Goal: Task Accomplishment & Management: Manage account settings

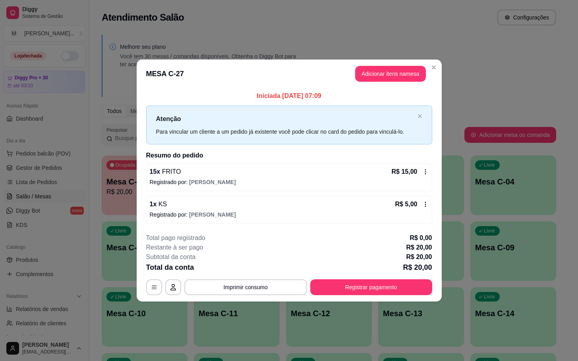
scroll to position [179, 0]
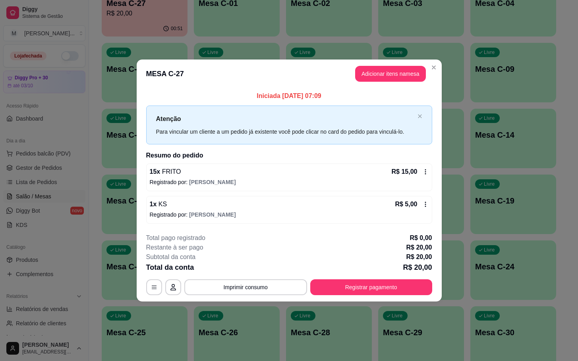
click at [386, 293] on button "Registrar pagamento" at bounding box center [371, 288] width 122 height 16
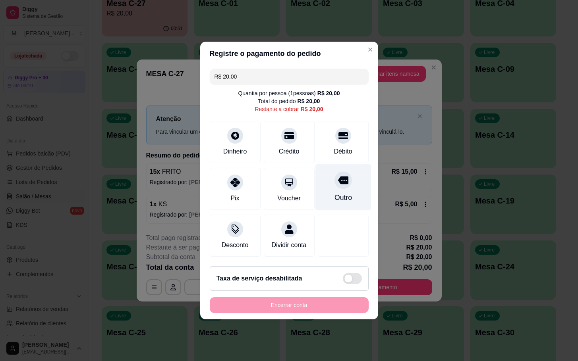
click at [331, 186] on div "Outro" at bounding box center [343, 187] width 56 height 46
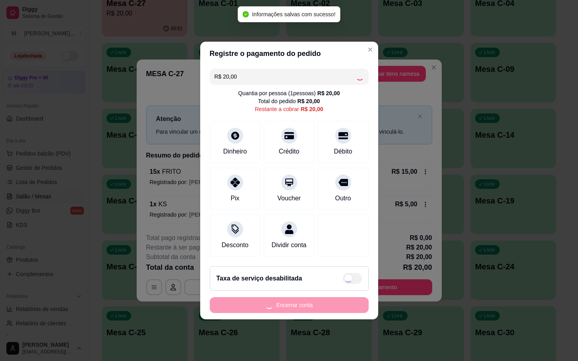
type input "R$ 0,00"
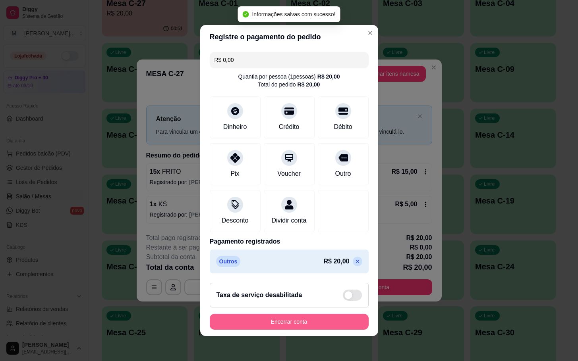
click at [303, 329] on button "Encerrar conta" at bounding box center [289, 322] width 159 height 16
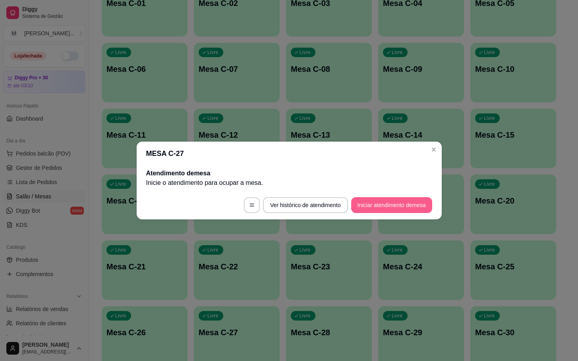
click at [364, 199] on button "Iniciar atendimento de mesa" at bounding box center [391, 205] width 81 height 16
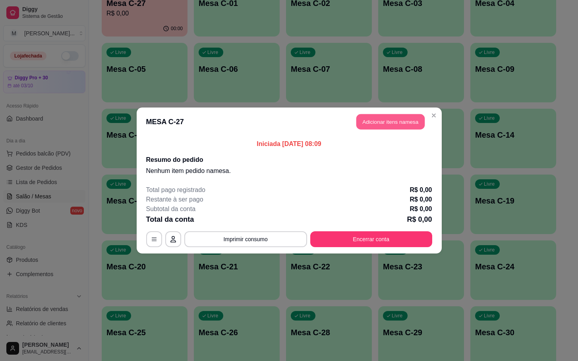
click at [386, 128] on button "Adicionar itens na mesa" at bounding box center [390, 121] width 68 height 15
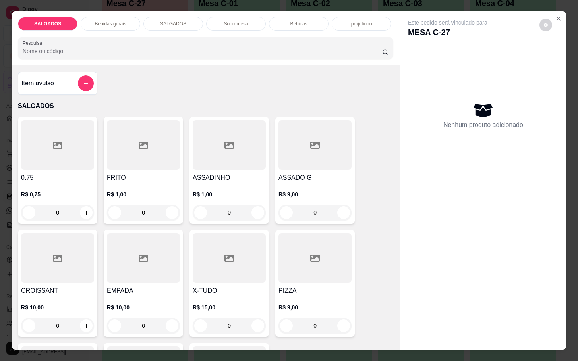
click at [128, 151] on div at bounding box center [143, 145] width 73 height 50
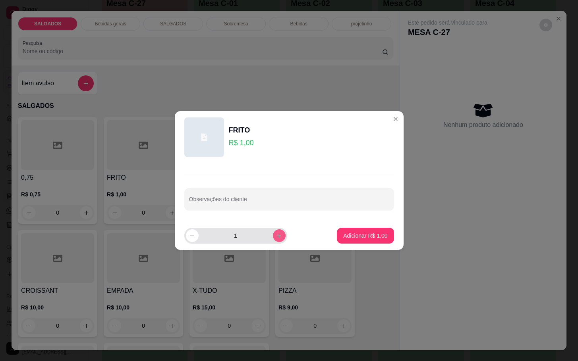
click at [276, 239] on icon "increase-product-quantity" at bounding box center [279, 236] width 6 height 6
click at [276, 239] on button "increase-product-quantity" at bounding box center [279, 236] width 13 height 13
type input "5"
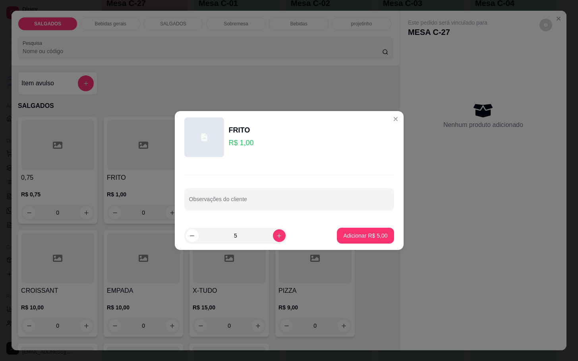
click at [365, 242] on button "Adicionar R$ 5,00" at bounding box center [365, 236] width 57 height 16
type input "5"
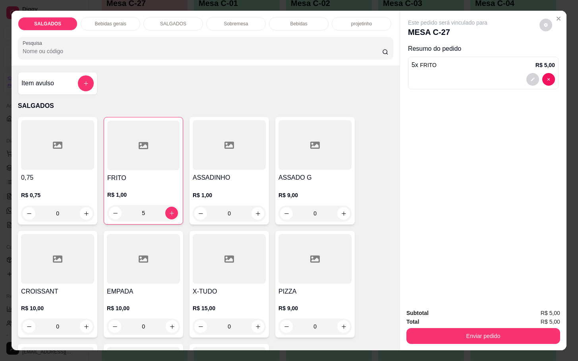
click at [109, 24] on div "Bebidas gerais" at bounding box center [111, 24] width 60 height 14
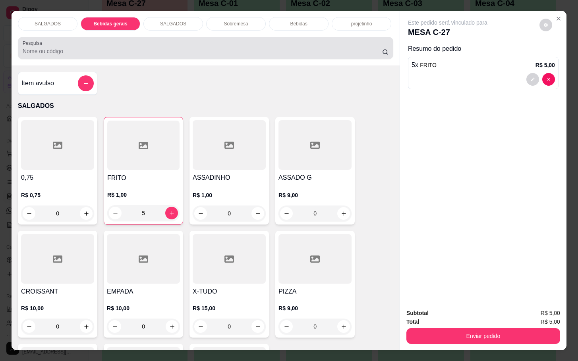
scroll to position [19, 0]
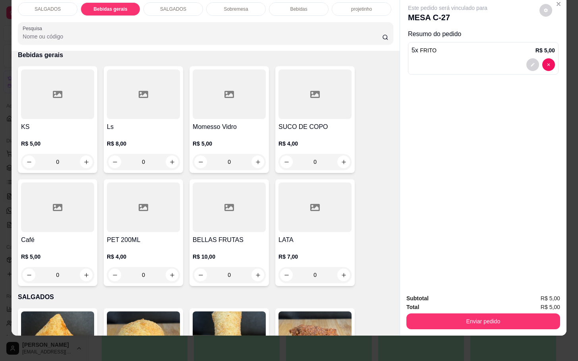
click at [301, 6] on p "Bebidas" at bounding box center [298, 9] width 17 height 6
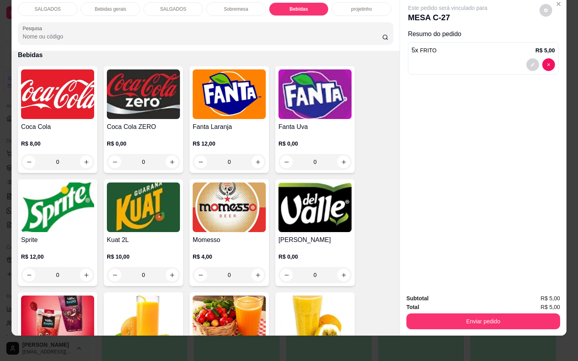
click at [207, 220] on img at bounding box center [229, 208] width 73 height 50
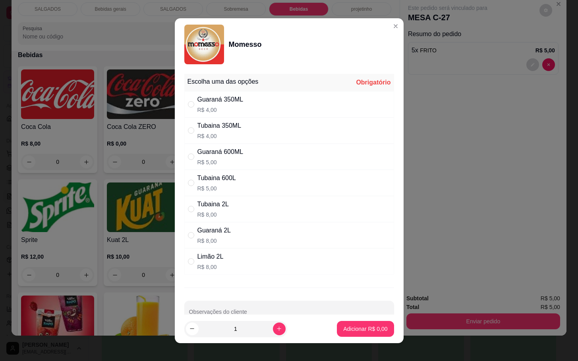
drag, startPoint x: 228, startPoint y: 130, endPoint x: 278, endPoint y: 199, distance: 85.3
click at [228, 130] on div "Tubaina 350ML" at bounding box center [219, 126] width 44 height 10
radio input "true"
click at [365, 327] on p "Adicionar R$ 4,00" at bounding box center [365, 329] width 43 height 8
type input "1"
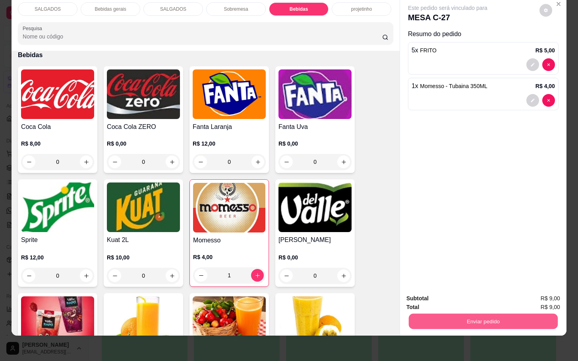
click at [436, 314] on button "Enviar pedido" at bounding box center [483, 321] width 149 height 15
click at [438, 297] on button "Não registrar e enviar pedido" at bounding box center [455, 293] width 80 height 15
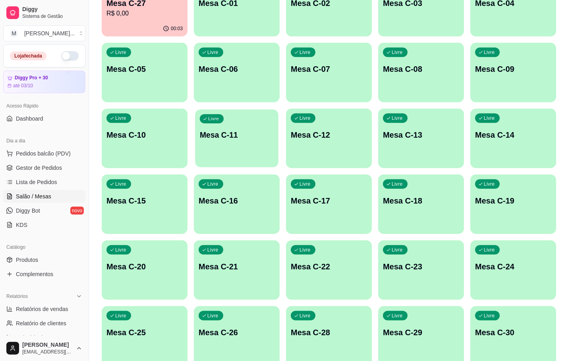
click at [250, 136] on p "Mesa C-11" at bounding box center [237, 135] width 74 height 11
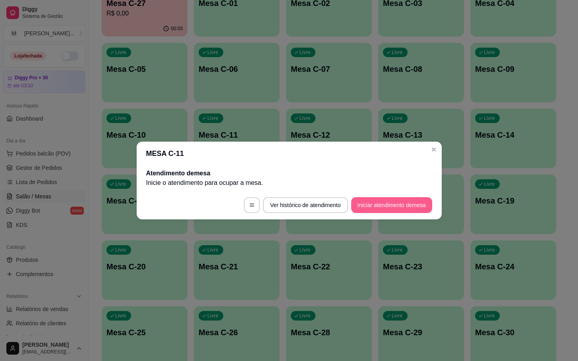
click at [386, 211] on button "Iniciar atendimento de mesa" at bounding box center [391, 205] width 81 height 16
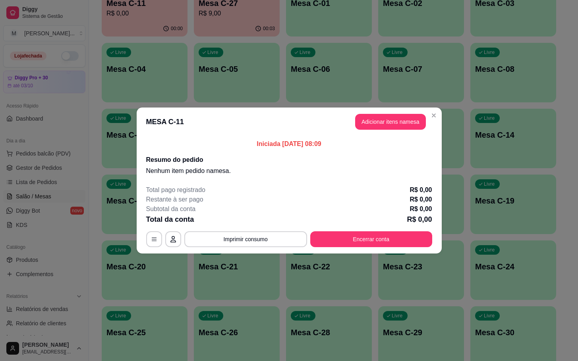
click at [393, 135] on header "MESA C-11 Adicionar itens na mesa" at bounding box center [289, 122] width 305 height 29
click at [393, 131] on header "MESA C-11 Adicionar itens na mesa" at bounding box center [289, 122] width 305 height 29
click at [392, 127] on header "MESA C-11 Adicionar itens na mesa" at bounding box center [289, 122] width 305 height 29
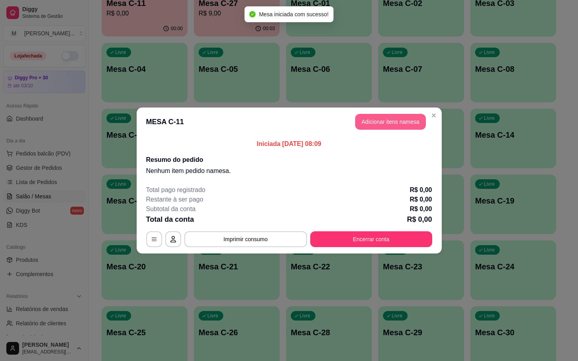
click at [392, 127] on button "Adicionar itens na mesa" at bounding box center [390, 122] width 71 height 16
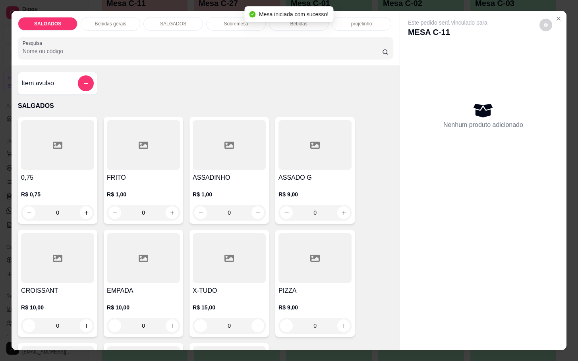
click at [130, 155] on div at bounding box center [143, 145] width 73 height 50
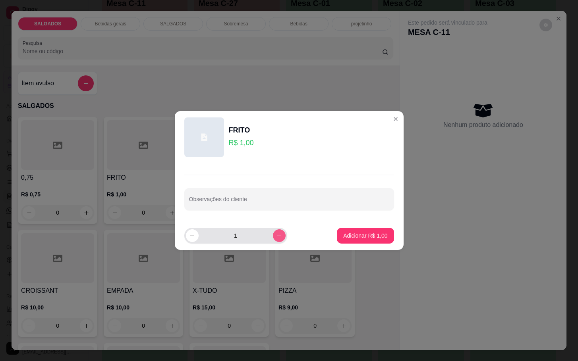
click at [276, 241] on button "increase-product-quantity" at bounding box center [279, 236] width 13 height 13
click at [276, 241] on button "increase-product-quantity" at bounding box center [279, 236] width 12 height 12
click at [276, 240] on button "increase-product-quantity" at bounding box center [279, 236] width 13 height 13
click at [276, 240] on button "increase-product-quantity" at bounding box center [279, 236] width 12 height 12
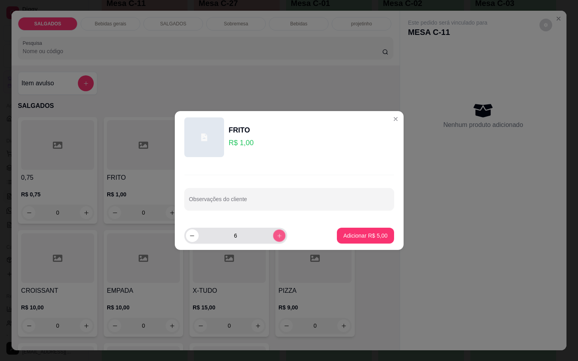
click at [276, 239] on button "increase-product-quantity" at bounding box center [279, 236] width 12 height 12
click at [276, 239] on button "increase-product-quantity" at bounding box center [279, 236] width 13 height 13
click at [276, 239] on button "increase-product-quantity" at bounding box center [279, 236] width 12 height 12
click at [276, 237] on icon "increase-product-quantity" at bounding box center [279, 236] width 6 height 6
type input "10"
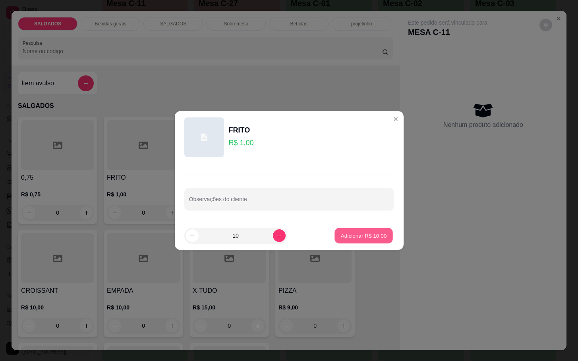
click at [335, 241] on button "Adicionar R$ 10,00" at bounding box center [364, 235] width 58 height 15
type input "10"
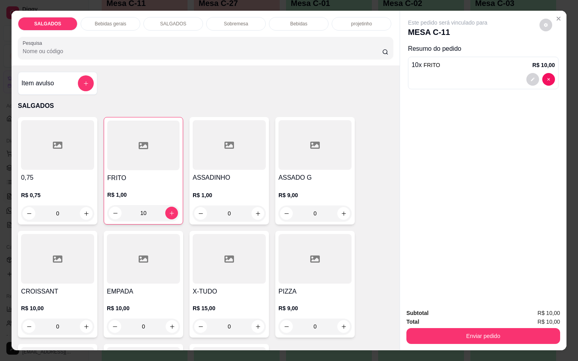
click at [117, 21] on p "Bebidas gerais" at bounding box center [110, 24] width 31 height 6
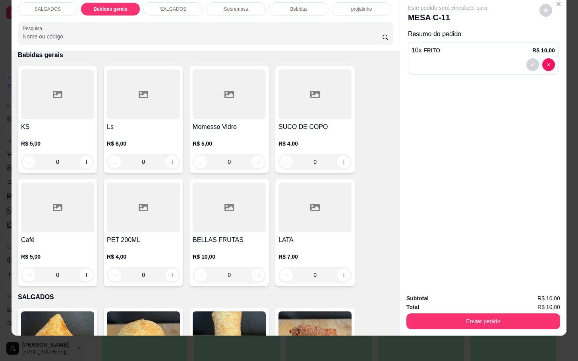
click at [38, 203] on div at bounding box center [57, 208] width 73 height 50
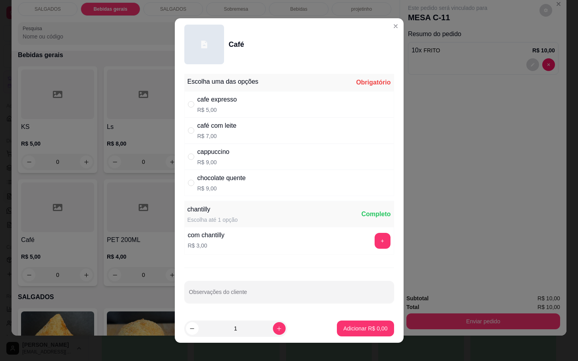
click at [209, 106] on p "R$ 5,00" at bounding box center [217, 110] width 40 height 8
radio input "true"
click at [338, 334] on button "Adicionar R$ 5,00" at bounding box center [365, 328] width 55 height 15
type input "1"
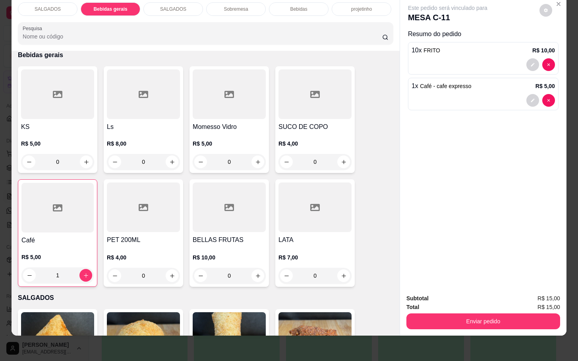
drag, startPoint x: 469, startPoint y: 324, endPoint x: 477, endPoint y: 319, distance: 9.6
click at [470, 324] on div "Subtotal R$ 15,00 Total R$ 15,00 Enviar pedido" at bounding box center [483, 312] width 166 height 48
click at [479, 319] on button "Enviar pedido" at bounding box center [483, 322] width 154 height 16
click at [477, 314] on button "Enviar pedido" at bounding box center [483, 321] width 149 height 15
click at [469, 314] on button "Enviar pedido" at bounding box center [483, 321] width 149 height 15
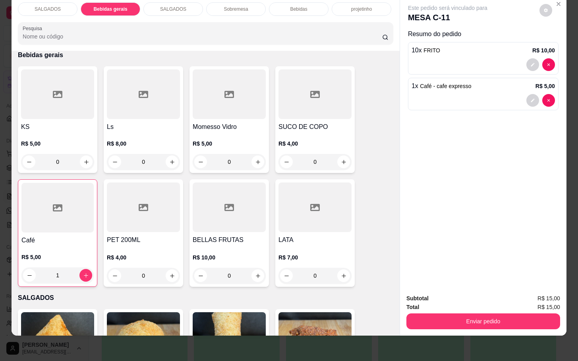
click at [459, 316] on button "Enviar pedido" at bounding box center [483, 322] width 154 height 16
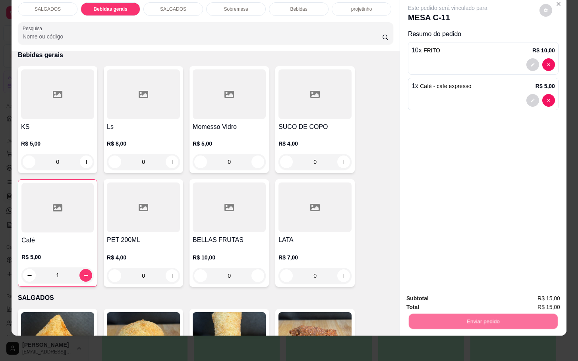
click at [463, 295] on button "Não registrar e enviar pedido" at bounding box center [455, 293] width 83 height 15
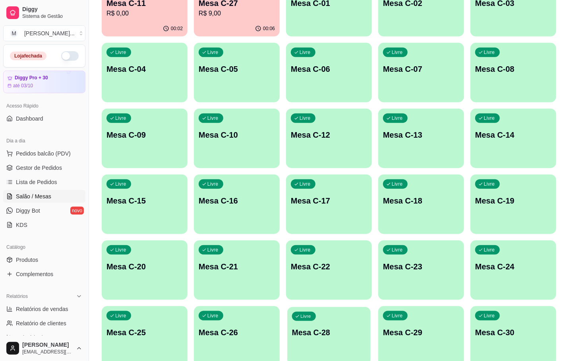
click at [339, 339] on div "Livre Mesa C-28" at bounding box center [328, 331] width 83 height 48
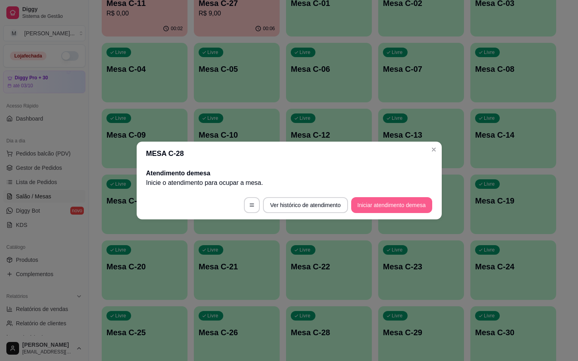
click at [391, 209] on button "Iniciar atendimento de mesa" at bounding box center [391, 205] width 81 height 16
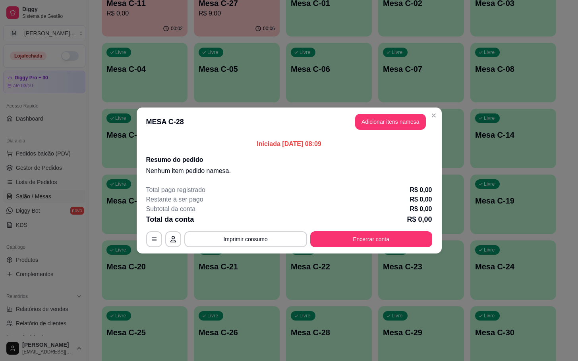
click at [383, 131] on header "MESA C-28 Adicionar itens na mesa" at bounding box center [289, 122] width 305 height 29
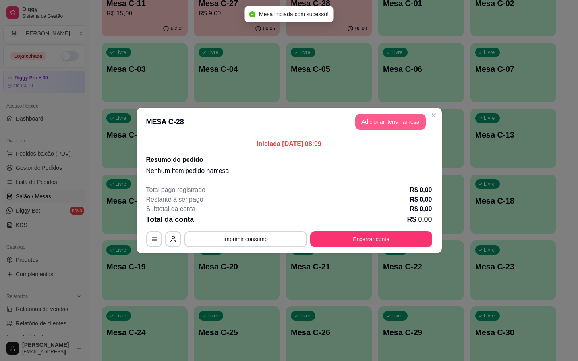
click at [383, 128] on button "Adicionar itens na mesa" at bounding box center [390, 122] width 71 height 16
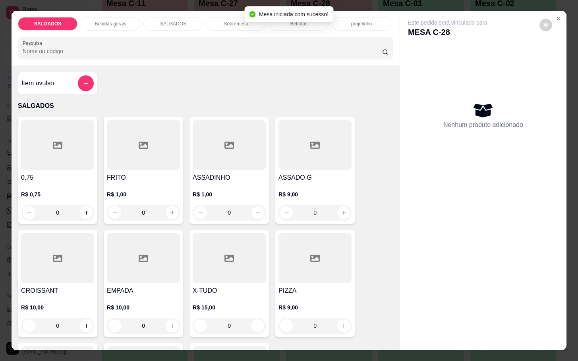
click at [128, 117] on div "FRITO R$ 1,00 0" at bounding box center [143, 170] width 79 height 107
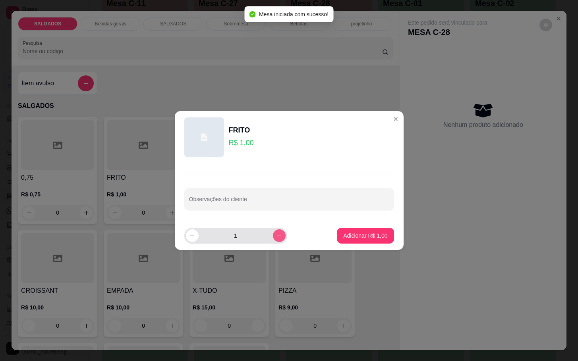
click at [273, 232] on button "increase-product-quantity" at bounding box center [279, 236] width 13 height 13
click at [273, 232] on button "increase-product-quantity" at bounding box center [279, 236] width 12 height 12
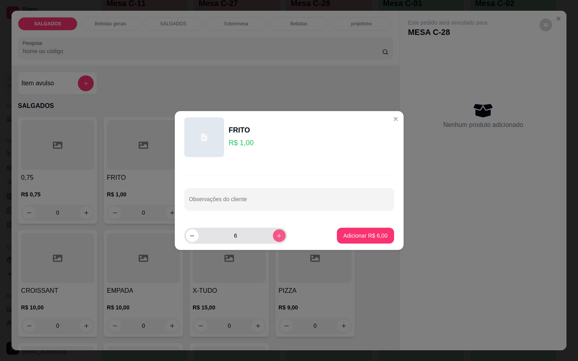
click at [273, 232] on button "increase-product-quantity" at bounding box center [279, 236] width 13 height 13
click at [273, 232] on button "increase-product-quantity" at bounding box center [279, 236] width 12 height 12
click at [273, 232] on button "increase-product-quantity" at bounding box center [279, 236] width 13 height 13
click at [273, 232] on button "increase-product-quantity" at bounding box center [279, 236] width 12 height 12
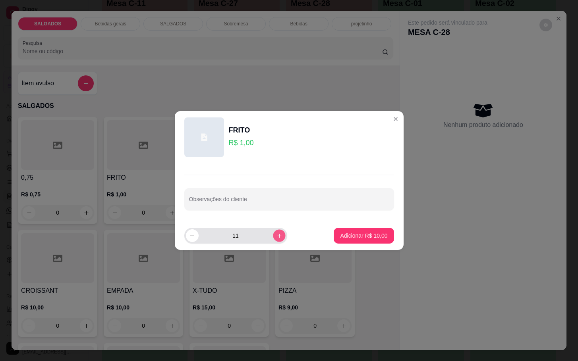
click at [273, 232] on button "increase-product-quantity" at bounding box center [279, 236] width 12 height 12
click at [273, 232] on button "increase-product-quantity" at bounding box center [279, 236] width 13 height 13
click at [273, 232] on button "increase-product-quantity" at bounding box center [279, 236] width 12 height 12
click at [273, 232] on button "increase-product-quantity" at bounding box center [279, 236] width 13 height 13
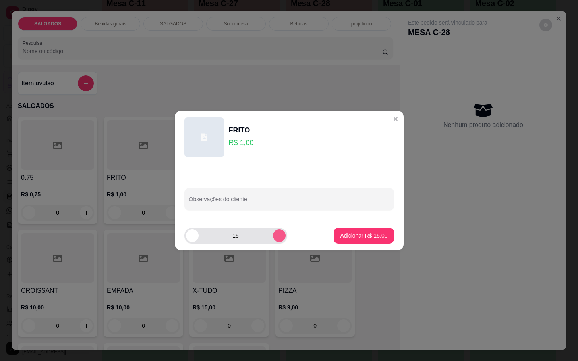
type input "16"
click at [340, 233] on p "Adicionar R$ 16,00" at bounding box center [363, 236] width 47 height 8
type input "16"
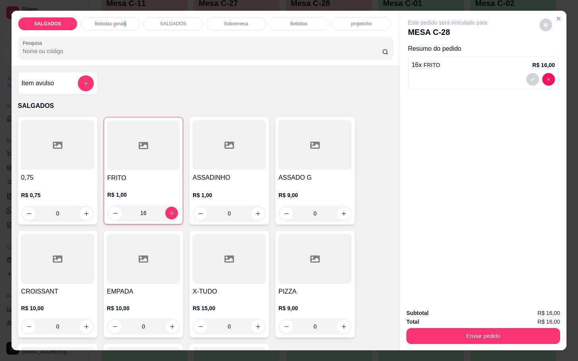
click at [125, 17] on div "Bebidas gerais" at bounding box center [111, 24] width 60 height 14
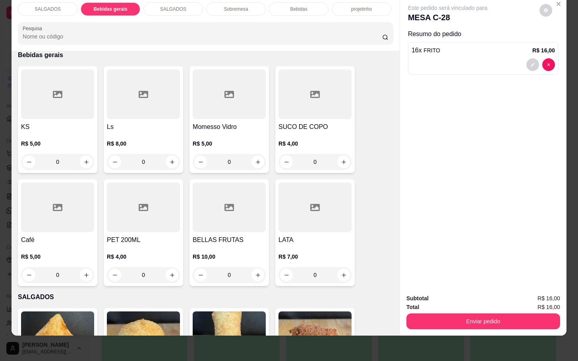
click at [304, 122] on h4 "SUCO DE COPO" at bounding box center [314, 127] width 73 height 10
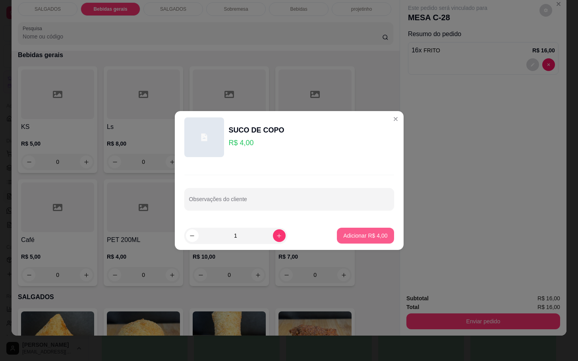
click at [349, 236] on p "Adicionar R$ 4,00" at bounding box center [365, 236] width 44 height 8
type input "1"
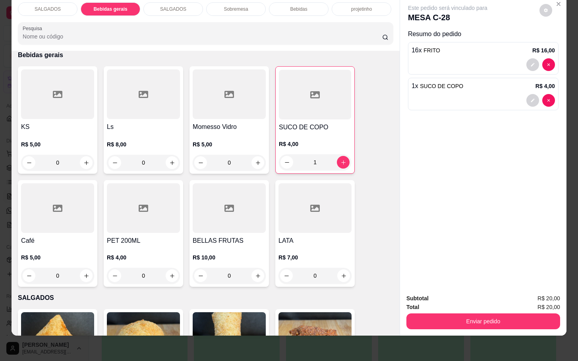
click at [57, 183] on div at bounding box center [57, 208] width 73 height 50
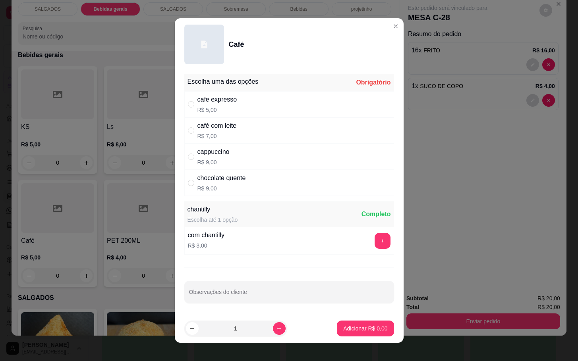
click at [238, 156] on div "cappuccino R$ 9,00" at bounding box center [289, 157] width 210 height 26
radio input "true"
drag, startPoint x: 349, startPoint y: 321, endPoint x: 354, endPoint y: 322, distance: 5.0
click at [353, 319] on footer "1 Adicionar R$ 9,00" at bounding box center [289, 329] width 229 height 29
click at [365, 326] on p "Adicionar R$ 9,00" at bounding box center [365, 329] width 44 height 8
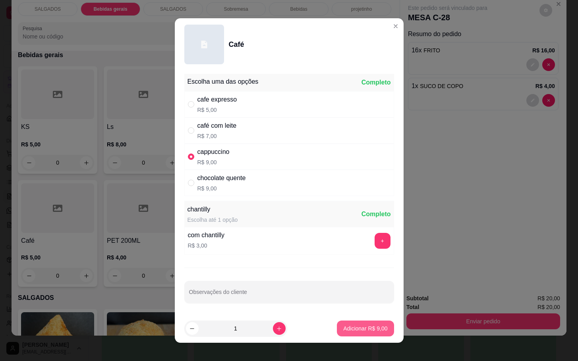
type input "1"
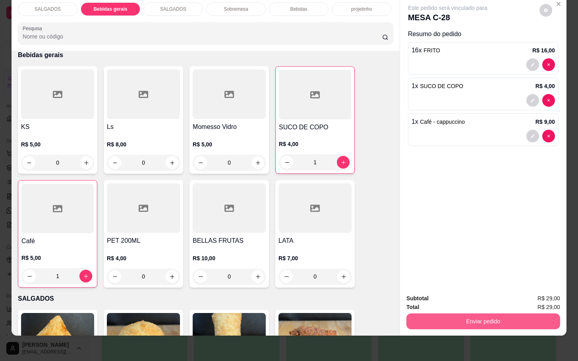
click at [457, 316] on button "Enviar pedido" at bounding box center [483, 322] width 154 height 16
click at [453, 299] on button "Não registrar e enviar pedido" at bounding box center [455, 293] width 83 height 15
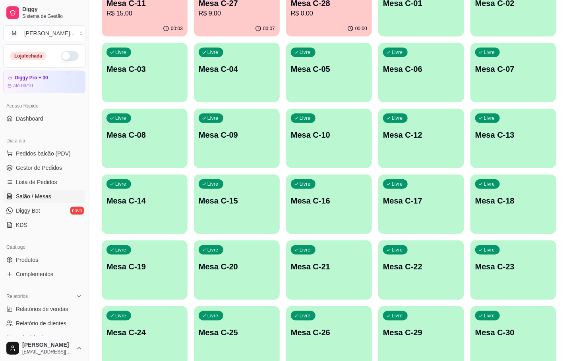
click at [313, 6] on p "Mesa C-28" at bounding box center [329, 3] width 76 height 11
click at [338, 109] on div "Livre Mesa C-10" at bounding box center [329, 134] width 86 height 50
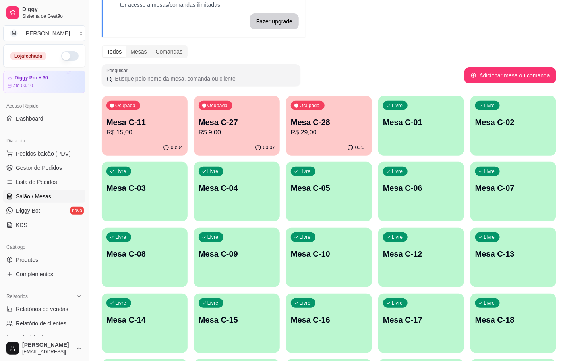
click at [247, 126] on p "Mesa C-27" at bounding box center [237, 122] width 76 height 11
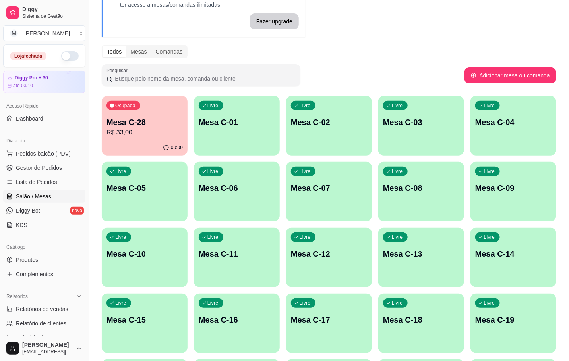
click at [147, 137] on div "Ocupada Mesa C-28 R$ 33,00" at bounding box center [145, 118] width 86 height 44
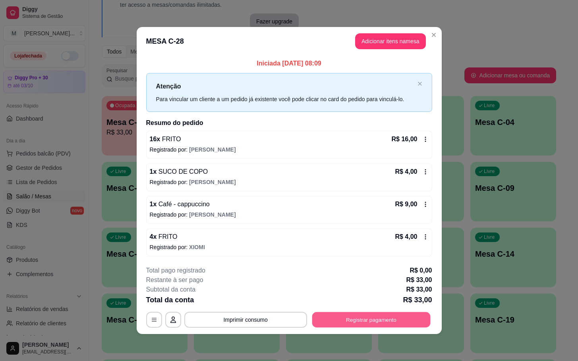
click at [373, 324] on button "Registrar pagamento" at bounding box center [371, 319] width 118 height 15
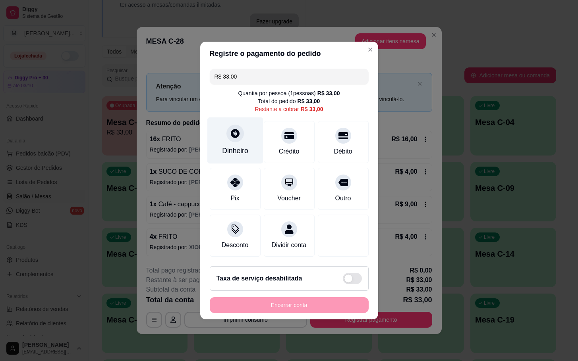
click at [236, 147] on div "Dinheiro" at bounding box center [235, 151] width 26 height 10
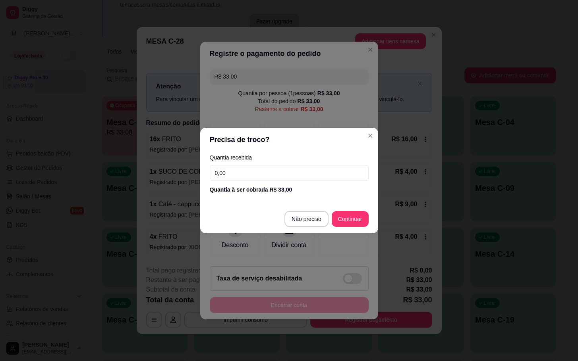
click at [286, 165] on input "0,00" at bounding box center [289, 173] width 159 height 16
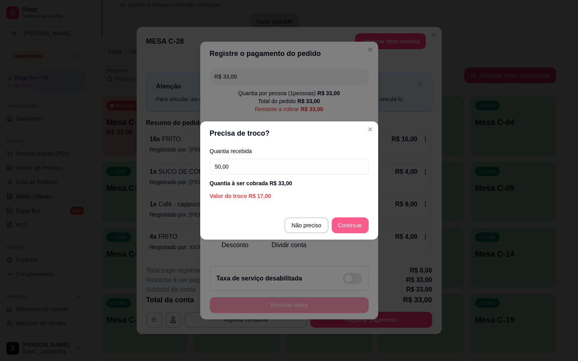
type input "50,00"
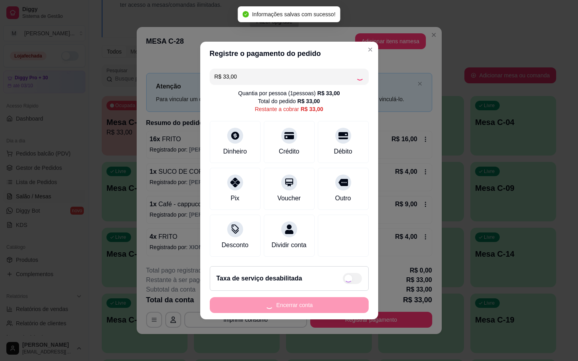
type input "R$ 0,00"
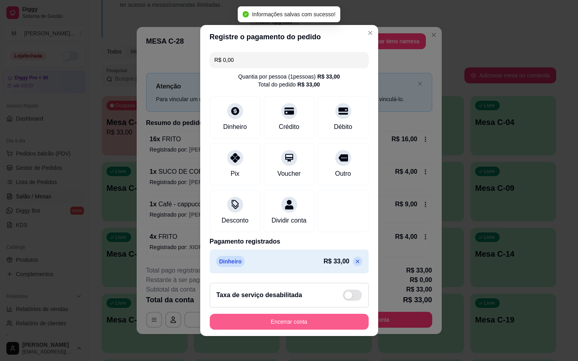
click at [326, 330] on button "Encerrar conta" at bounding box center [289, 322] width 159 height 16
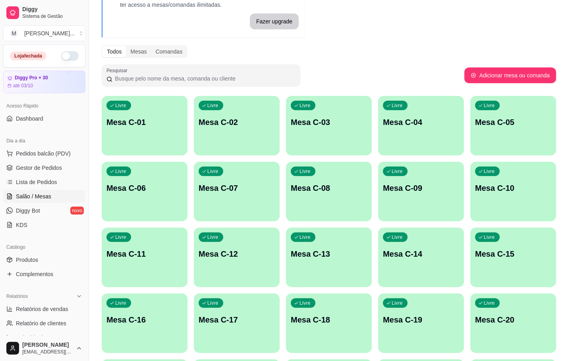
click at [419, 157] on div "Livre Mesa C-01 Livre Mesa C-02 Livre Mesa C-03 Livre Mesa C-04 Livre Mesa C-05…" at bounding box center [329, 290] width 454 height 389
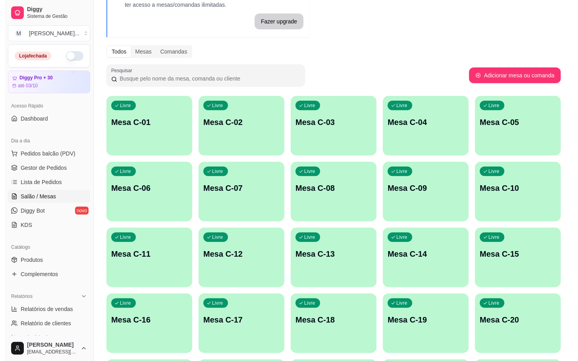
scroll to position [216, 0]
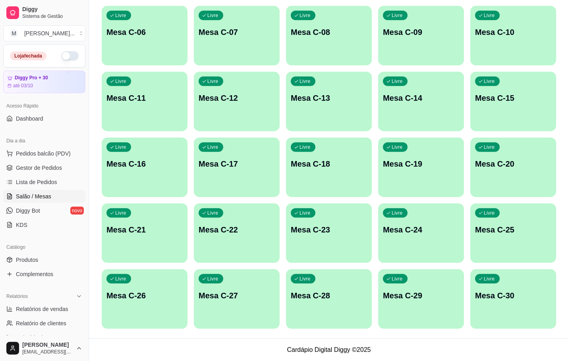
click at [351, 290] on div "Livre Mesa C-28" at bounding box center [329, 295] width 86 height 50
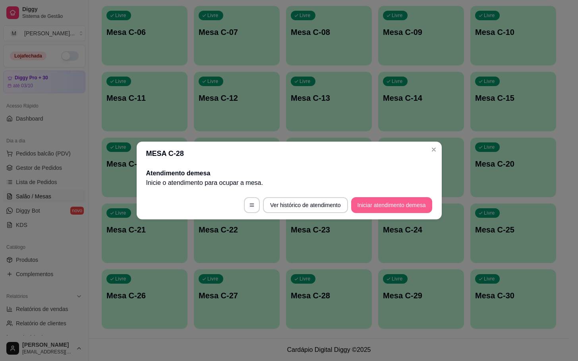
click at [390, 203] on button "Iniciar atendimento de mesa" at bounding box center [391, 205] width 81 height 16
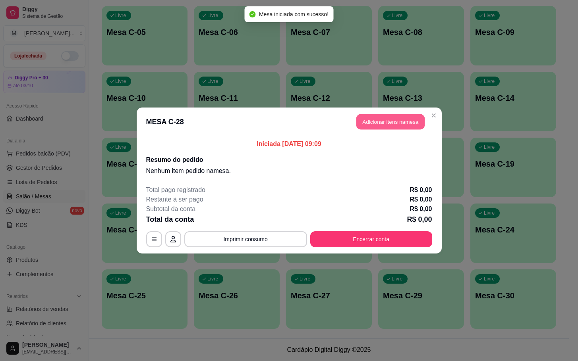
click at [359, 122] on button "Adicionar itens na mesa" at bounding box center [390, 121] width 68 height 15
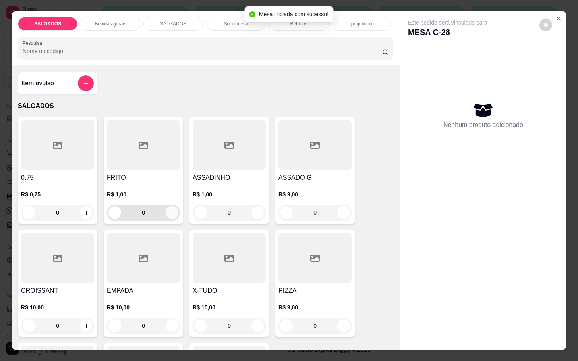
click at [153, 210] on input "0" at bounding box center [143, 213] width 44 height 16
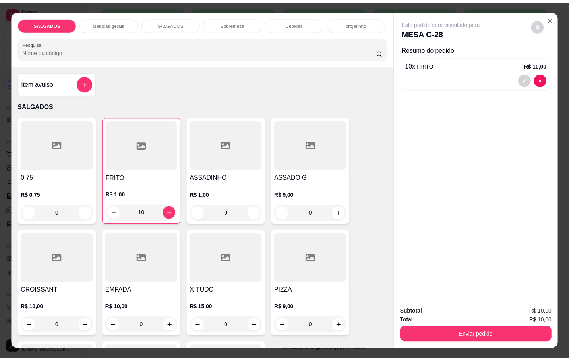
scroll to position [298, 0]
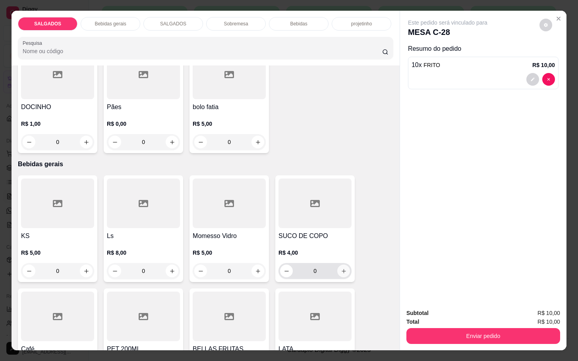
type input "10"
click at [338, 265] on button "increase-product-quantity" at bounding box center [343, 271] width 13 height 13
type input "1"
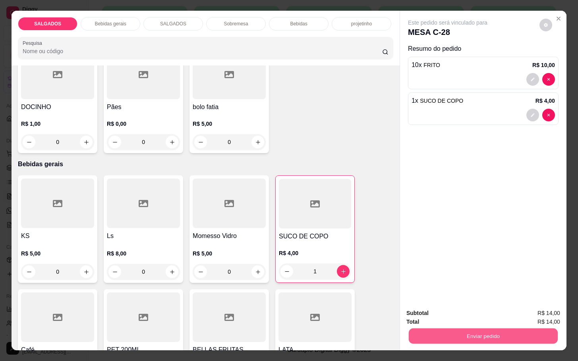
click at [463, 330] on button "Enviar pedido" at bounding box center [483, 335] width 149 height 15
click at [471, 314] on button "Não registrar e enviar pedido" at bounding box center [455, 312] width 83 height 15
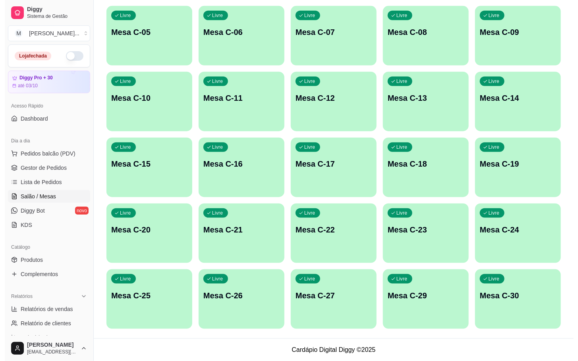
scroll to position [37, 0]
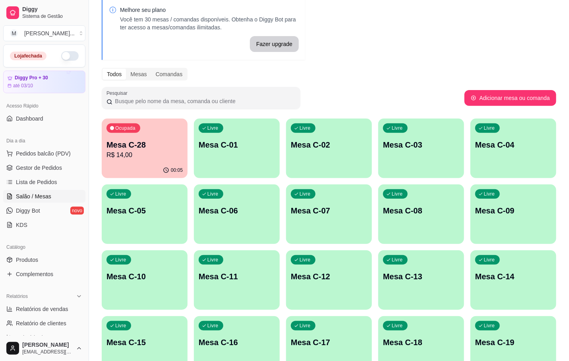
drag, startPoint x: 494, startPoint y: 216, endPoint x: 101, endPoint y: 175, distance: 395.3
click at [102, 175] on div "Ocupada Mesa C-28 R$ 14,00 00:05 Livre Mesa C-01 Livre Mesa C-02 Livre Mesa C-0…" at bounding box center [329, 313] width 454 height 389
click at [148, 160] on div "Ocupada Mesa C-28 R$ 14,00" at bounding box center [144, 141] width 83 height 43
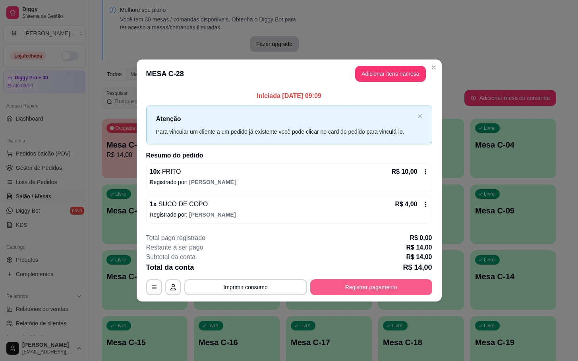
click at [325, 282] on button "Registrar pagamento" at bounding box center [371, 288] width 122 height 16
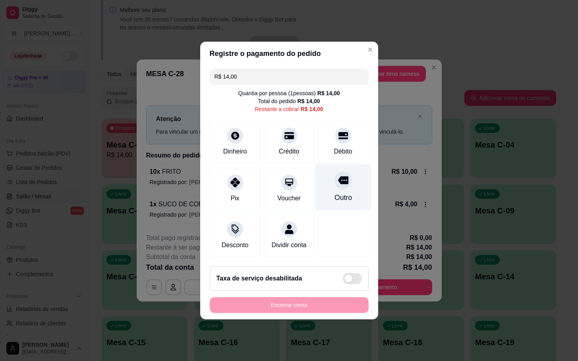
drag, startPoint x: 337, startPoint y: 185, endPoint x: 333, endPoint y: 187, distance: 5.0
click at [333, 187] on div "Outro" at bounding box center [343, 187] width 56 height 46
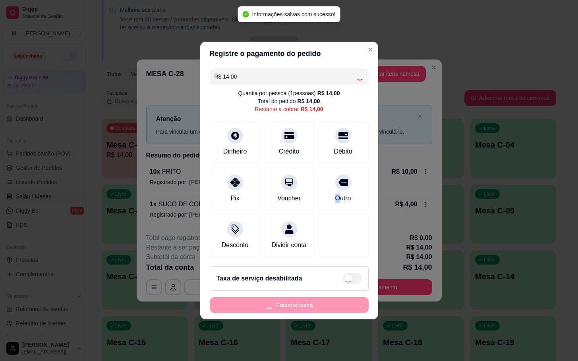
type input "R$ 0,00"
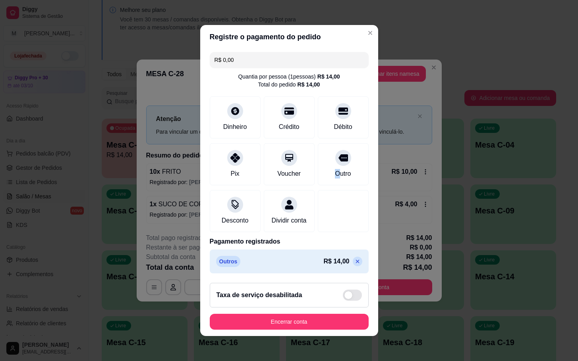
scroll to position [6, 0]
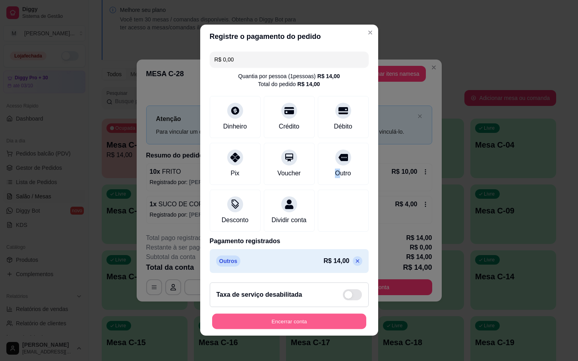
click at [266, 315] on button "Encerrar conta" at bounding box center [289, 321] width 154 height 15
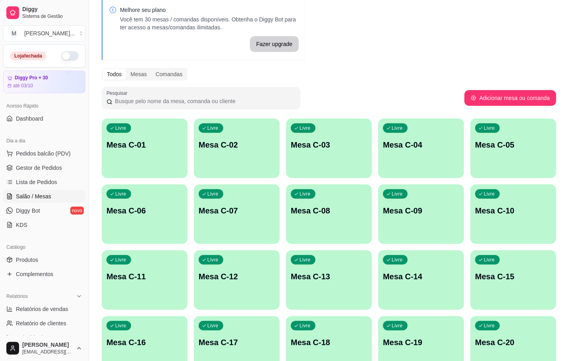
click at [151, 180] on div "Livre Mesa C-01 Livre Mesa C-02 Livre Mesa C-03 Livre Mesa C-04 Livre Mesa C-05…" at bounding box center [329, 313] width 454 height 389
click at [153, 170] on div "button" at bounding box center [144, 172] width 83 height 9
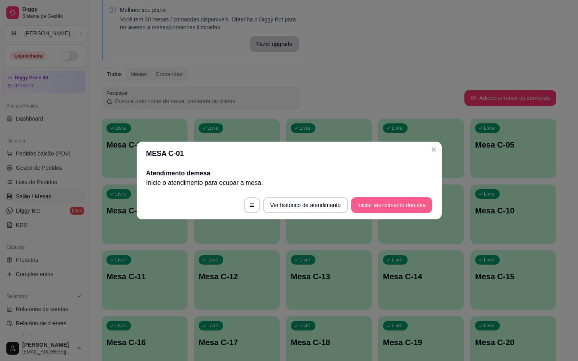
click at [396, 199] on button "Iniciar atendimento de mesa" at bounding box center [391, 205] width 81 height 16
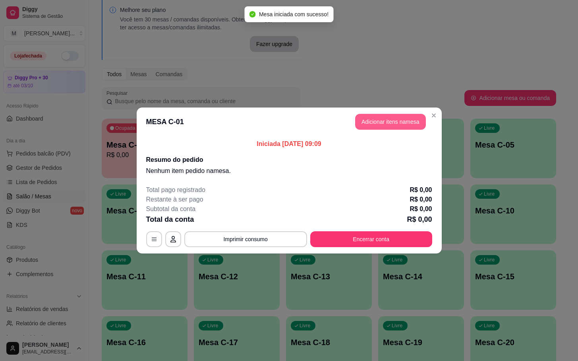
click at [396, 115] on button "Adicionar itens na mesa" at bounding box center [390, 122] width 71 height 16
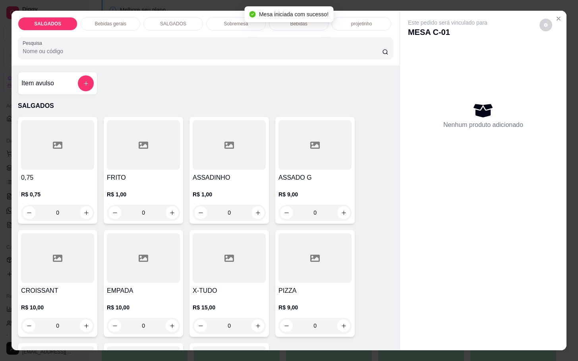
click at [153, 210] on input "0" at bounding box center [143, 213] width 44 height 16
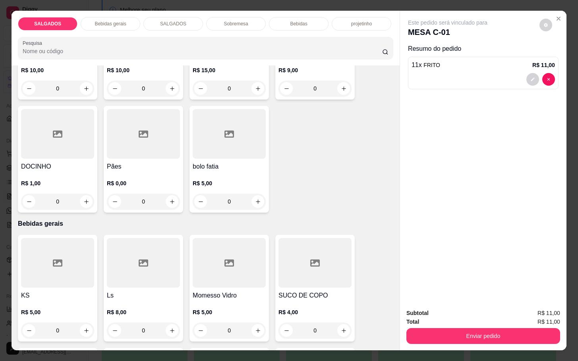
scroll to position [298, 0]
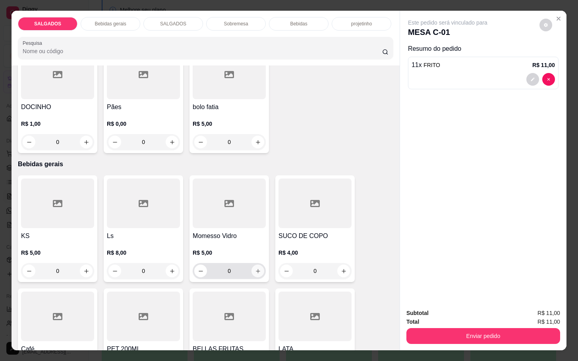
type input "11"
click at [255, 268] on icon "increase-product-quantity" at bounding box center [258, 271] width 6 height 6
type input "1"
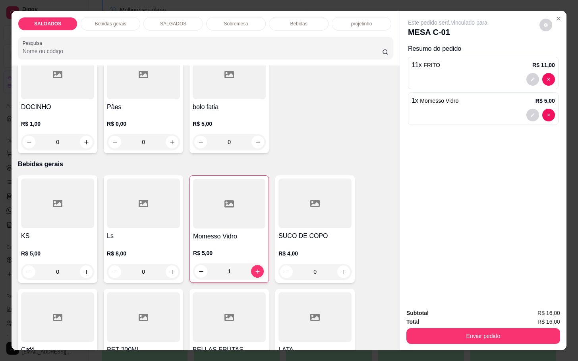
scroll to position [477, 0]
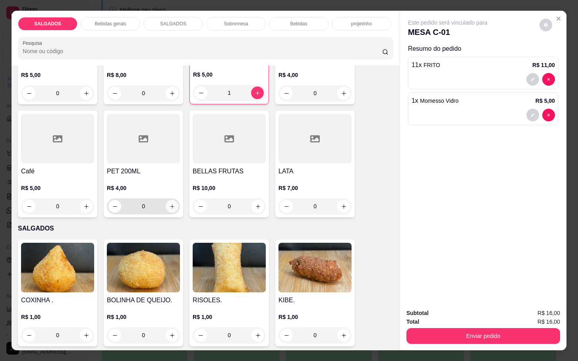
click at [172, 204] on button "increase-product-quantity" at bounding box center [172, 206] width 13 height 13
type input "1"
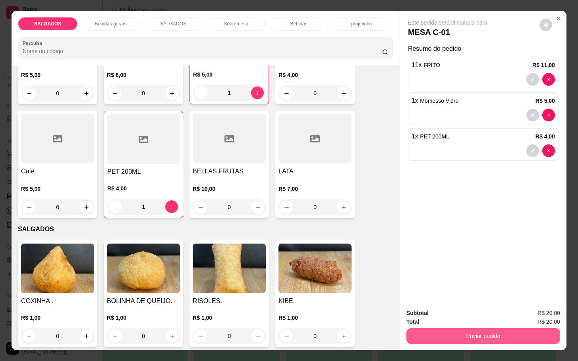
click at [441, 339] on button "Enviar pedido" at bounding box center [483, 336] width 154 height 16
click at [441, 314] on button "Não registrar e enviar pedido" at bounding box center [455, 312] width 80 height 15
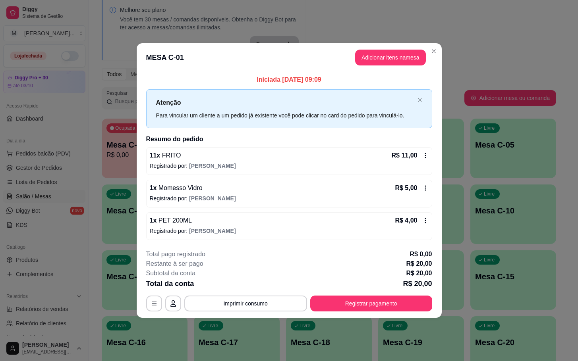
click at [353, 316] on footer "**********" at bounding box center [289, 280] width 305 height 75
click at [354, 311] on button "Registrar pagamento" at bounding box center [371, 303] width 118 height 15
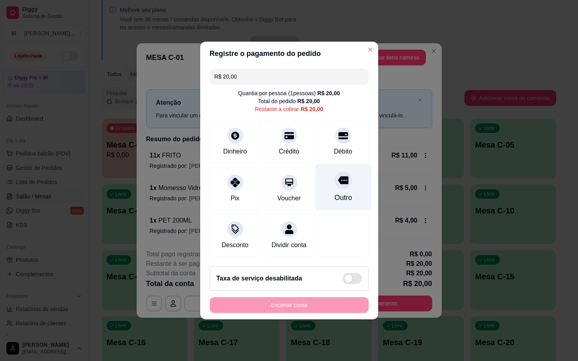
click at [336, 185] on div "Outro" at bounding box center [343, 187] width 56 height 46
type input "R$ 0,00"
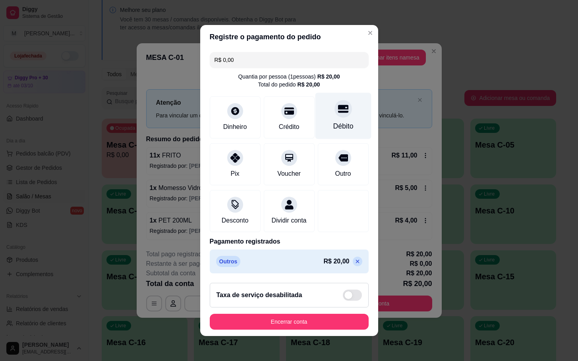
click at [334, 122] on div "Débito" at bounding box center [343, 126] width 20 height 10
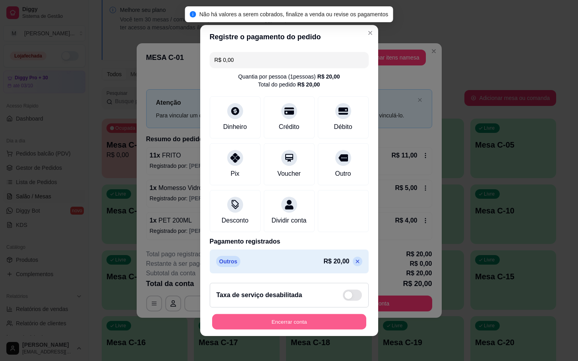
click at [310, 326] on button "Encerrar conta" at bounding box center [289, 322] width 154 height 15
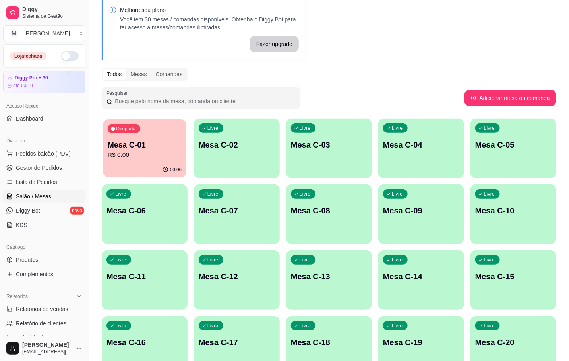
click at [166, 162] on button "Ocupada Mesa C-01 R$ 0,00 00:06" at bounding box center [144, 149] width 83 height 58
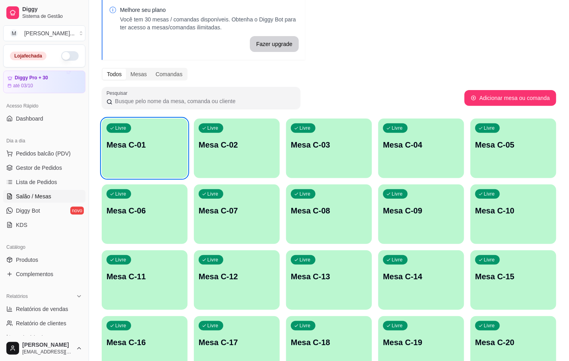
click at [152, 151] on div "Livre Mesa C-01" at bounding box center [145, 144] width 86 height 50
click at [170, 292] on div "Livre Mesa C-11" at bounding box center [145, 276] width 86 height 50
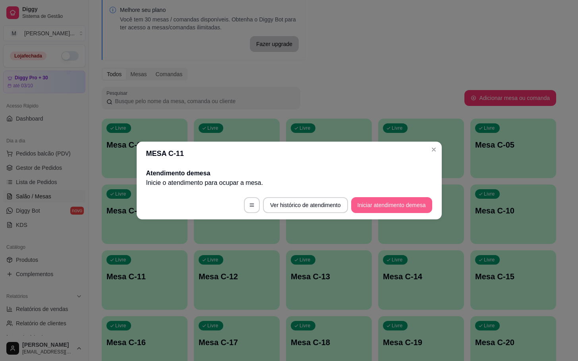
click at [361, 207] on button "Iniciar atendimento de mesa" at bounding box center [391, 205] width 81 height 16
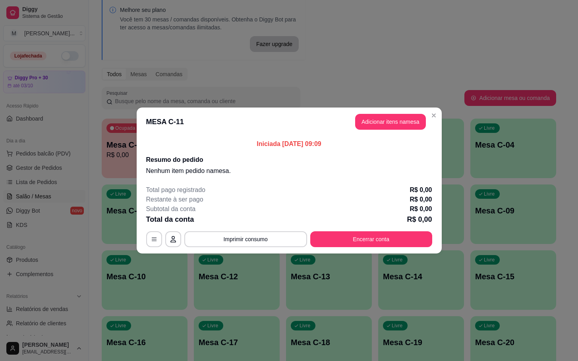
drag, startPoint x: 375, startPoint y: 135, endPoint x: 382, endPoint y: 132, distance: 6.9
click at [377, 135] on header "MESA C-11 Adicionar itens na mesa" at bounding box center [289, 122] width 305 height 29
click at [385, 129] on button "Adicionar itens na mesa" at bounding box center [390, 122] width 71 height 16
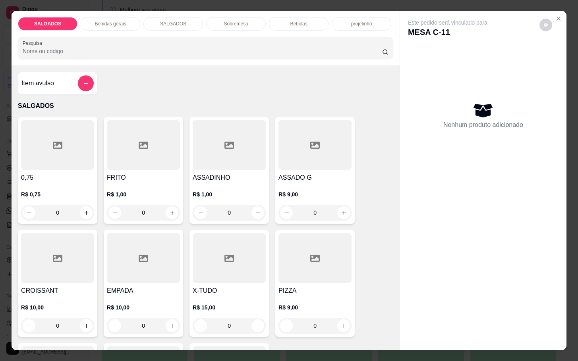
click at [116, 147] on div at bounding box center [143, 145] width 73 height 50
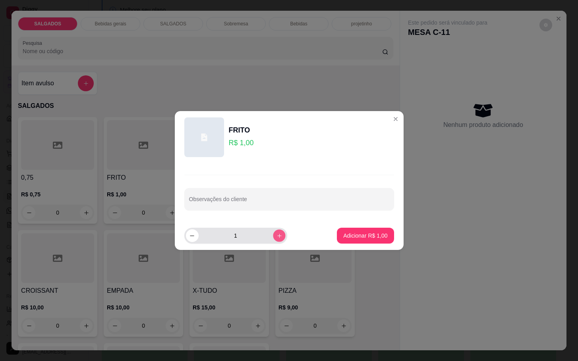
click at [273, 235] on button "increase-product-quantity" at bounding box center [279, 236] width 12 height 12
click at [273, 236] on button "increase-product-quantity" at bounding box center [279, 236] width 12 height 12
click at [266, 237] on input "3" at bounding box center [236, 236] width 74 height 16
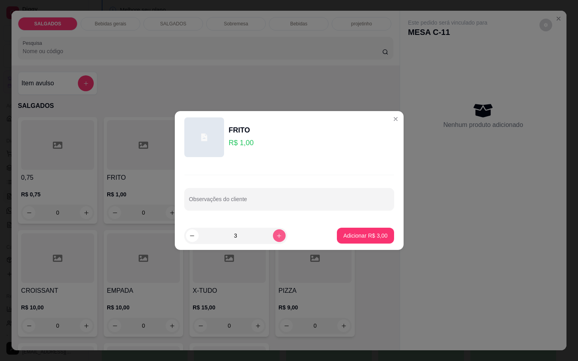
click at [276, 237] on icon "increase-product-quantity" at bounding box center [279, 236] width 6 height 6
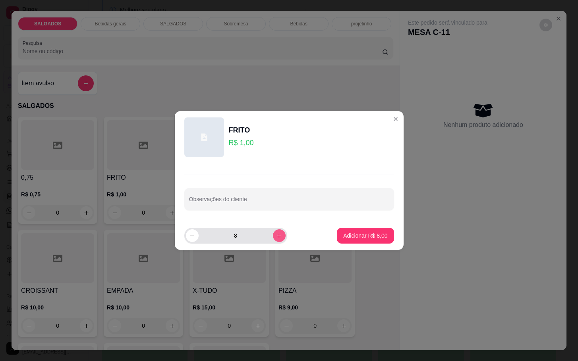
click at [276, 237] on icon "increase-product-quantity" at bounding box center [279, 236] width 6 height 6
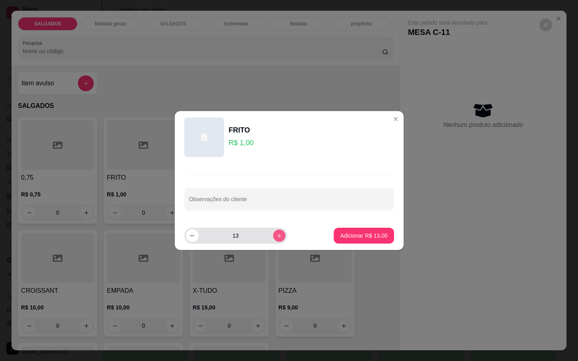
click at [273, 240] on button "increase-product-quantity" at bounding box center [279, 236] width 12 height 12
type input "14"
click at [345, 236] on p "Adicionar R$ 14,00" at bounding box center [363, 236] width 47 height 8
type input "14"
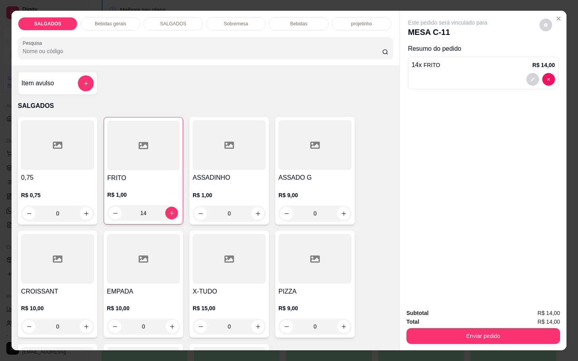
click at [106, 11] on div "SALGADOS Bebidas gerais SALGADOS Sobremesa Bebidas projetinho Pesquisa" at bounding box center [206, 38] width 388 height 55
click at [97, 21] on p "Bebidas gerais" at bounding box center [110, 24] width 31 height 6
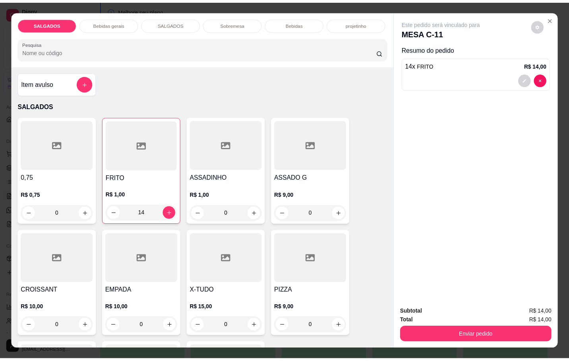
scroll to position [19, 0]
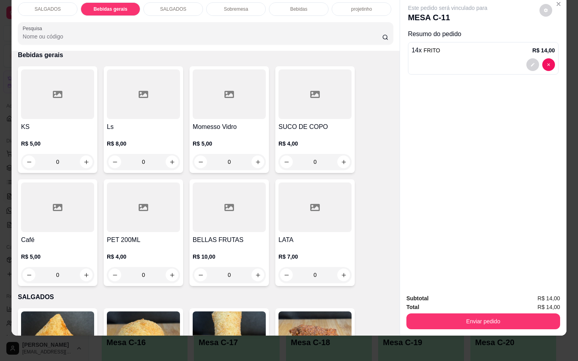
click at [145, 108] on div at bounding box center [143, 95] width 73 height 50
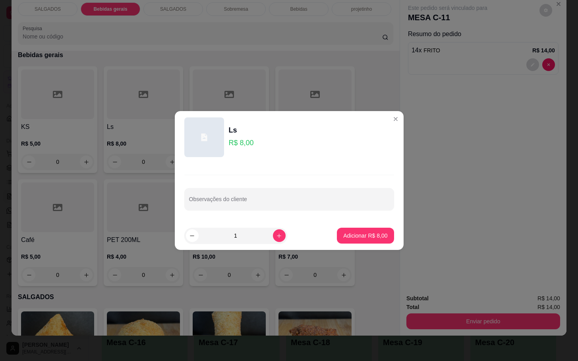
click at [341, 245] on footer "1 Adicionar R$ 8,00" at bounding box center [289, 236] width 229 height 29
click at [363, 233] on p "Adicionar R$ 8,00" at bounding box center [365, 236] width 43 height 8
type input "1"
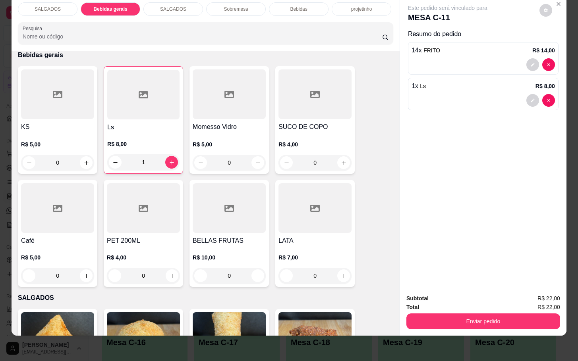
click at [454, 319] on button "Enviar pedido" at bounding box center [483, 322] width 154 height 16
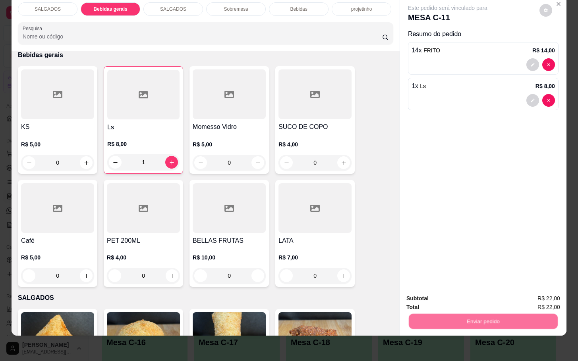
click at [434, 292] on button "Não registrar e enviar pedido" at bounding box center [455, 293] width 83 height 15
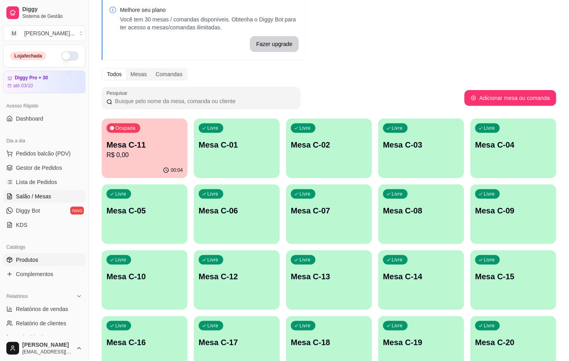
click at [21, 262] on span "Produtos" at bounding box center [27, 260] width 22 height 8
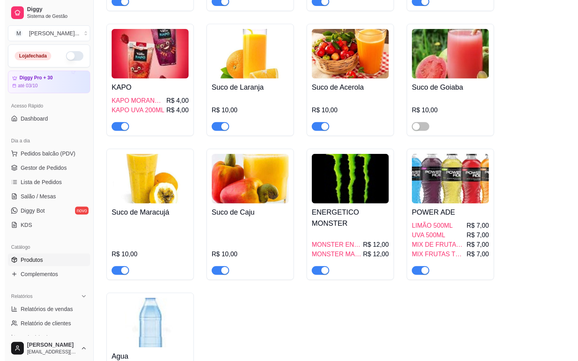
scroll to position [2204, 0]
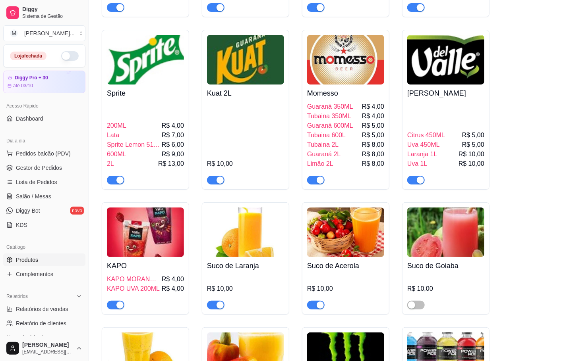
click at [155, 257] on img at bounding box center [145, 233] width 77 height 50
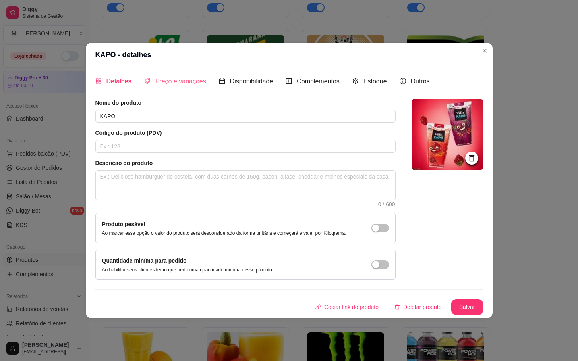
click at [176, 74] on div "Preço e variações" at bounding box center [175, 81] width 62 height 23
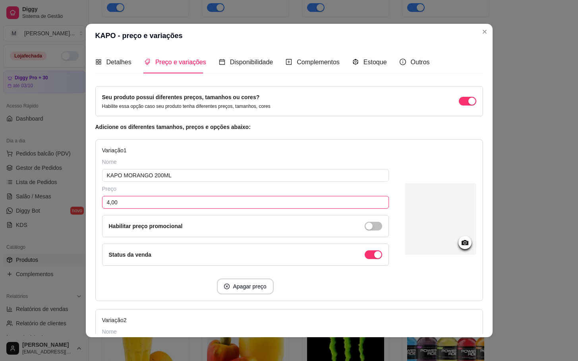
click at [168, 198] on input "4,00" at bounding box center [245, 202] width 287 height 13
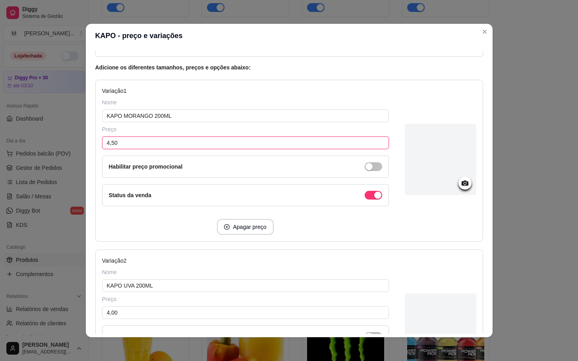
scroll to position [179, 0]
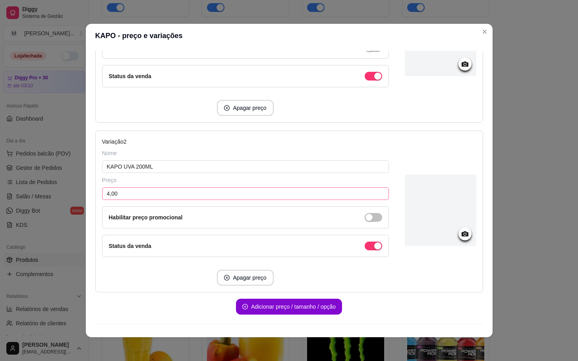
type input "4,50"
click at [145, 197] on input "4,00" at bounding box center [245, 193] width 287 height 13
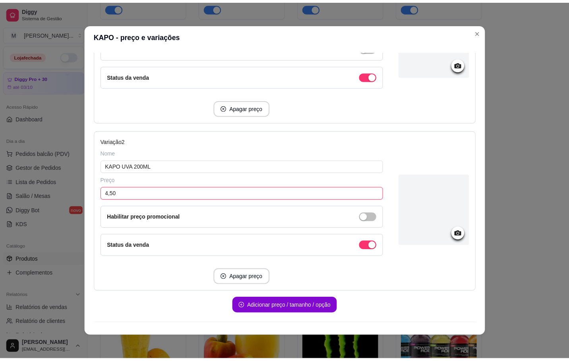
scroll to position [198, 0]
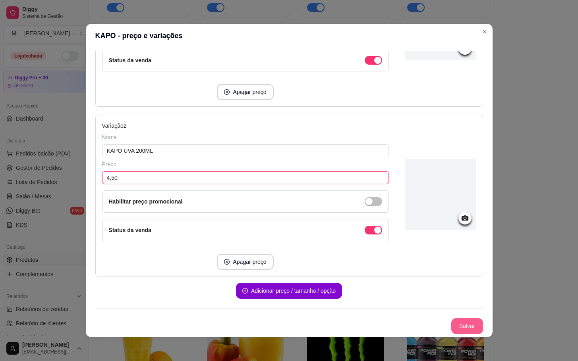
type input "4,50"
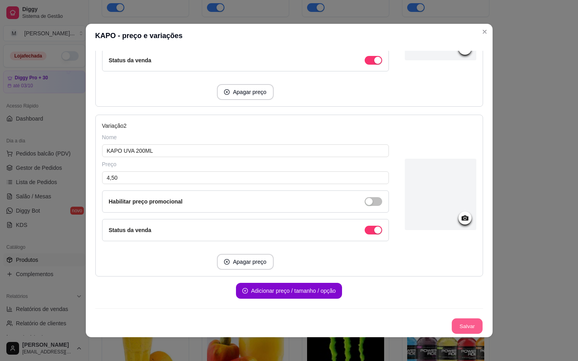
click at [460, 327] on button "Salvar" at bounding box center [467, 326] width 31 height 15
click at [452, 326] on button "Salvar" at bounding box center [467, 326] width 31 height 15
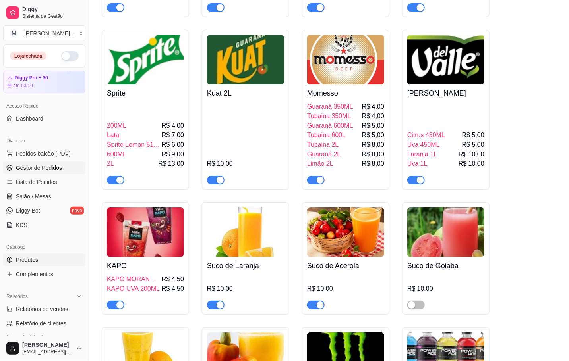
click at [31, 165] on span "Gestor de Pedidos" at bounding box center [39, 168] width 46 height 8
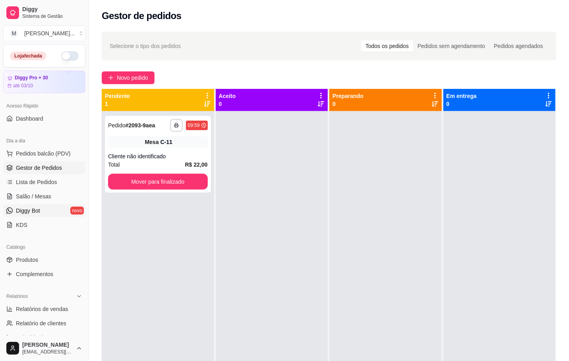
click at [41, 205] on link "Diggy Bot novo" at bounding box center [44, 211] width 82 height 13
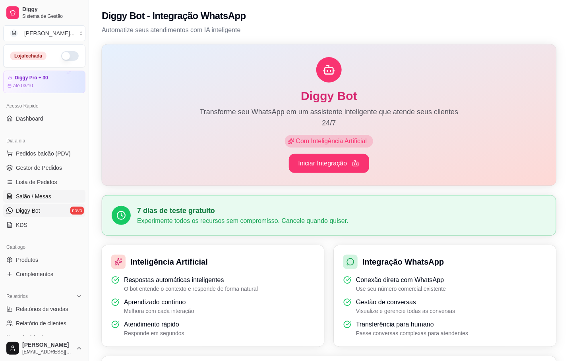
click at [43, 199] on span "Salão / Mesas" at bounding box center [33, 197] width 35 height 8
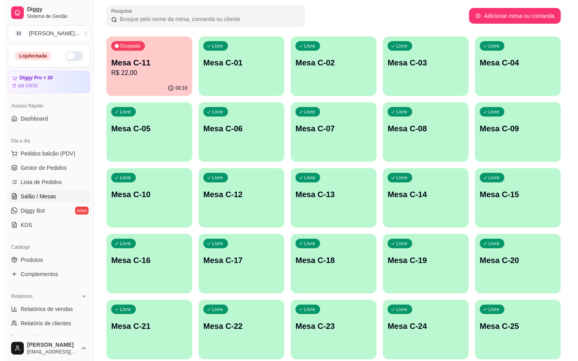
scroll to position [179, 0]
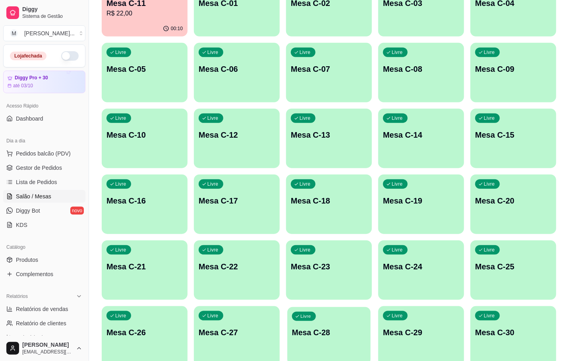
click at [308, 329] on p "Mesa C-28" at bounding box center [329, 333] width 74 height 11
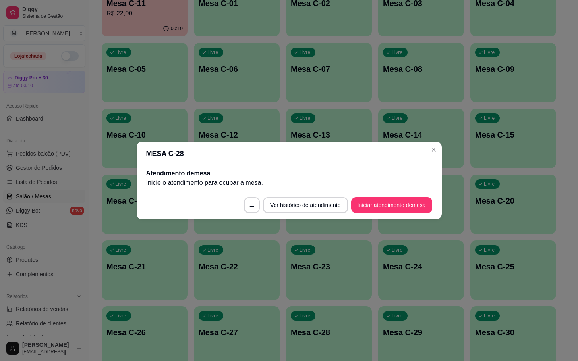
click at [402, 204] on button "Iniciar atendimento de mesa" at bounding box center [391, 205] width 81 height 16
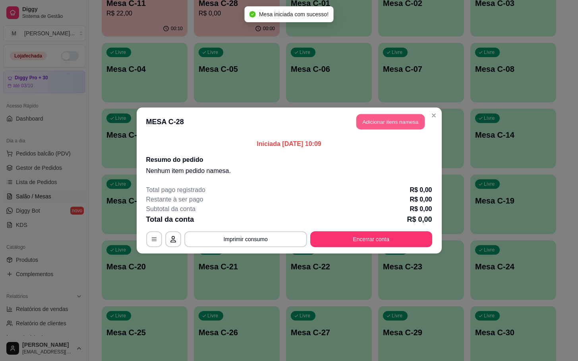
click at [406, 116] on button "Adicionar itens na mesa" at bounding box center [390, 121] width 68 height 15
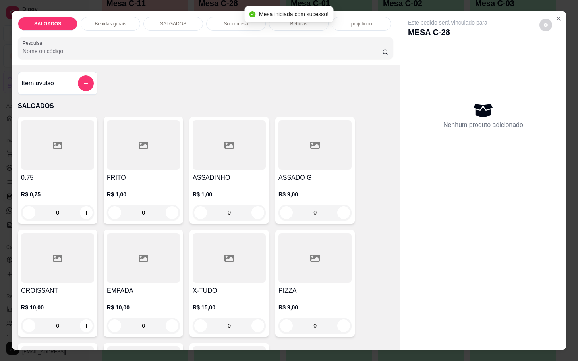
click at [310, 136] on div at bounding box center [314, 145] width 73 height 50
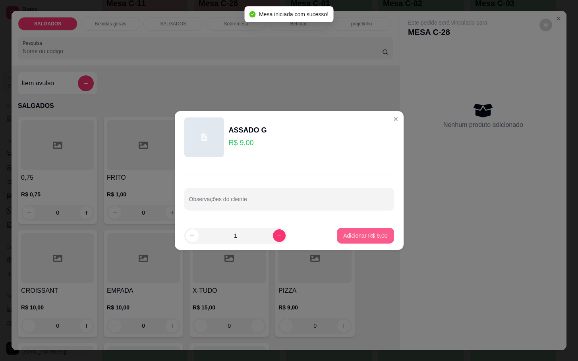
click at [343, 232] on p "Adicionar R$ 9,00" at bounding box center [365, 236] width 44 height 8
type input "1"
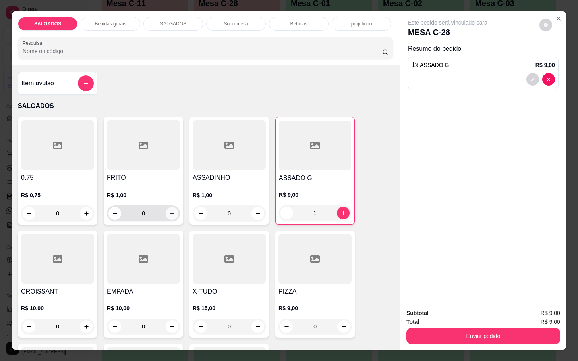
click at [172, 208] on button "increase-product-quantity" at bounding box center [172, 213] width 13 height 13
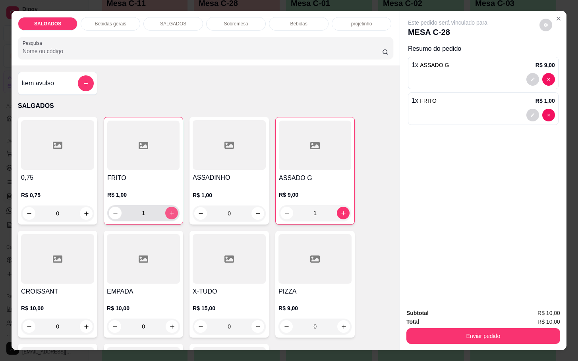
click at [173, 208] on button "increase-product-quantity" at bounding box center [171, 213] width 13 height 13
type input "2"
click at [121, 21] on p "Bebidas gerais" at bounding box center [110, 24] width 31 height 6
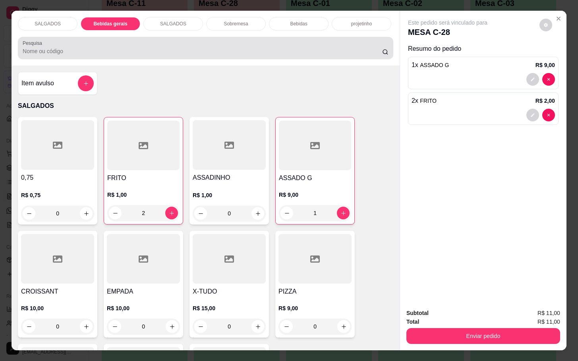
scroll to position [19, 0]
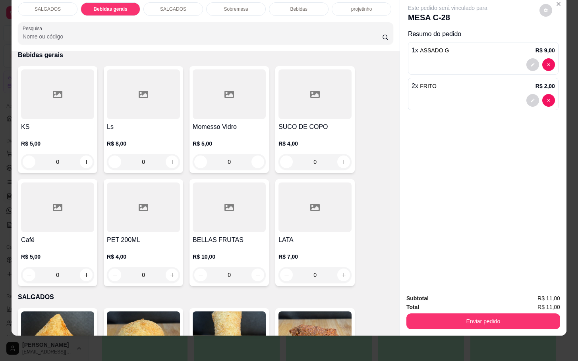
click at [62, 207] on div at bounding box center [57, 208] width 73 height 50
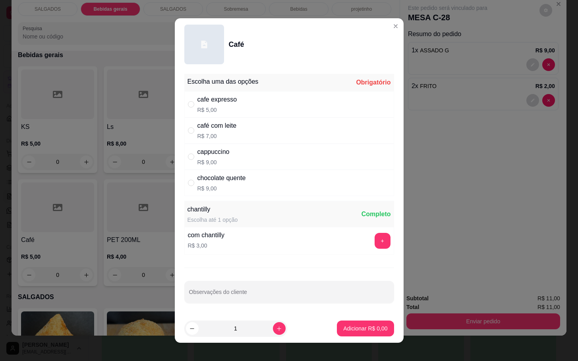
click at [259, 160] on div "cappuccino R$ 9,00" at bounding box center [289, 157] width 210 height 26
radio input "true"
click at [355, 337] on footer "1 Adicionar R$ 9,00" at bounding box center [289, 329] width 229 height 29
click at [351, 325] on p "Adicionar R$ 9,00" at bounding box center [365, 329] width 44 height 8
type input "1"
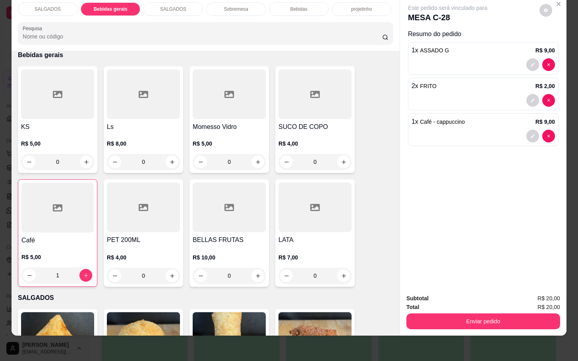
click at [304, 5] on div "Bebidas" at bounding box center [299, 9] width 60 height 14
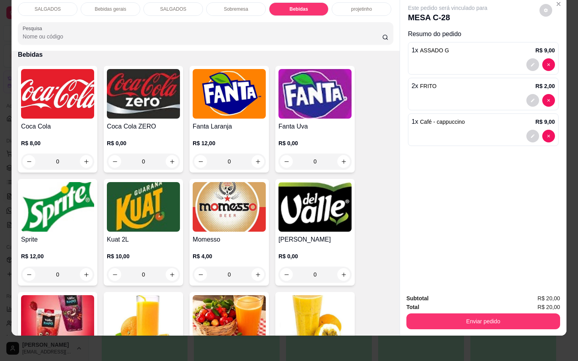
scroll to position [1598, 0]
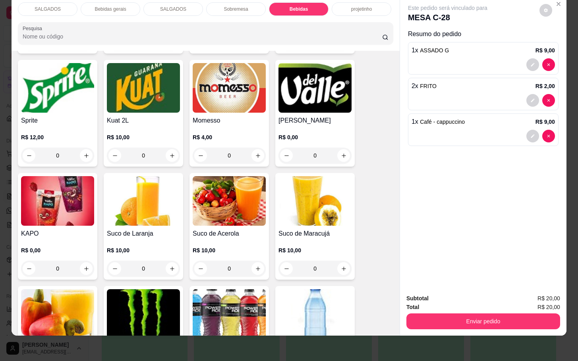
click at [206, 294] on img at bounding box center [229, 315] width 73 height 50
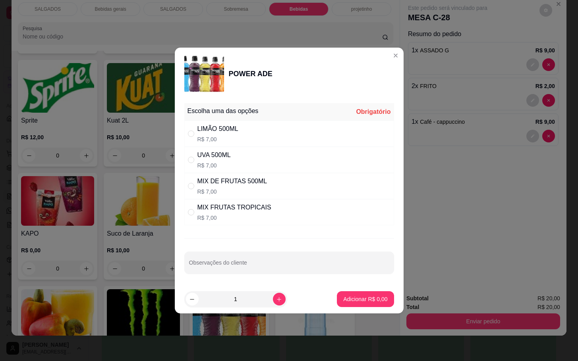
click at [251, 151] on div "UVA 500ML R$ 7,00" at bounding box center [289, 160] width 210 height 26
radio input "true"
click at [343, 298] on p "Adicionar R$ 7,00" at bounding box center [365, 299] width 44 height 8
type input "1"
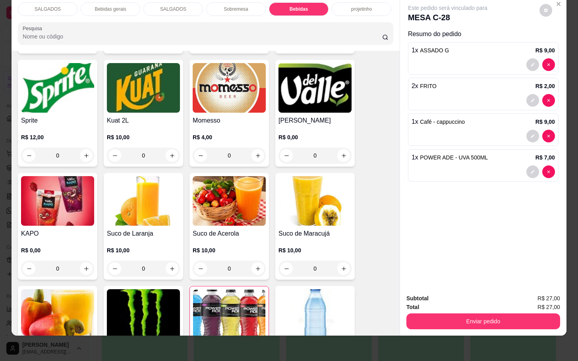
click at [434, 317] on button "Enviar pedido" at bounding box center [483, 322] width 154 height 16
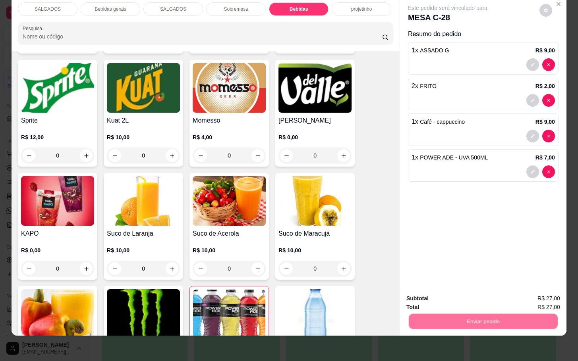
click at [442, 297] on button "Não registrar e enviar pedido" at bounding box center [455, 293] width 83 height 15
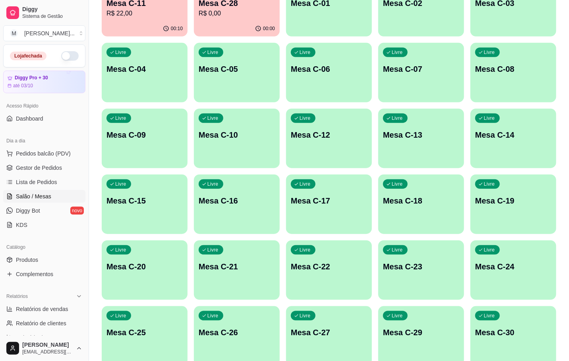
click at [148, 37] on div "Ocupada Mesa C-11 R$ 22,00 00:10 Ocupada Mesa C-28 R$ 0,00 00:00 Livre Mesa C-0…" at bounding box center [329, 171] width 454 height 389
click at [148, 23] on div "00:10" at bounding box center [145, 28] width 86 height 15
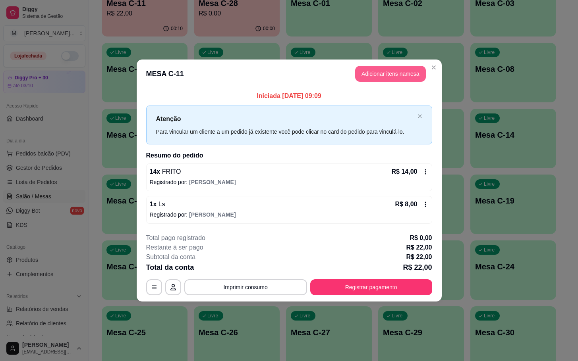
click at [378, 75] on button "Adicionar itens na mesa" at bounding box center [390, 74] width 71 height 16
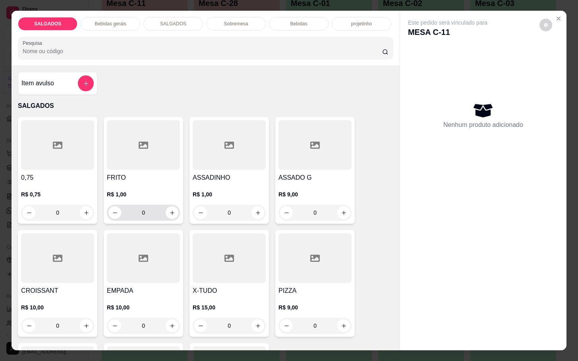
click at [159, 211] on input "0" at bounding box center [143, 213] width 44 height 16
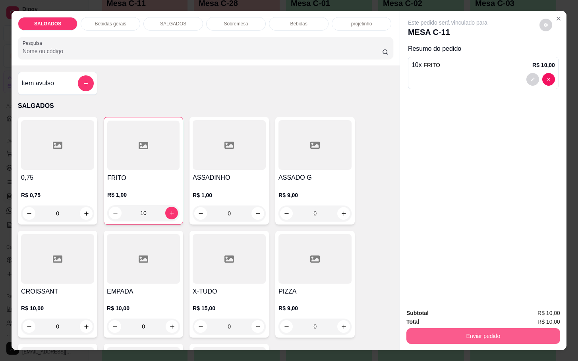
type input "10"
click at [470, 333] on button "Enviar pedido" at bounding box center [483, 335] width 149 height 15
click at [460, 311] on button "Não registrar e enviar pedido" at bounding box center [455, 312] width 80 height 15
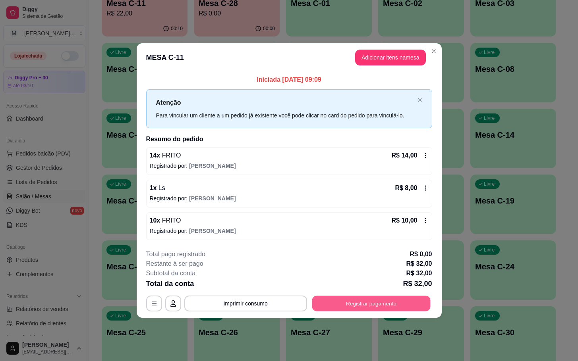
click at [392, 299] on button "Registrar pagamento" at bounding box center [371, 303] width 118 height 15
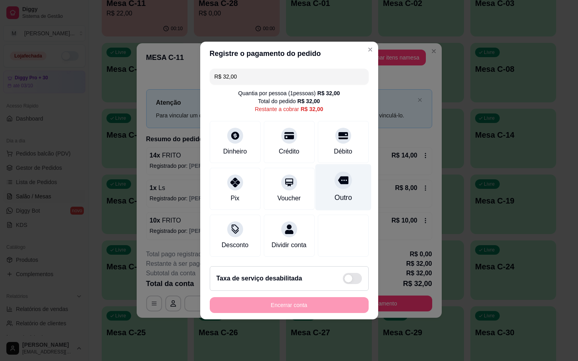
click at [343, 185] on div "Outro" at bounding box center [343, 187] width 56 height 46
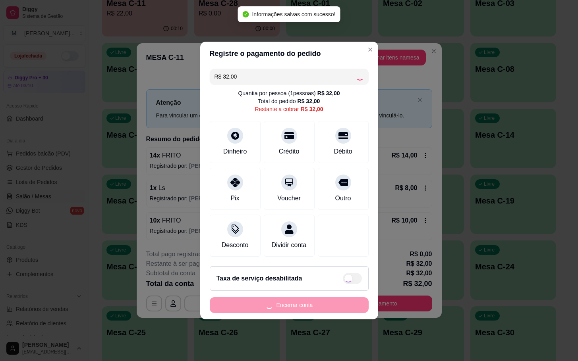
type input "R$ 0,00"
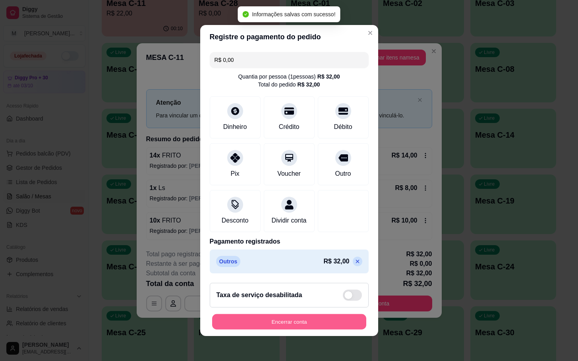
click at [311, 324] on button "Encerrar conta" at bounding box center [289, 322] width 154 height 15
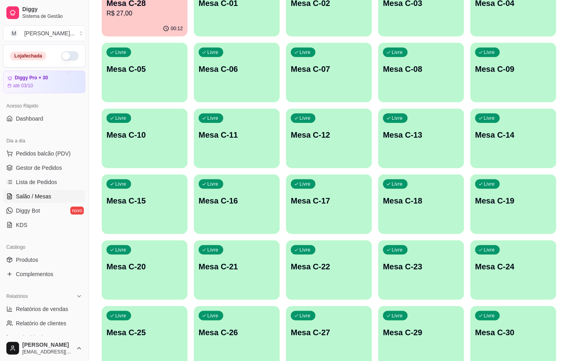
click at [137, 11] on p "R$ 27,00" at bounding box center [144, 14] width 76 height 10
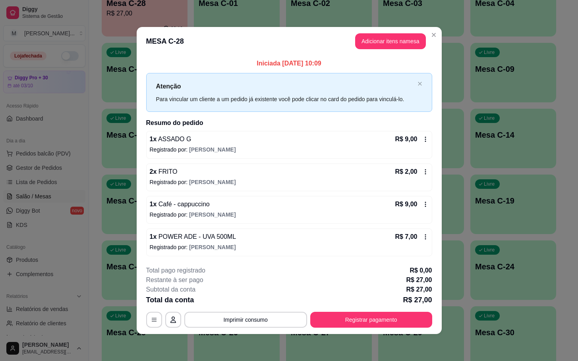
click at [395, 331] on footer "**********" at bounding box center [289, 297] width 305 height 75
click at [396, 324] on button "Registrar pagamento" at bounding box center [371, 319] width 118 height 15
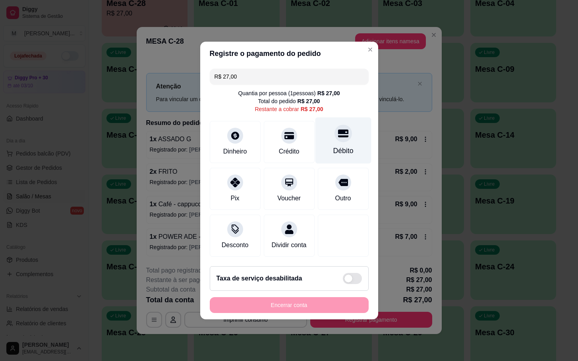
click at [321, 130] on div "Débito" at bounding box center [343, 141] width 56 height 46
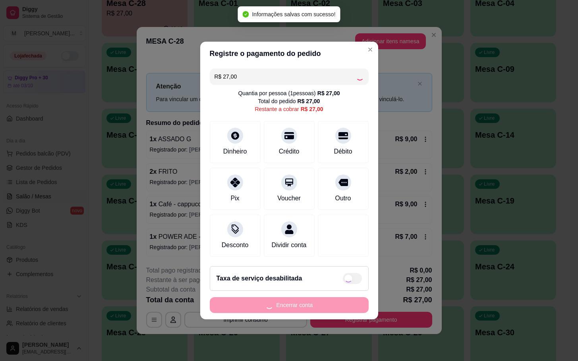
type input "R$ 0,00"
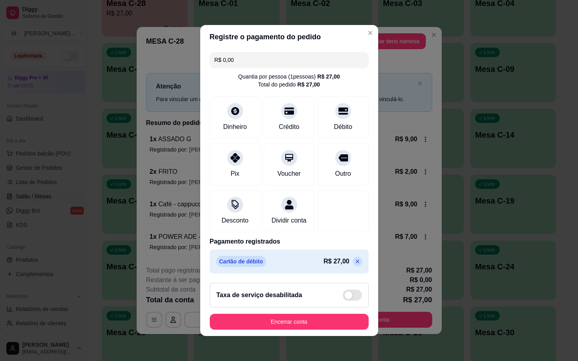
click at [282, 330] on button "Encerrar conta" at bounding box center [289, 322] width 159 height 16
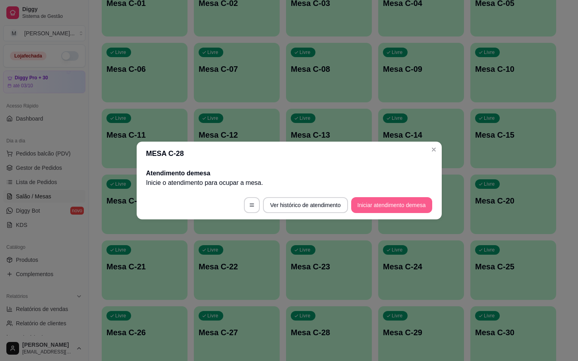
click at [412, 211] on button "Iniciar atendimento de mesa" at bounding box center [391, 205] width 81 height 16
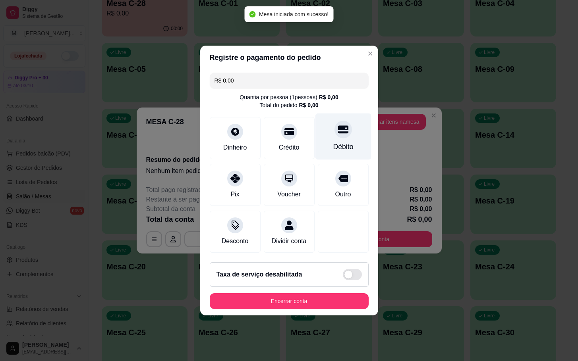
click at [348, 131] on div "Débito" at bounding box center [343, 137] width 56 height 46
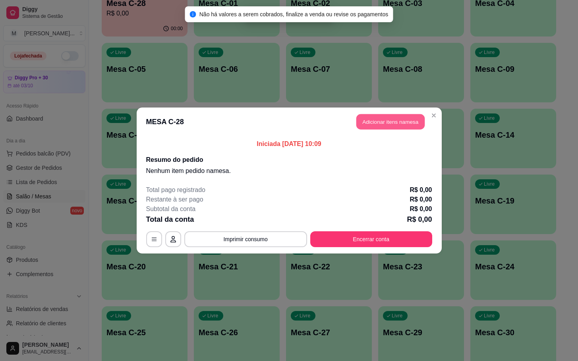
click at [393, 114] on button "Adicionar itens na mesa" at bounding box center [390, 121] width 68 height 15
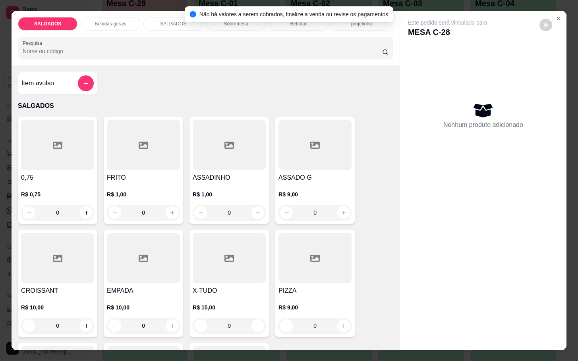
click at [134, 183] on div "R$ 1,00 0" at bounding box center [143, 202] width 73 height 38
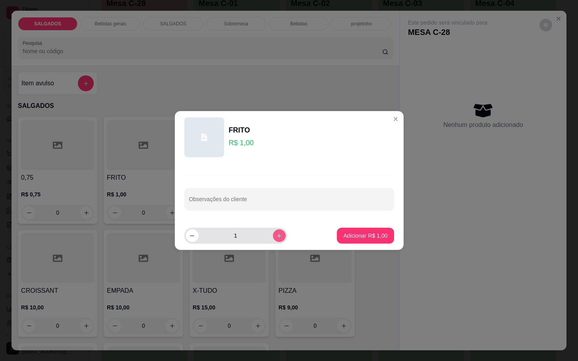
click at [276, 235] on icon "increase-product-quantity" at bounding box center [279, 236] width 6 height 6
click at [276, 236] on icon "increase-product-quantity" at bounding box center [279, 236] width 6 height 6
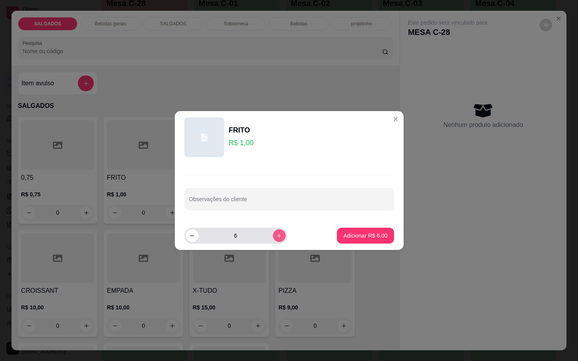
click at [276, 237] on icon "increase-product-quantity" at bounding box center [279, 236] width 6 height 6
click at [276, 235] on icon "increase-product-quantity" at bounding box center [279, 236] width 6 height 6
click at [277, 235] on button "increase-product-quantity" at bounding box center [279, 236] width 12 height 12
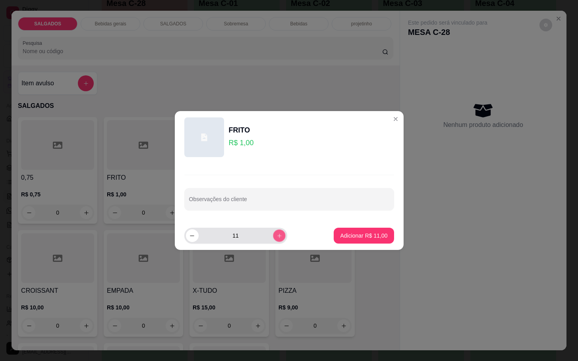
click at [276, 236] on icon "increase-product-quantity" at bounding box center [279, 236] width 6 height 6
type input "12"
click at [358, 233] on button "Adicionar R$ 12,00" at bounding box center [364, 236] width 60 height 16
type input "12"
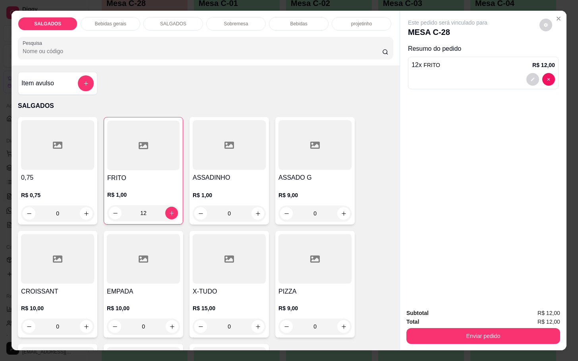
click at [118, 17] on div "Bebidas gerais" at bounding box center [111, 24] width 60 height 14
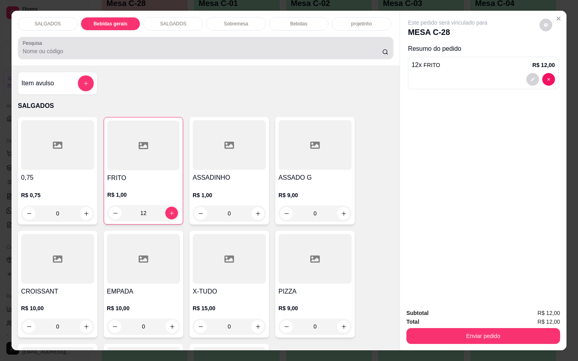
scroll to position [19, 0]
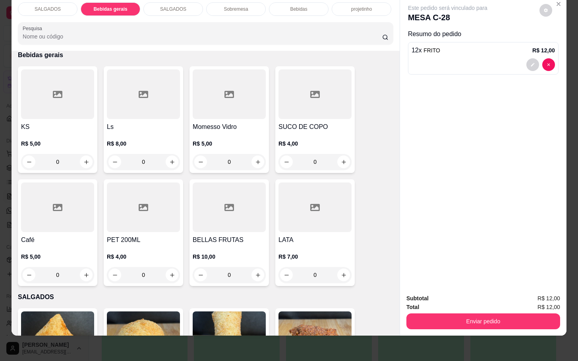
click at [104, 208] on div "PET 200ML R$ 4,00 0" at bounding box center [143, 233] width 79 height 107
click at [83, 203] on div at bounding box center [57, 208] width 73 height 50
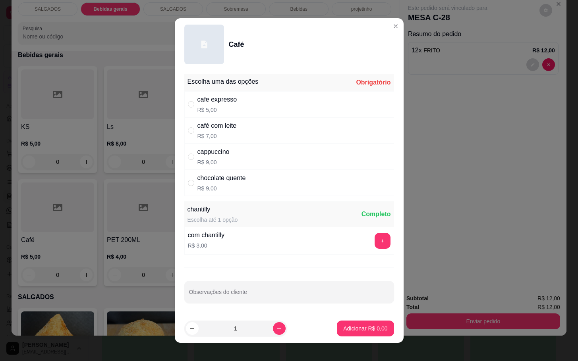
click at [224, 139] on p "R$ 7,00" at bounding box center [216, 136] width 39 height 8
radio input "true"
click at [336, 316] on footer "1 Adicionar R$ 7,00" at bounding box center [289, 329] width 229 height 29
click at [343, 325] on p "Adicionar R$ 7,00" at bounding box center [365, 329] width 44 height 8
type input "1"
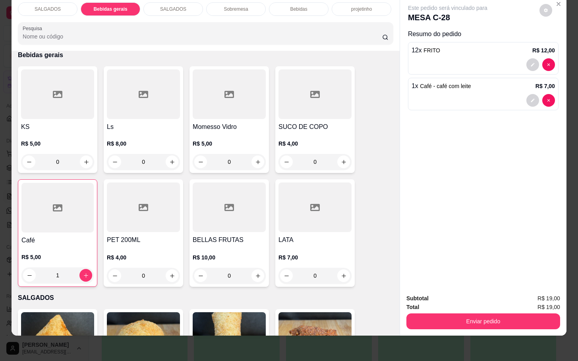
click at [434, 312] on div "Enviar pedido" at bounding box center [483, 321] width 154 height 18
click at [438, 305] on div "Subtotal R$ 19,00 Total R$ 19,00 Enviar pedido" at bounding box center [483, 311] width 154 height 35
click at [442, 329] on div "SALGADOS Bebidas gerais SALGADOS Sobremesa Bebidas projetinho Pesquisa Item avu…" at bounding box center [289, 180] width 578 height 361
click at [439, 317] on button "Enviar pedido" at bounding box center [483, 322] width 154 height 16
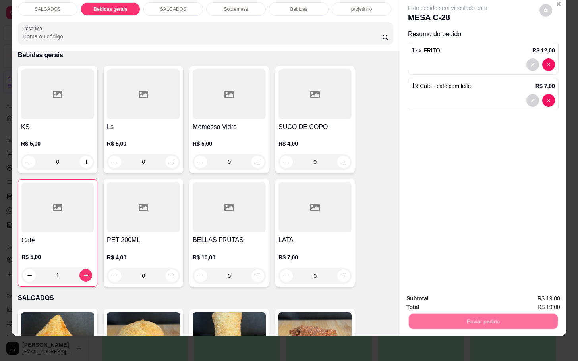
click at [438, 293] on button "Não registrar e enviar pedido" at bounding box center [455, 293] width 83 height 15
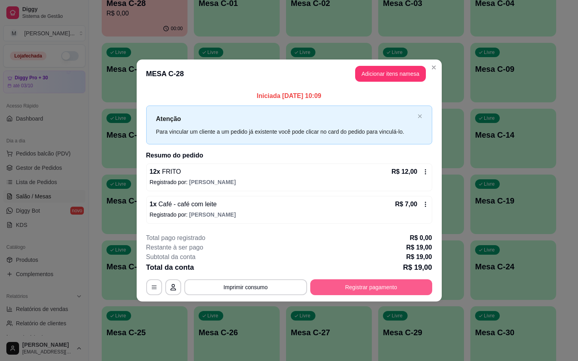
click at [369, 284] on button "Registrar pagamento" at bounding box center [371, 288] width 122 height 16
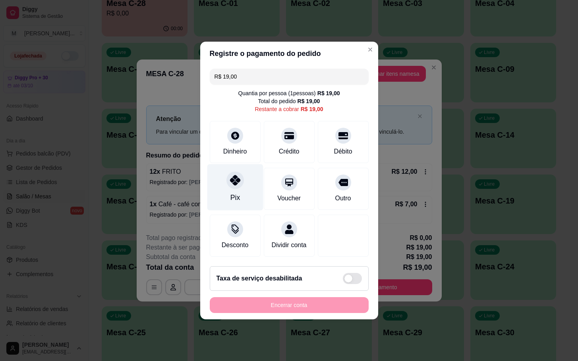
click at [236, 177] on icon at bounding box center [235, 180] width 10 height 10
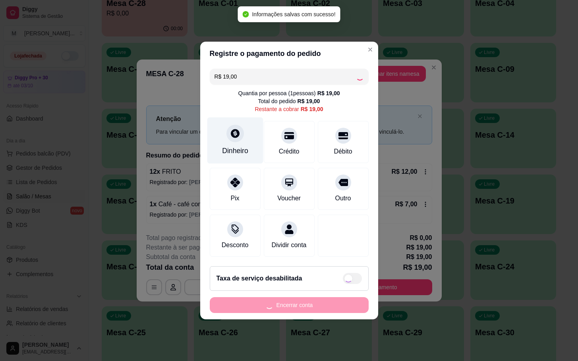
type input "R$ 0,00"
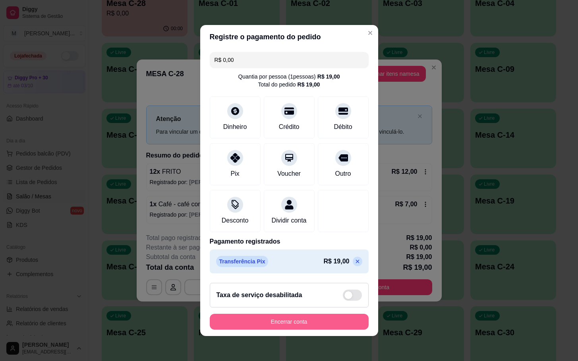
click at [326, 336] on footer "Taxa de serviço desabilitada Encerrar conta" at bounding box center [289, 307] width 178 height 60
click at [330, 330] on button "Encerrar conta" at bounding box center [289, 322] width 159 height 16
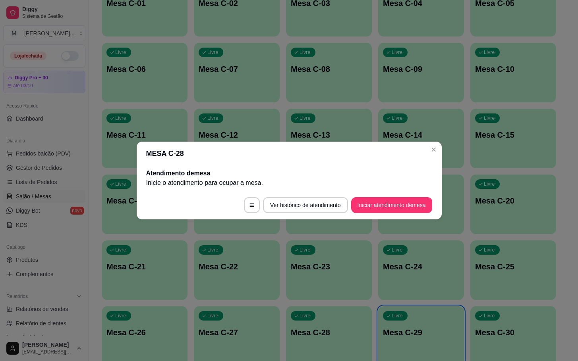
scroll to position [183, 0]
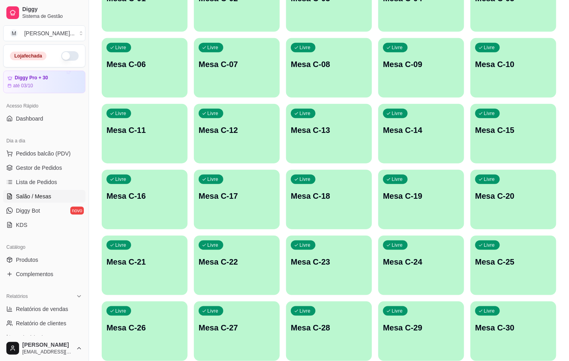
click at [355, 316] on div "Livre Mesa C-28" at bounding box center [329, 327] width 86 height 50
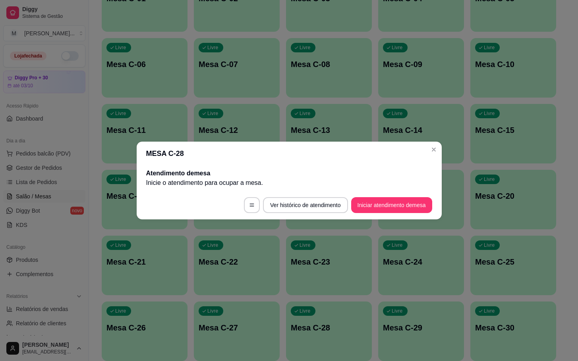
click at [419, 193] on footer "Ver histórico de atendimento Iniciar atendimento de mesa" at bounding box center [289, 205] width 305 height 29
click at [407, 200] on button "Iniciar atendimento de mesa" at bounding box center [391, 205] width 79 height 15
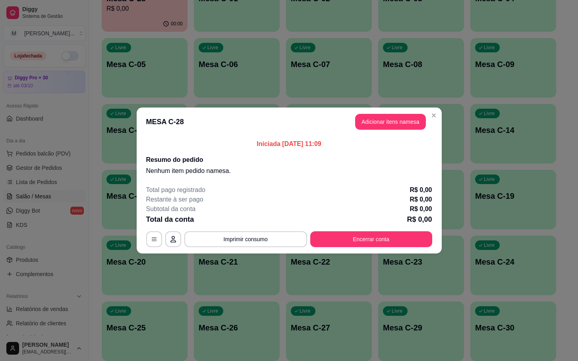
click at [388, 131] on header "MESA C-28 Adicionar itens na mesa" at bounding box center [289, 122] width 305 height 29
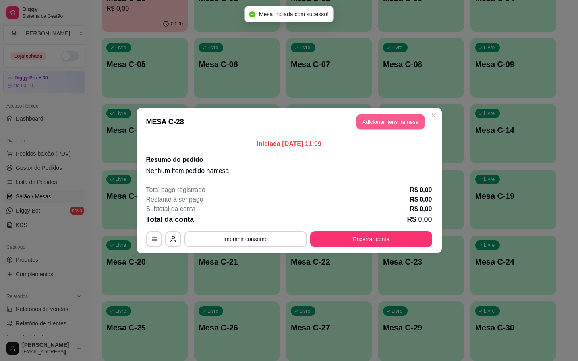
click at [388, 122] on button "Adicionar itens na mesa" at bounding box center [390, 121] width 68 height 15
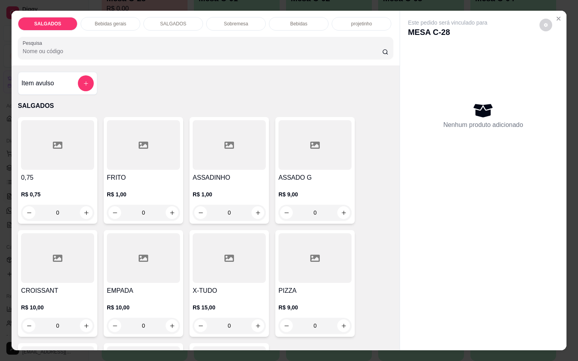
click at [135, 191] on p "R$ 1,00" at bounding box center [143, 195] width 73 height 8
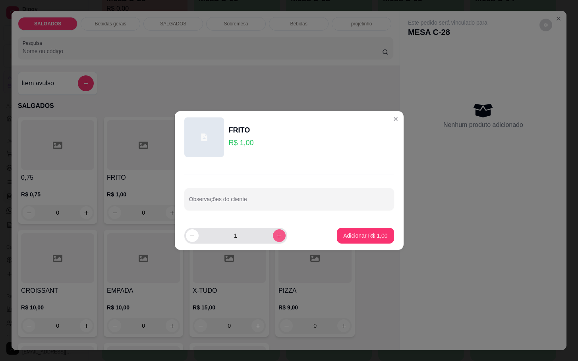
click at [267, 239] on div "1" at bounding box center [236, 236] width 100 height 16
click at [273, 239] on button "increase-product-quantity" at bounding box center [279, 236] width 12 height 12
click at [276, 239] on icon "increase-product-quantity" at bounding box center [279, 236] width 6 height 6
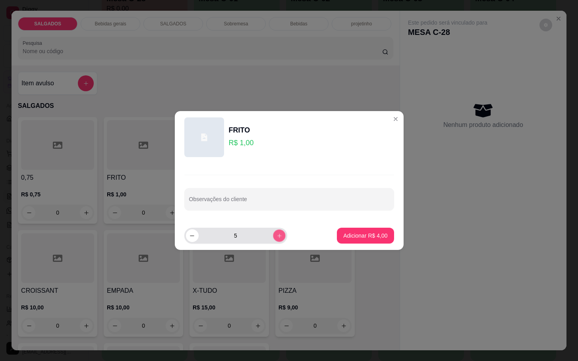
click at [276, 239] on icon "increase-product-quantity" at bounding box center [279, 236] width 6 height 6
click at [188, 236] on button "decrease-product-quantity" at bounding box center [192, 236] width 12 height 12
click at [191, 236] on icon "decrease-product-quantity" at bounding box center [192, 236] width 6 height 6
click at [275, 240] on button "increase-product-quantity" at bounding box center [279, 236] width 12 height 12
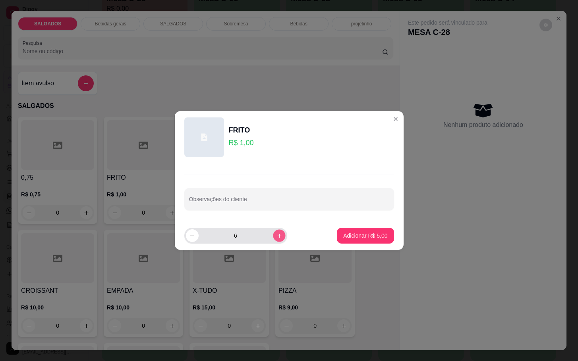
click at [276, 239] on button "increase-product-quantity" at bounding box center [279, 236] width 12 height 12
click at [276, 239] on button "increase-product-quantity" at bounding box center [279, 236] width 13 height 13
click at [276, 239] on button "increase-product-quantity" at bounding box center [279, 236] width 12 height 12
click at [276, 239] on button "increase-product-quantity" at bounding box center [279, 236] width 13 height 13
click at [276, 239] on button "increase-product-quantity" at bounding box center [279, 236] width 12 height 12
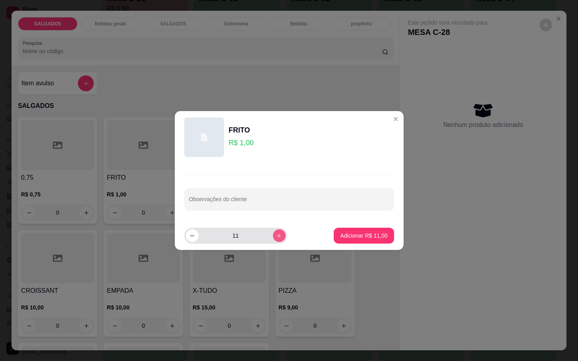
click at [273, 241] on button "increase-product-quantity" at bounding box center [279, 236] width 13 height 13
type input "12"
click at [334, 237] on button "Adicionar R$ 12,00" at bounding box center [364, 236] width 60 height 16
type input "12"
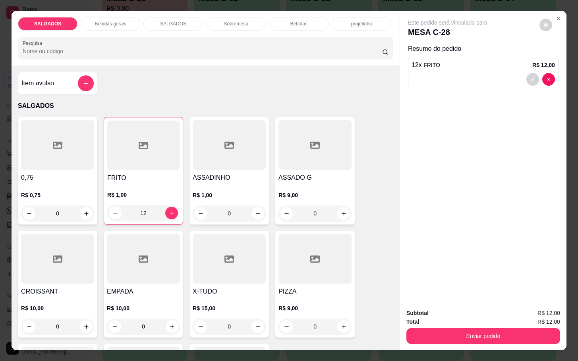
click at [114, 28] on div "SALGADOS Bebidas gerais SALGADOS Sobremesa Bebidas projetinho Pesquisa" at bounding box center [206, 38] width 388 height 55
click at [166, 17] on div "SALGADOS" at bounding box center [173, 24] width 60 height 14
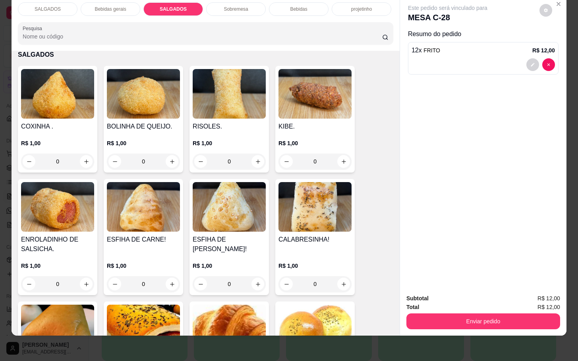
click at [70, 2] on div "SALGADOS" at bounding box center [48, 9] width 60 height 14
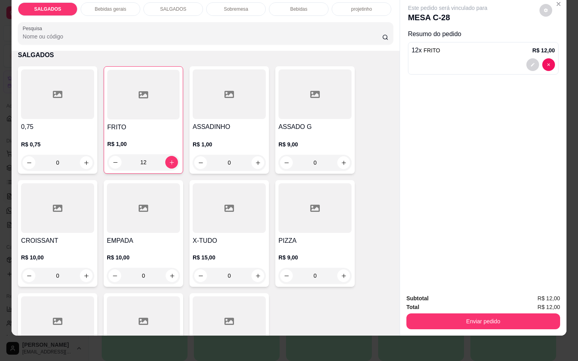
click at [290, 70] on div at bounding box center [314, 95] width 73 height 50
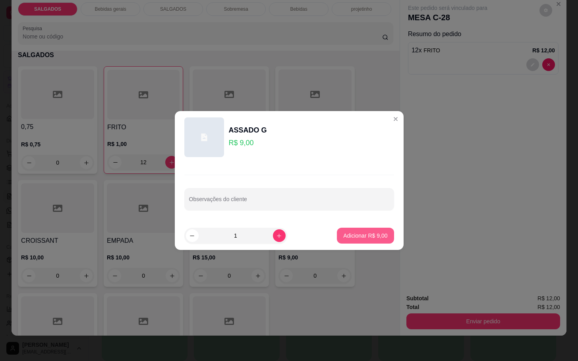
click at [354, 239] on p "Adicionar R$ 9,00" at bounding box center [365, 236] width 44 height 8
type input "1"
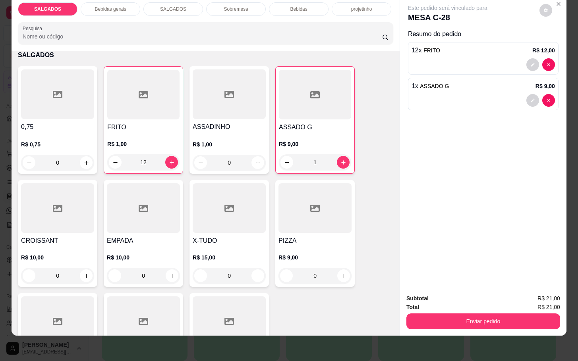
click at [115, 6] on p "Bebidas gerais" at bounding box center [110, 9] width 31 height 6
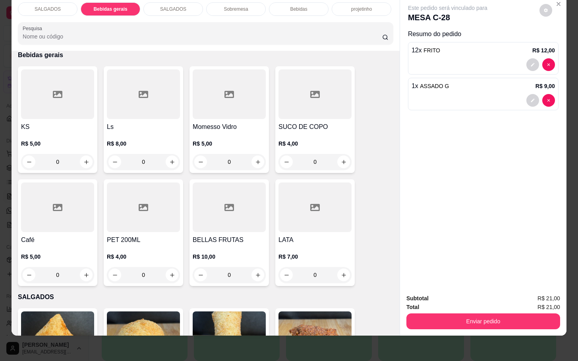
click at [214, 90] on div at bounding box center [229, 95] width 73 height 50
click at [293, 6] on p "Bebidas" at bounding box center [298, 9] width 17 height 6
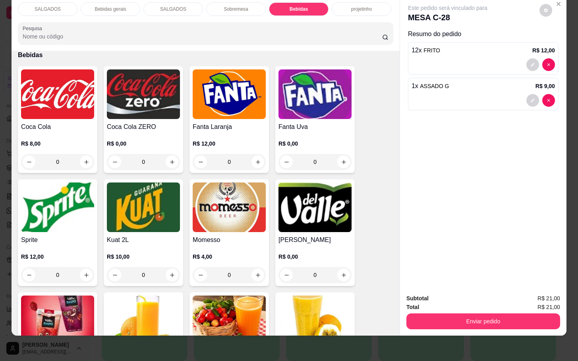
click at [233, 196] on img at bounding box center [229, 208] width 73 height 50
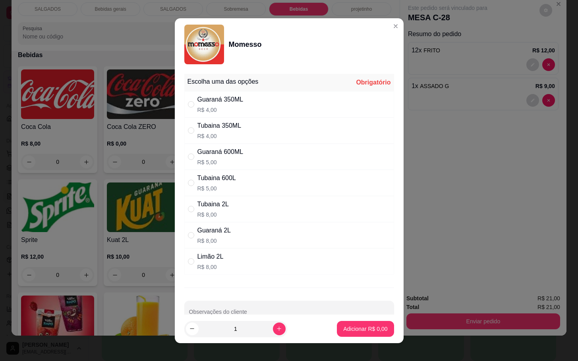
click at [252, 211] on div "Tubaina 2L R$ 8,00" at bounding box center [289, 209] width 210 height 26
radio input "true"
click at [351, 341] on footer "1 Adicionar R$ 8,00" at bounding box center [289, 329] width 229 height 29
click at [353, 336] on button "Adicionar R$ 8,00" at bounding box center [365, 329] width 57 height 16
type input "1"
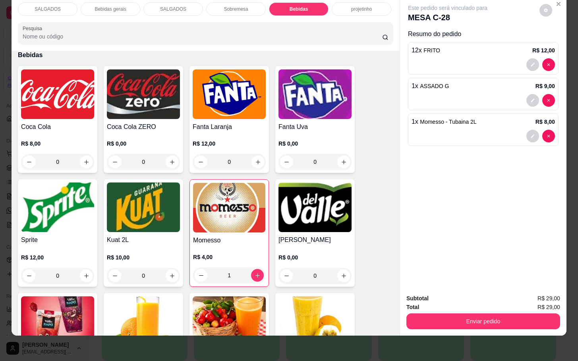
click at [463, 320] on div "Subtotal R$ 29,00 Total R$ 29,00 Enviar pedido" at bounding box center [483, 312] width 166 height 48
click at [463, 314] on button "Enviar pedido" at bounding box center [483, 321] width 149 height 15
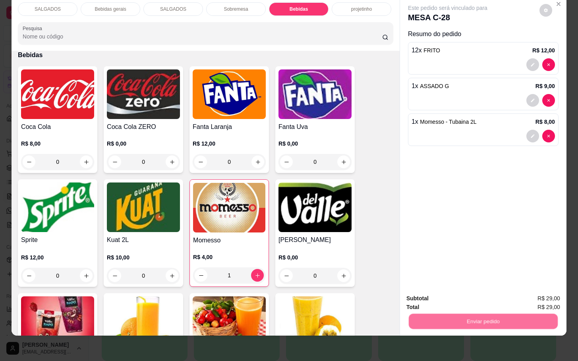
click at [456, 300] on button "Não registrar e enviar pedido" at bounding box center [455, 293] width 80 height 15
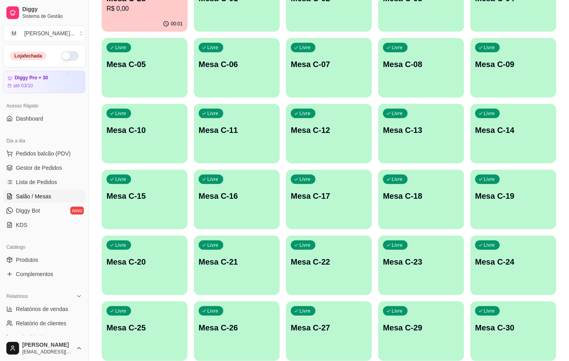
click at [110, 35] on div "Ocupada Mesa C-28 R$ 0,00 00:01 Livre Mesa C-01 Livre Mesa C-02 Livre Mesa C-03…" at bounding box center [329, 166] width 454 height 389
click at [116, 29] on div "00:01" at bounding box center [144, 23] width 83 height 15
click at [135, 19] on div "00:01" at bounding box center [145, 23] width 86 height 15
click at [156, 31] on div "Ocupada Mesa C-28 R$ 0,00 00:02 Livre Mesa C-01 Livre Mesa C-02 Livre Mesa C-03…" at bounding box center [329, 166] width 454 height 389
click at [121, 22] on div "00:02" at bounding box center [144, 23] width 83 height 15
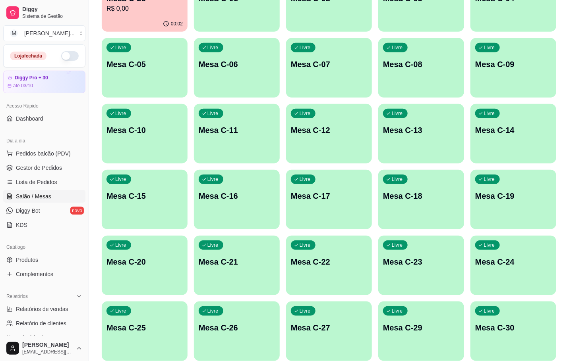
click at [354, 335] on div "Livre Mesa C-27" at bounding box center [329, 327] width 86 height 50
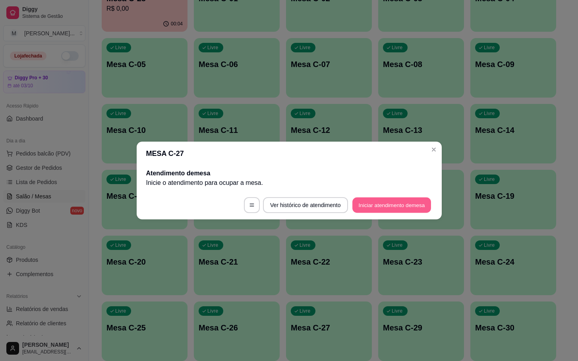
click at [378, 201] on button "Iniciar atendimento de mesa" at bounding box center [391, 205] width 79 height 15
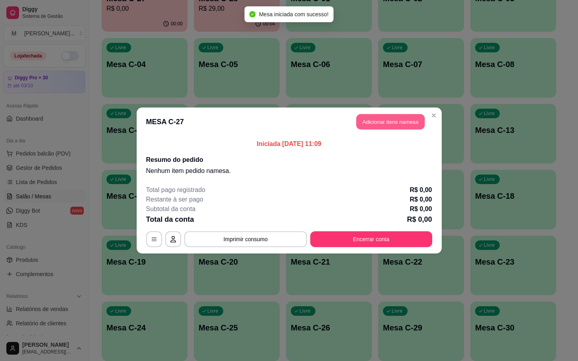
click at [403, 118] on button "Adicionar itens na mesa" at bounding box center [390, 121] width 68 height 15
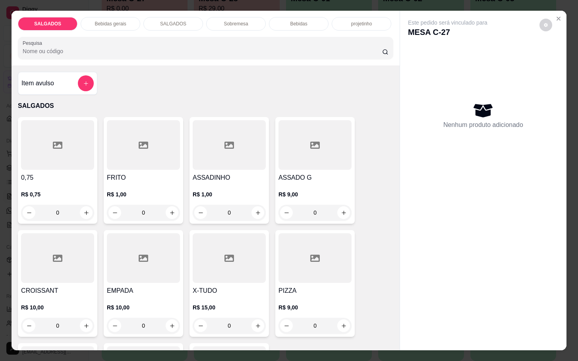
click at [141, 165] on div at bounding box center [143, 145] width 73 height 50
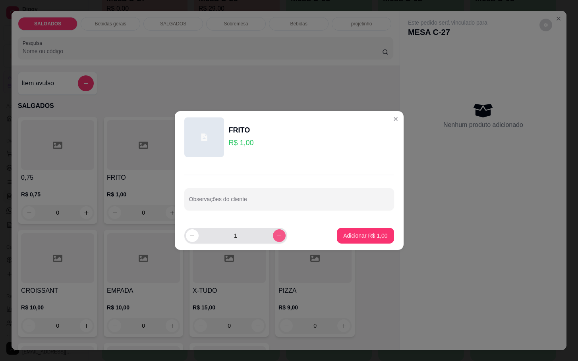
click at [274, 240] on button "increase-product-quantity" at bounding box center [279, 236] width 13 height 13
click at [274, 240] on button "increase-product-quantity" at bounding box center [279, 236] width 12 height 12
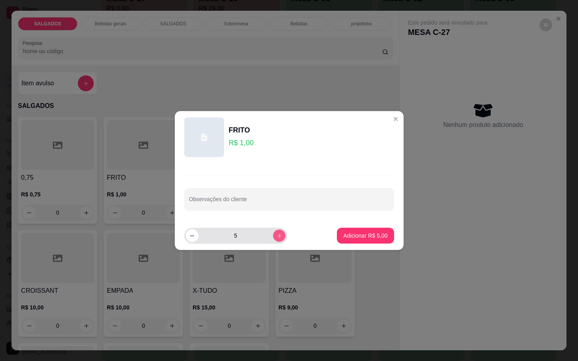
type input "6"
click at [324, 232] on footer "6 Adicionar R$ 6,00" at bounding box center [289, 236] width 229 height 29
click at [343, 240] on button "Adicionar R$ 6,00" at bounding box center [365, 235] width 55 height 15
type input "6"
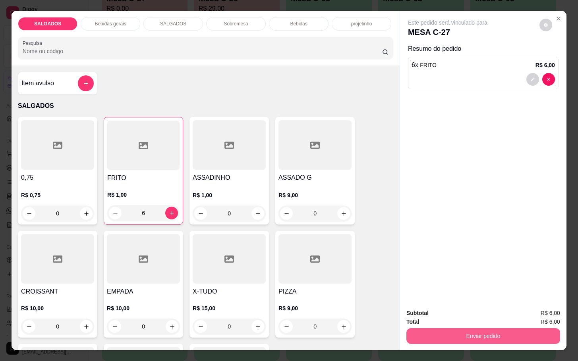
click at [455, 334] on button "Enviar pedido" at bounding box center [483, 336] width 154 height 16
click at [430, 315] on button "Não registrar e enviar pedido" at bounding box center [455, 312] width 80 height 15
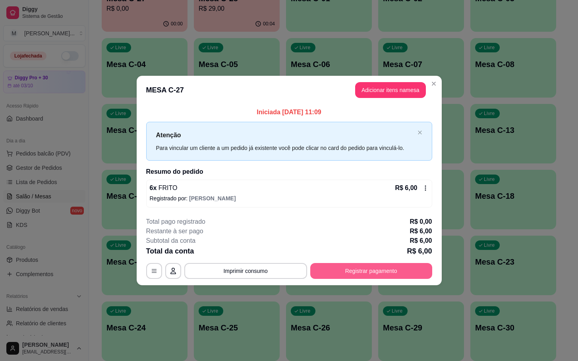
click at [355, 273] on button "Registrar pagamento" at bounding box center [371, 271] width 122 height 16
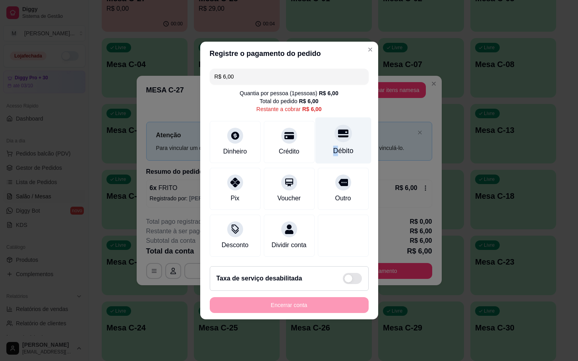
click at [333, 146] on div "Débito" at bounding box center [343, 151] width 20 height 10
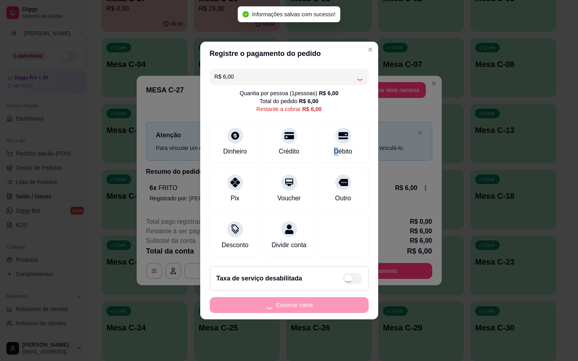
type input "R$ 0,00"
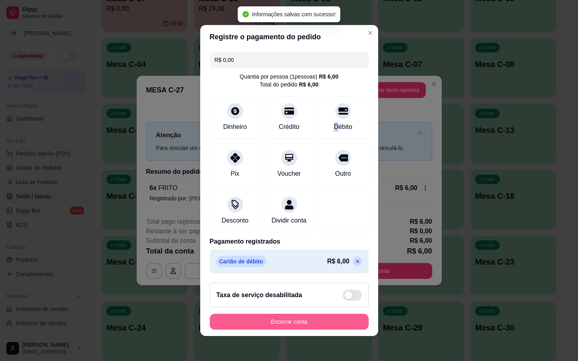
click at [282, 326] on button "Encerrar conta" at bounding box center [289, 322] width 159 height 16
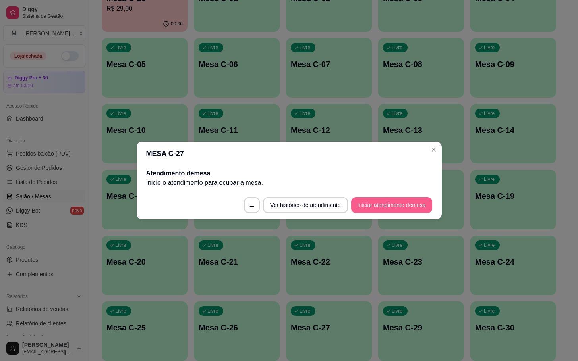
click at [395, 205] on button "Iniciar atendimento de mesa" at bounding box center [391, 205] width 81 height 16
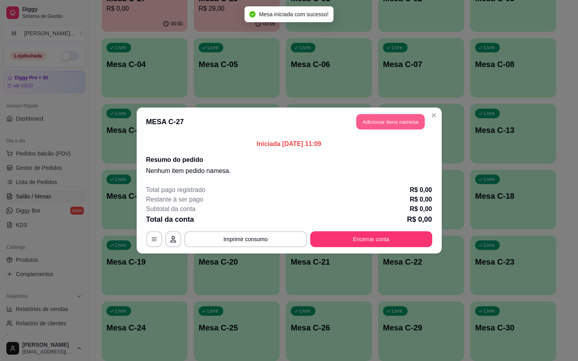
click at [398, 120] on button "Adicionar itens na mesa" at bounding box center [390, 121] width 68 height 15
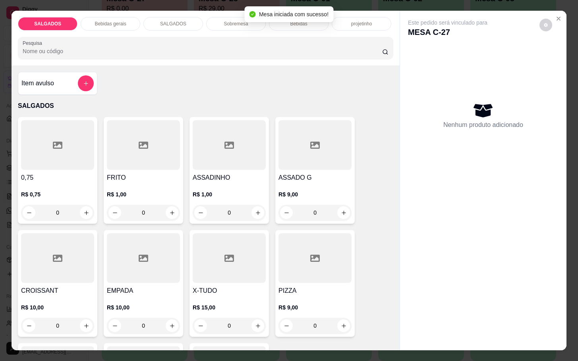
click at [317, 262] on div at bounding box center [314, 259] width 73 height 50
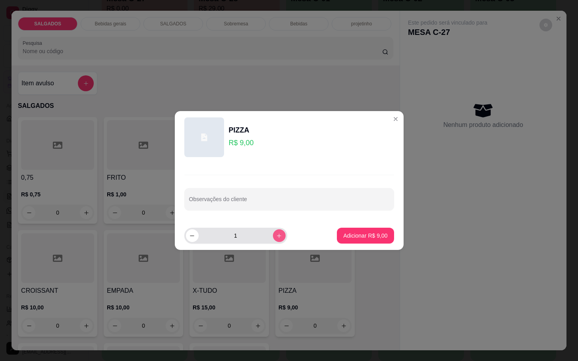
click at [278, 235] on button "increase-product-quantity" at bounding box center [279, 236] width 13 height 13
type input "2"
click at [371, 235] on p "Adicionar R$ 18,00" at bounding box center [363, 236] width 47 height 8
type input "2"
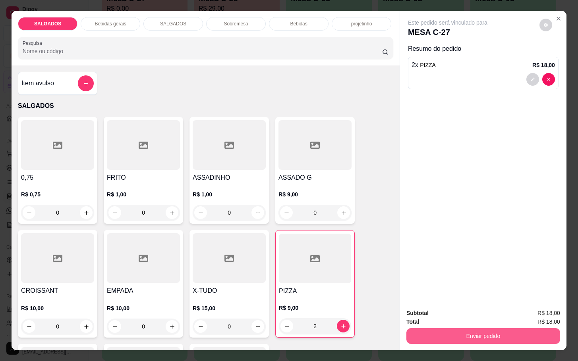
click at [519, 328] on button "Enviar pedido" at bounding box center [483, 336] width 154 height 16
click at [466, 310] on button "Não registrar e enviar pedido" at bounding box center [454, 312] width 86 height 16
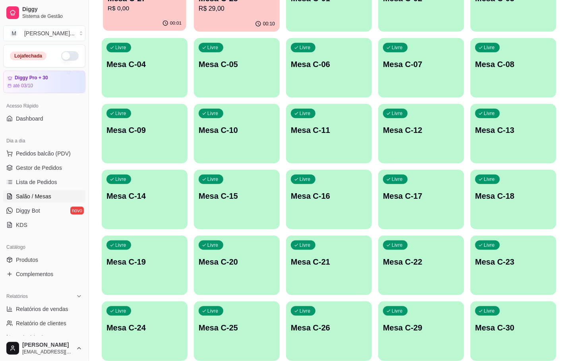
click at [129, 11] on p "R$ 0,00" at bounding box center [145, 8] width 74 height 9
click at [243, 7] on p "R$ 29,00" at bounding box center [237, 9] width 76 height 10
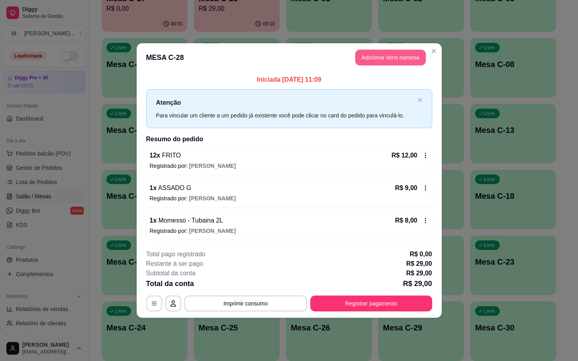
click at [367, 49] on header "MESA C-28 Adicionar itens na mesa" at bounding box center [289, 57] width 305 height 29
click at [372, 53] on button "Adicionar itens na mesa" at bounding box center [390, 58] width 71 height 16
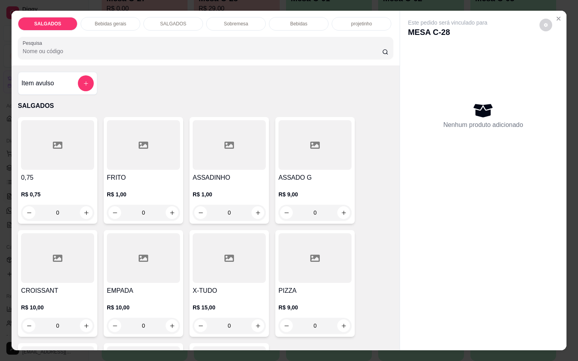
click at [140, 151] on div at bounding box center [143, 145] width 73 height 50
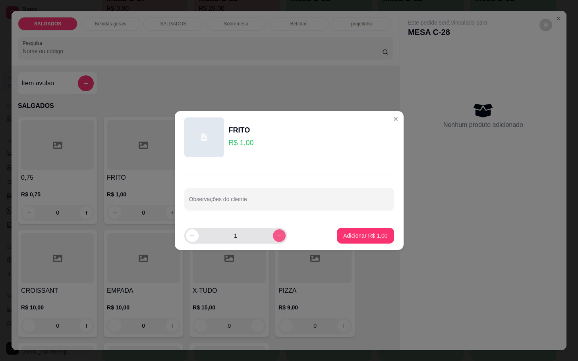
click at [273, 240] on button "increase-product-quantity" at bounding box center [279, 236] width 13 height 13
click at [276, 239] on icon "increase-product-quantity" at bounding box center [279, 236] width 6 height 6
type input "4"
click at [361, 238] on p "Adicionar R$ 4,00" at bounding box center [365, 236] width 44 height 8
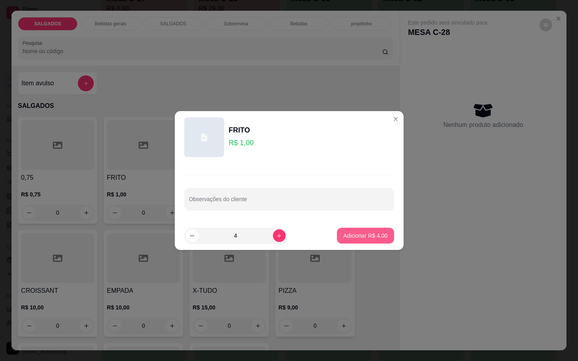
type input "4"
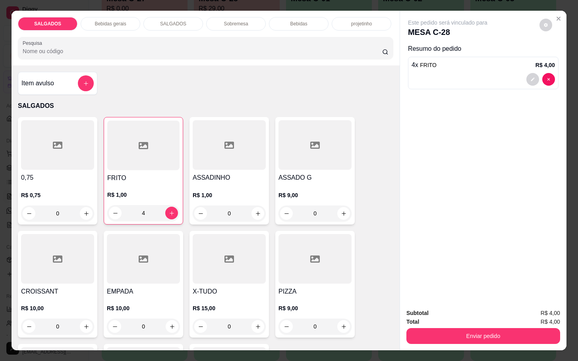
click at [94, 25] on div "Bebidas gerais" at bounding box center [111, 24] width 60 height 14
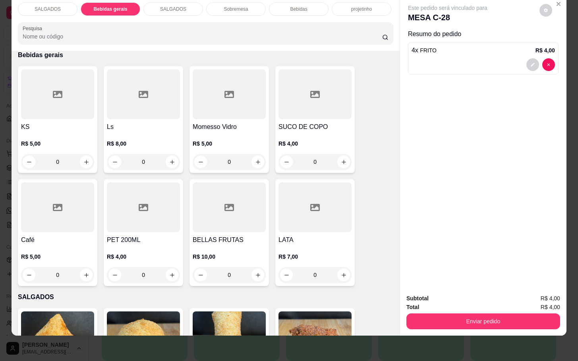
drag, startPoint x: 218, startPoint y: 2, endPoint x: 223, endPoint y: 4, distance: 5.0
click at [220, 2] on div "Sobremesa" at bounding box center [236, 9] width 60 height 14
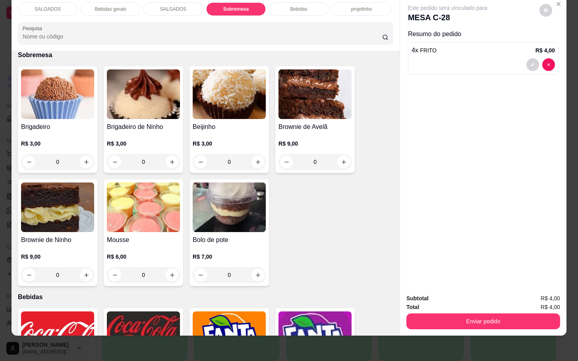
click at [334, 92] on img at bounding box center [314, 95] width 73 height 50
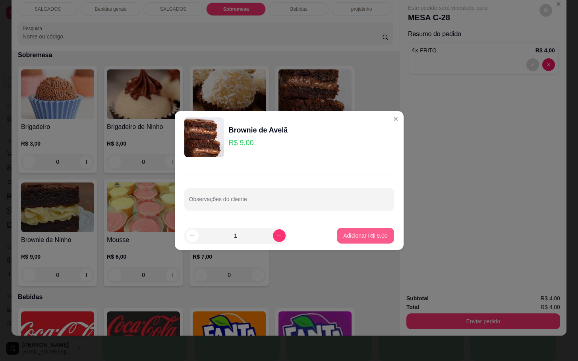
click at [371, 223] on footer "1 Adicionar R$ 9,00" at bounding box center [289, 236] width 229 height 29
click at [368, 247] on footer "1 Adicionar R$ 9,00" at bounding box center [289, 236] width 229 height 29
click at [368, 238] on p "Adicionar R$ 9,00" at bounding box center [365, 236] width 44 height 8
type input "1"
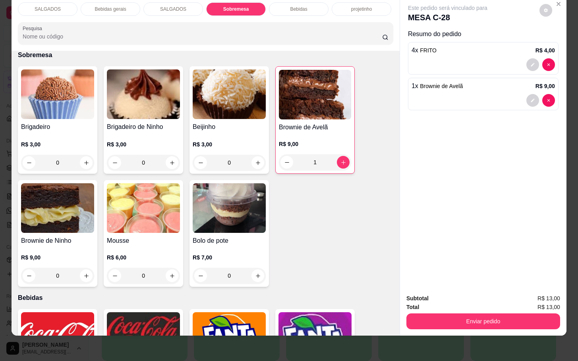
click at [448, 303] on div "Total R$ 13,00" at bounding box center [483, 307] width 154 height 9
click at [450, 314] on button "Enviar pedido" at bounding box center [483, 322] width 154 height 16
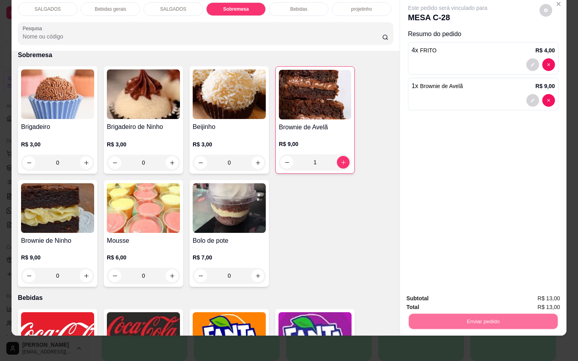
click at [449, 295] on button "Não registrar e enviar pedido" at bounding box center [455, 293] width 83 height 15
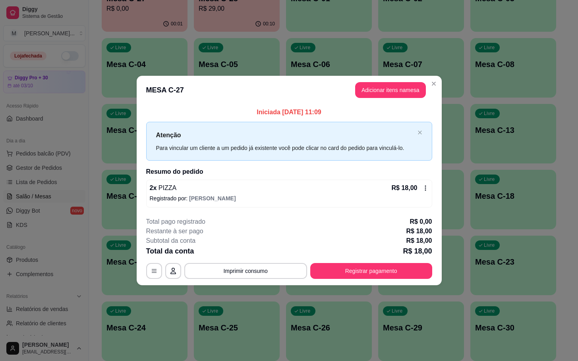
click at [385, 87] on button "Adicionar itens na mesa" at bounding box center [390, 90] width 71 height 16
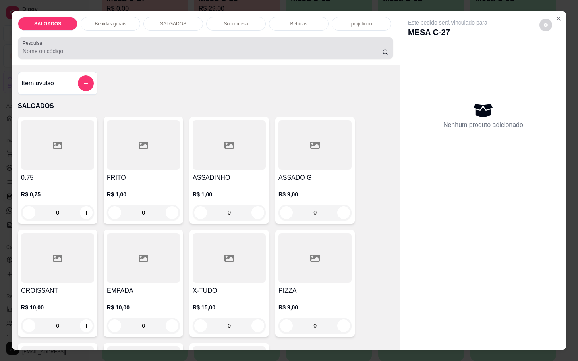
click at [267, 37] on div "Pesquisa" at bounding box center [205, 48] width 375 height 22
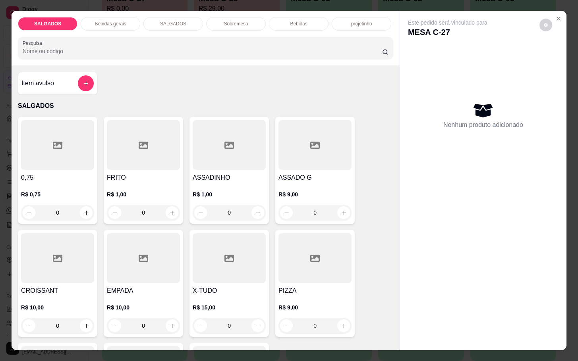
click at [279, 17] on div "Bebidas" at bounding box center [299, 24] width 60 height 14
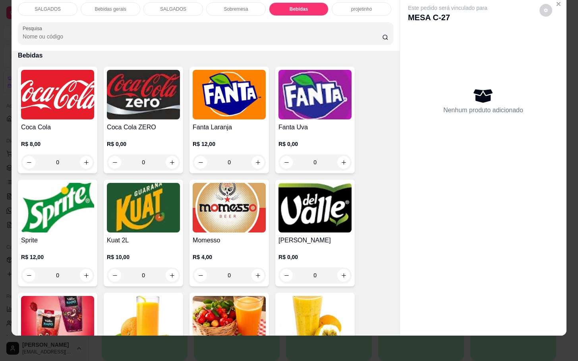
click at [89, 204] on img at bounding box center [57, 208] width 73 height 50
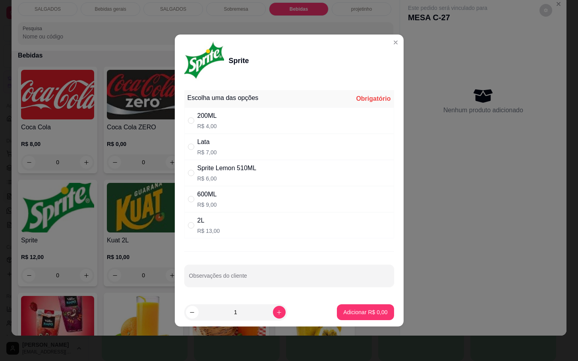
click at [255, 142] on div "Lata R$ 7,00" at bounding box center [289, 147] width 210 height 26
radio input "true"
click at [346, 309] on button "Adicionar R$ 7,00" at bounding box center [365, 313] width 57 height 16
type input "1"
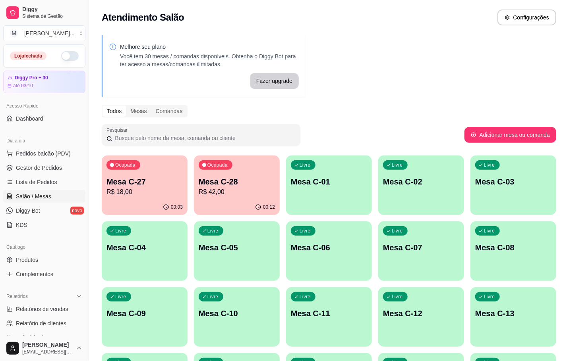
click at [163, 186] on p "Mesa C-27" at bounding box center [144, 181] width 76 height 11
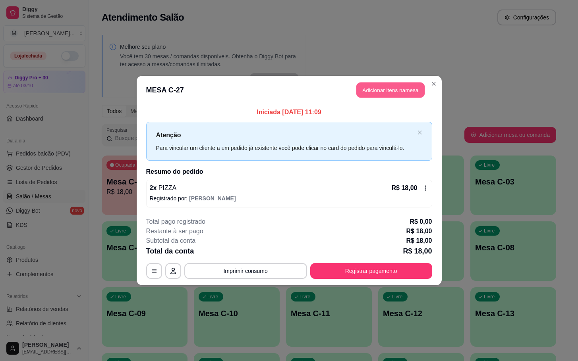
click at [384, 88] on button "Adicionar itens na mesa" at bounding box center [390, 90] width 68 height 15
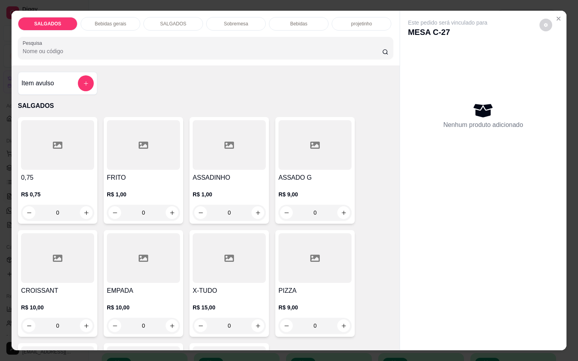
click at [286, 17] on div "Bebidas" at bounding box center [299, 24] width 60 height 14
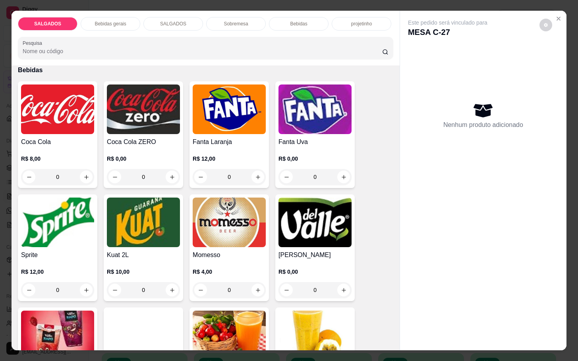
scroll to position [19, 0]
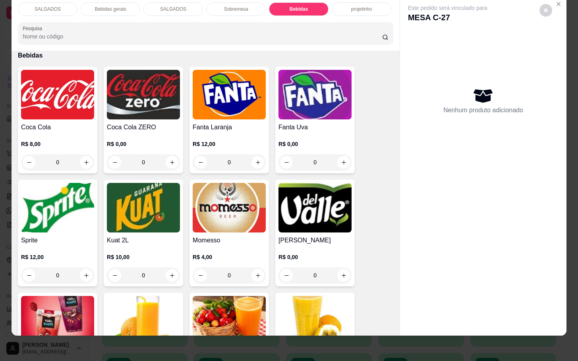
click at [66, 154] on div "0" at bounding box center [57, 162] width 73 height 16
click at [57, 188] on img at bounding box center [57, 208] width 73 height 50
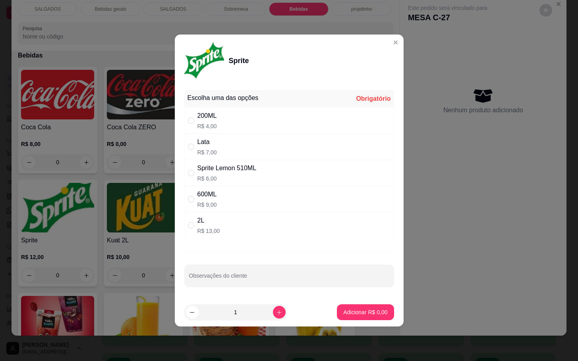
click at [227, 162] on div "Sprite Lemon 510ML R$ 6,00" at bounding box center [289, 173] width 210 height 26
radio input "true"
click at [267, 145] on div "Lata R$ 7,00" at bounding box center [289, 147] width 210 height 26
radio input "true"
radio input "false"
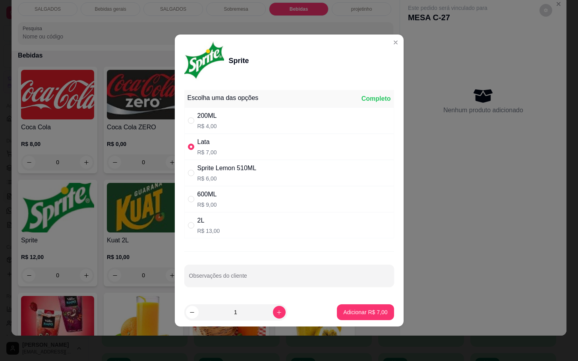
click at [355, 321] on button "Adicionar R$ 7,00" at bounding box center [365, 313] width 57 height 16
type input "1"
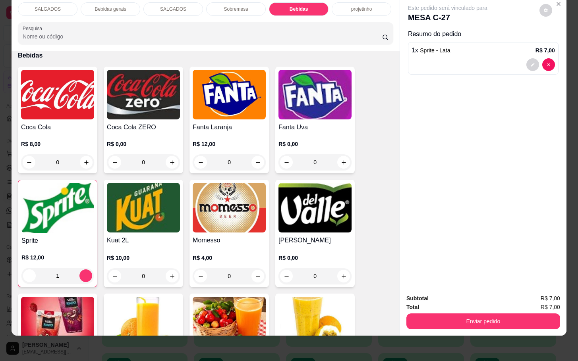
click at [58, 6] on div "SALGADOS" at bounding box center [48, 9] width 60 height 14
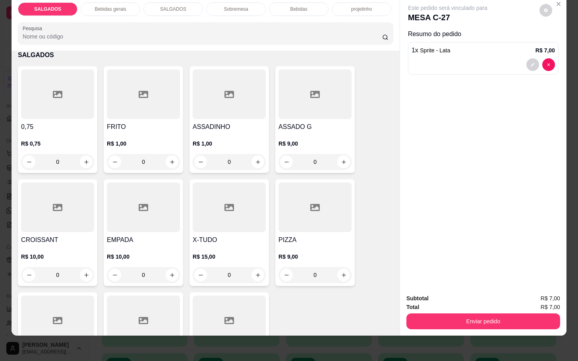
scroll to position [96, 0]
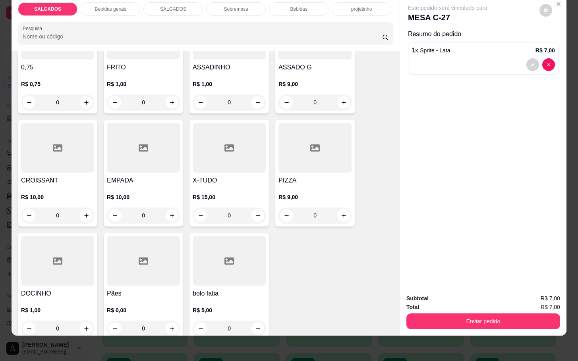
click at [41, 236] on div at bounding box center [57, 261] width 73 height 50
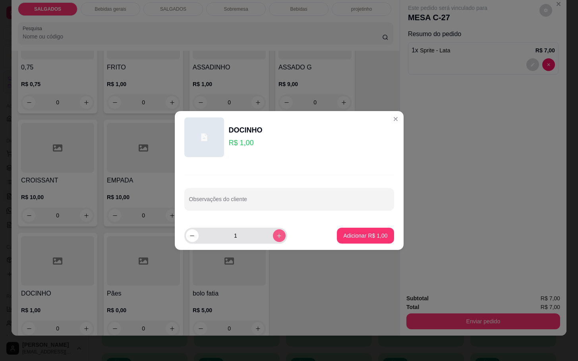
click at [276, 237] on icon "increase-product-quantity" at bounding box center [279, 236] width 6 height 6
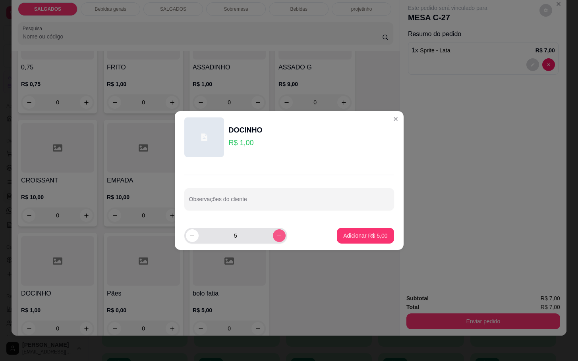
type input "6"
click at [348, 229] on button "Adicionar R$ 6,00" at bounding box center [365, 236] width 57 height 16
type input "6"
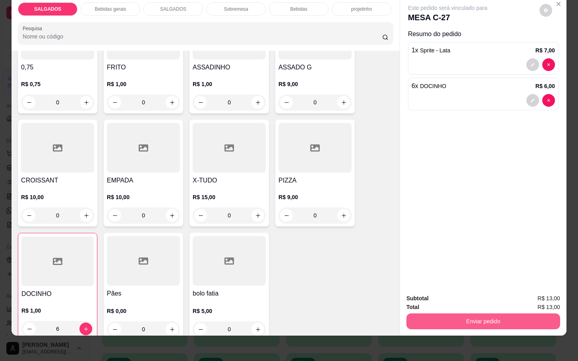
click at [483, 315] on button "Enviar pedido" at bounding box center [483, 322] width 154 height 16
click at [477, 299] on button "Não registrar e enviar pedido" at bounding box center [455, 293] width 83 height 15
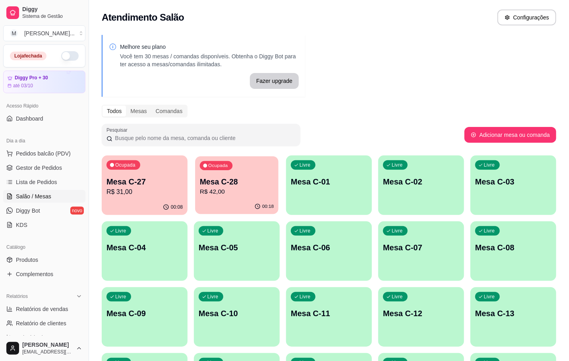
click at [273, 167] on div "Ocupada Mesa C-28 R$ 42,00" at bounding box center [236, 177] width 83 height 43
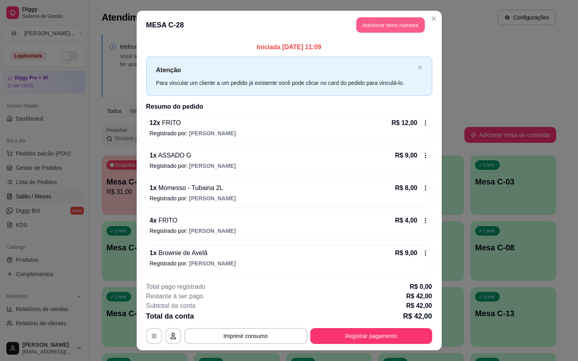
click at [397, 23] on button "Adicionar itens na mesa" at bounding box center [390, 24] width 68 height 15
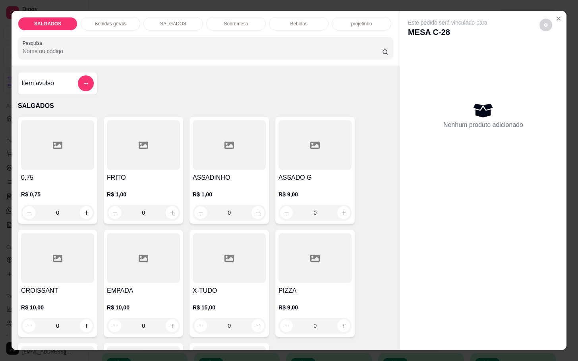
drag, startPoint x: 158, startPoint y: 209, endPoint x: 43, endPoint y: 206, distance: 115.2
click at [43, 206] on div "0,75 R$ 0,75 0 FRITO R$ 1,00 0 ASSADINHO R$ 1,00 0 ASSADO G R$ 9,00 0 CROISSANT…" at bounding box center [205, 283] width 375 height 333
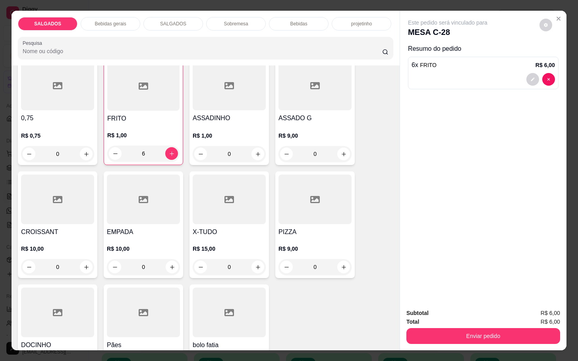
scroll to position [179, 0]
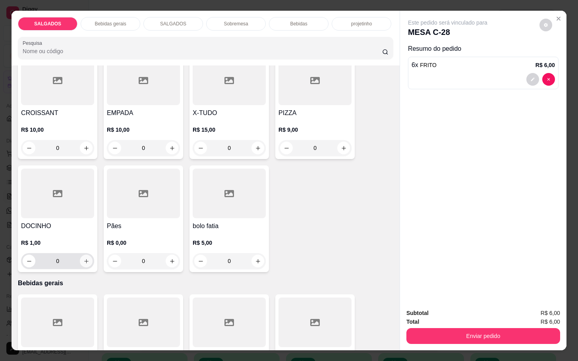
type input "6"
click at [86, 257] on button "increase-product-quantity" at bounding box center [86, 261] width 13 height 13
click at [86, 257] on button "increase-product-quantity" at bounding box center [86, 262] width 12 height 12
type input "2"
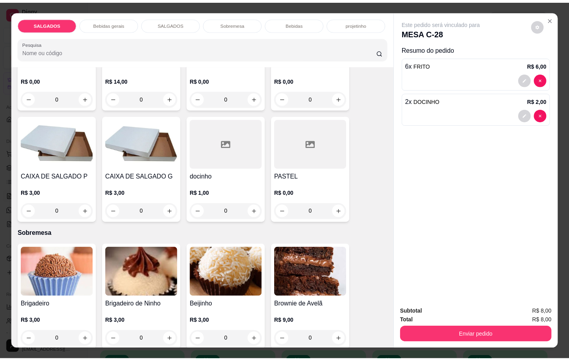
scroll to position [1191, 0]
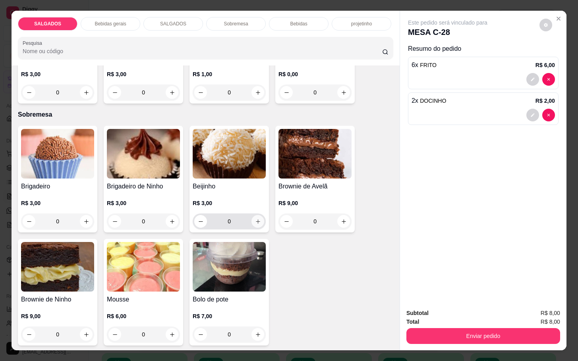
click at [255, 223] on button "increase-product-quantity" at bounding box center [257, 221] width 13 height 13
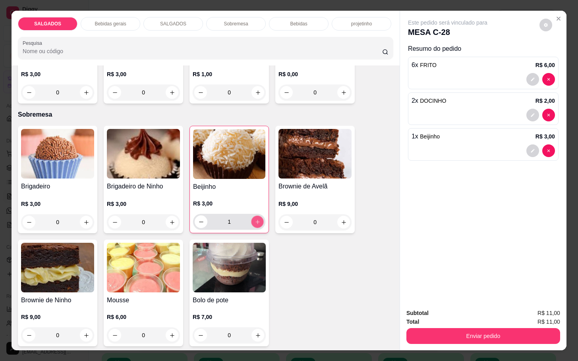
click at [255, 223] on button "increase-product-quantity" at bounding box center [257, 222] width 12 height 12
type input "2"
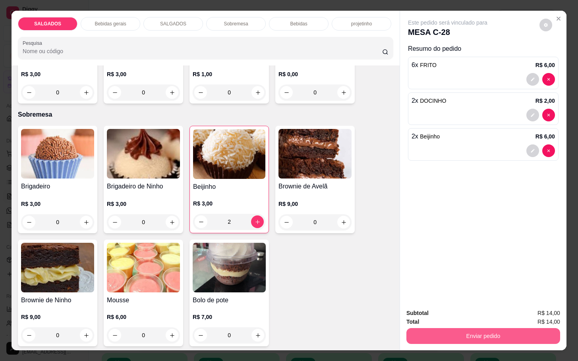
click at [446, 330] on button "Enviar pedido" at bounding box center [483, 336] width 154 height 16
click at [446, 308] on button "Não registrar e enviar pedido" at bounding box center [455, 312] width 83 height 15
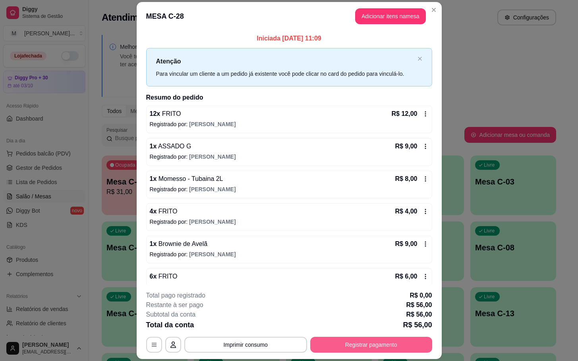
click at [360, 351] on button "Registrar pagamento" at bounding box center [371, 345] width 122 height 16
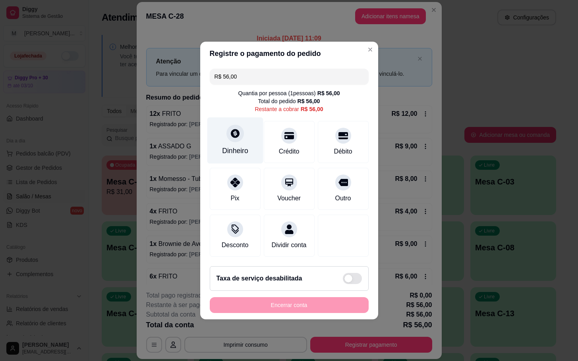
click at [219, 147] on div "Dinheiro" at bounding box center [235, 141] width 56 height 46
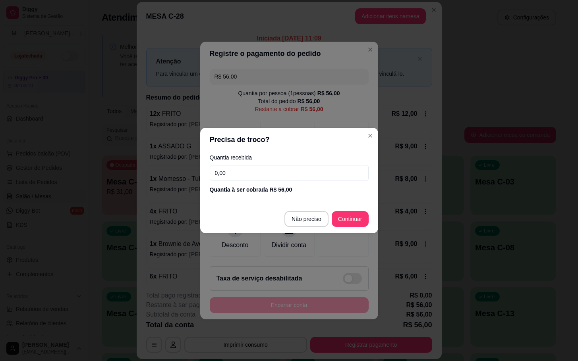
click at [267, 170] on input "0,00" at bounding box center [289, 173] width 159 height 16
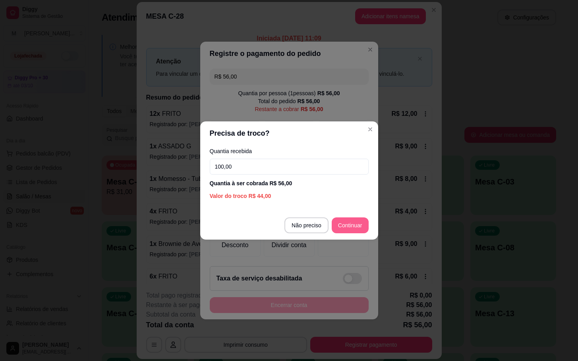
type input "100,00"
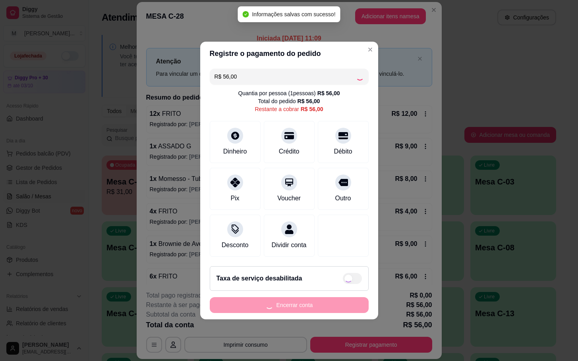
type input "R$ 0,00"
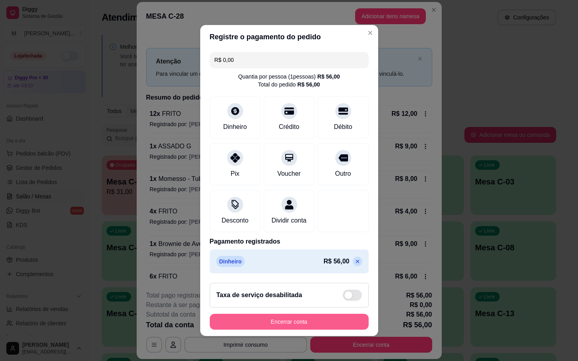
click at [228, 329] on button "Encerrar conta" at bounding box center [289, 322] width 159 height 16
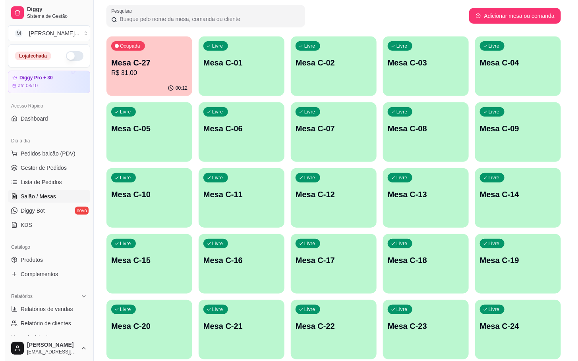
scroll to position [179, 0]
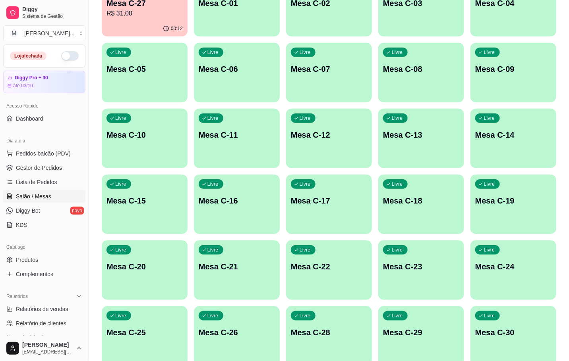
click at [326, 328] on p "Mesa C-28" at bounding box center [329, 332] width 76 height 11
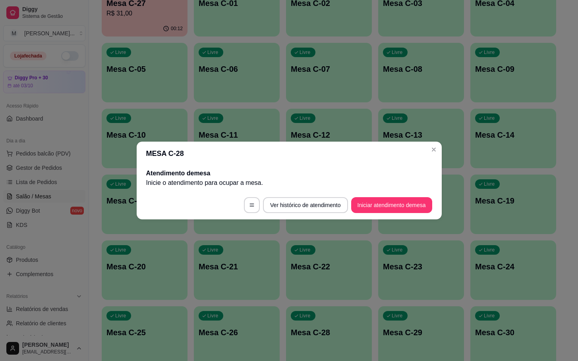
drag, startPoint x: 374, startPoint y: 193, endPoint x: 378, endPoint y: 203, distance: 10.6
click at [378, 193] on footer "Ver histórico de atendimento Iniciar atendimento de mesa" at bounding box center [289, 205] width 305 height 29
click at [378, 203] on button "Iniciar atendimento de mesa" at bounding box center [391, 205] width 79 height 15
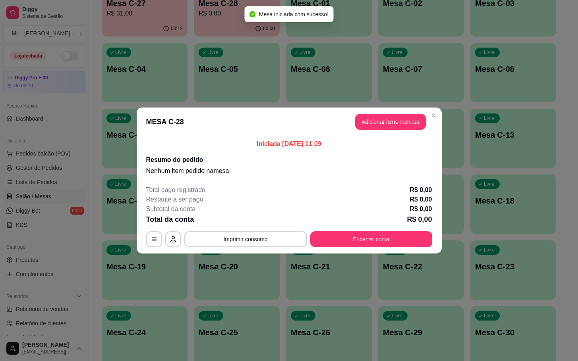
click at [366, 142] on p "Iniciada 09/09/2025 às 11:09" at bounding box center [289, 144] width 286 height 10
click at [374, 127] on button "Adicionar itens na mesa" at bounding box center [390, 122] width 71 height 16
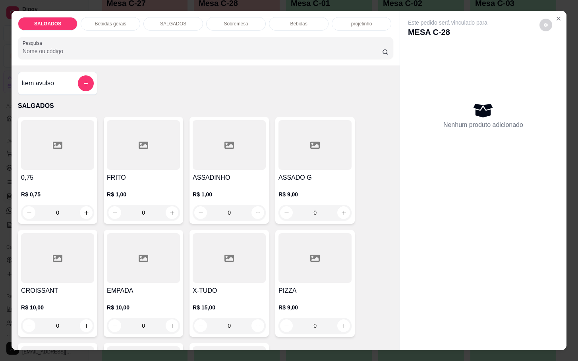
click at [153, 183] on div "R$ 1,00 0" at bounding box center [143, 202] width 73 height 38
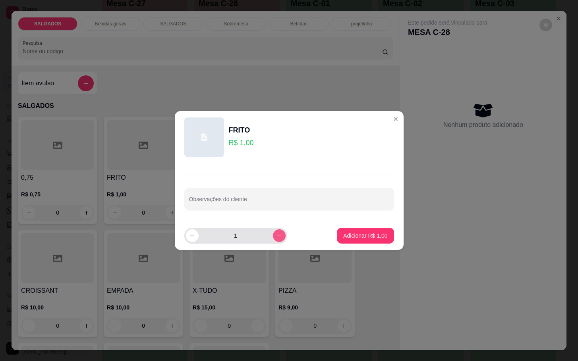
click at [276, 239] on icon "increase-product-quantity" at bounding box center [279, 236] width 6 height 6
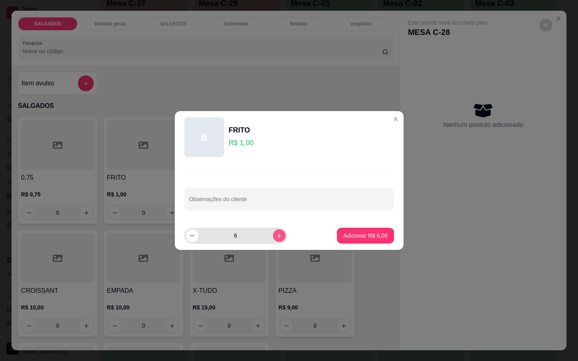
click at [276, 239] on icon "increase-product-quantity" at bounding box center [279, 236] width 6 height 6
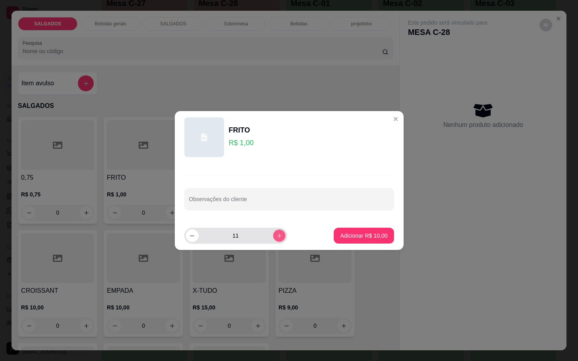
click at [276, 239] on icon "increase-product-quantity" at bounding box center [279, 236] width 6 height 6
type input "14"
click at [346, 241] on button "Adicionar R$ 14,00" at bounding box center [364, 236] width 60 height 16
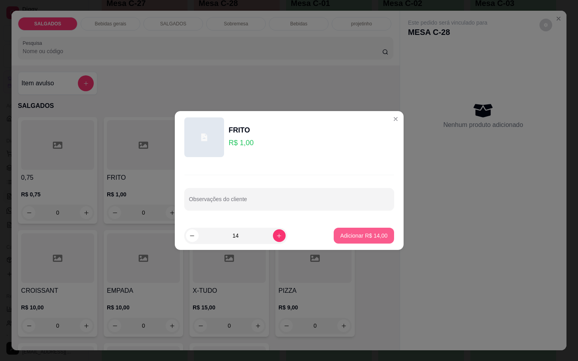
type input "14"
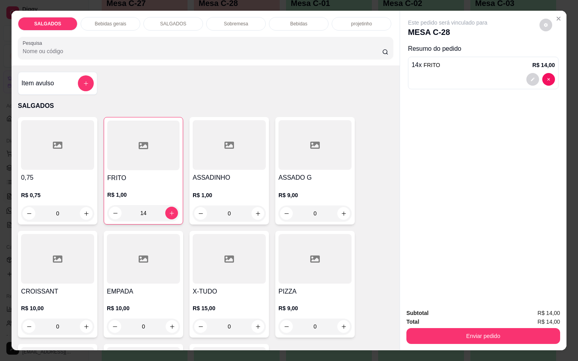
click at [95, 24] on div "Bebidas gerais" at bounding box center [111, 24] width 60 height 14
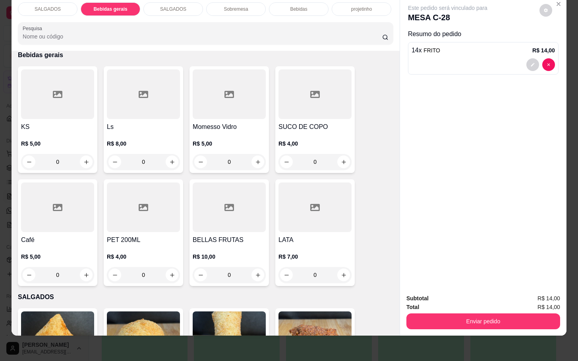
click at [123, 100] on div at bounding box center [143, 95] width 73 height 50
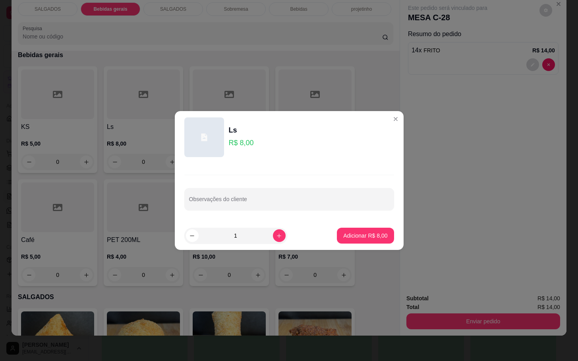
click at [321, 237] on footer "1 Adicionar R$ 8,00" at bounding box center [289, 236] width 229 height 29
click at [370, 239] on p "Adicionar R$ 8,00" at bounding box center [365, 236] width 43 height 8
type input "1"
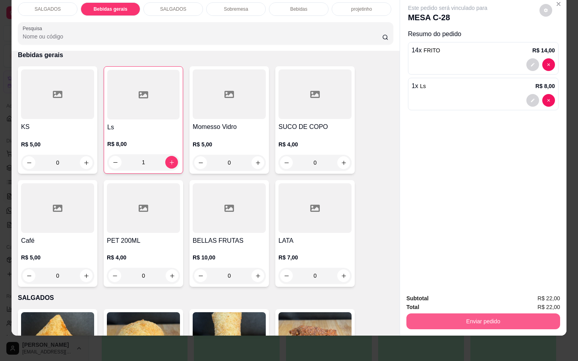
click at [419, 314] on button "Enviar pedido" at bounding box center [483, 322] width 154 height 16
click at [431, 286] on button "Não registrar e enviar pedido" at bounding box center [455, 293] width 83 height 15
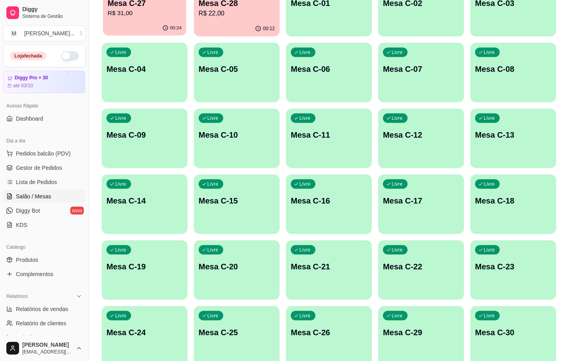
click at [154, 23] on div "00:24" at bounding box center [144, 28] width 83 height 15
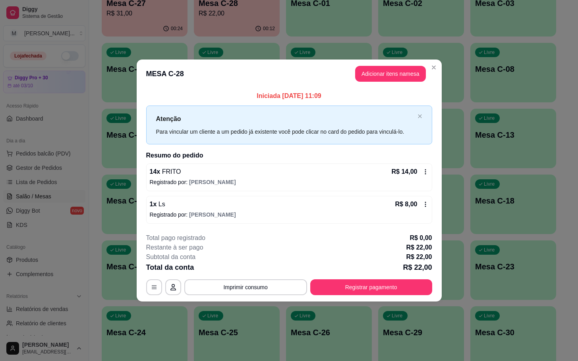
click at [373, 79] on button "Adicionar itens na mesa" at bounding box center [390, 74] width 71 height 16
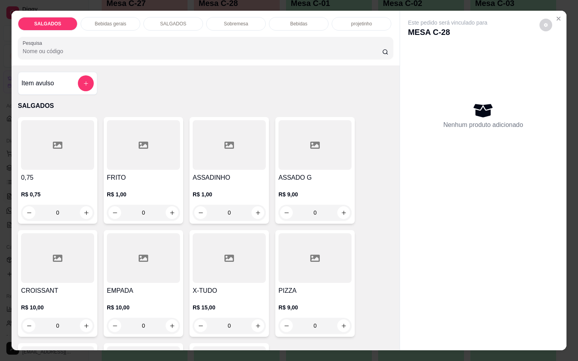
click at [302, 264] on div at bounding box center [314, 259] width 73 height 50
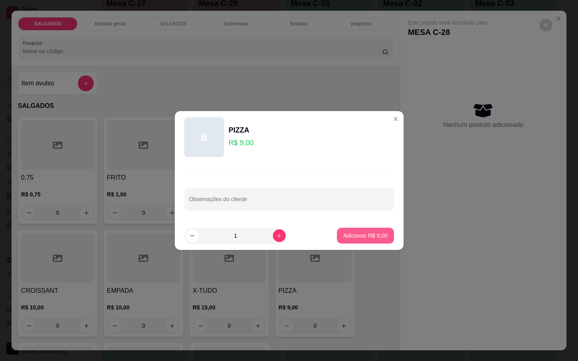
click at [349, 237] on p "Adicionar R$ 9,00" at bounding box center [365, 236] width 44 height 8
type input "1"
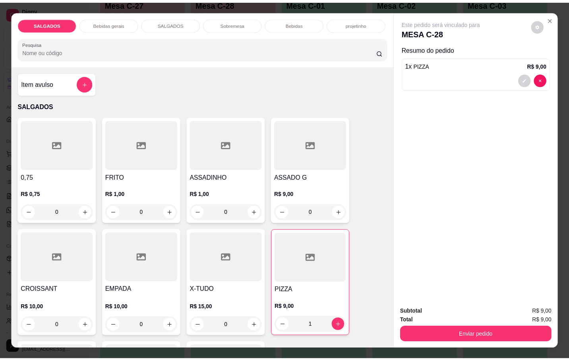
scroll to position [238, 0]
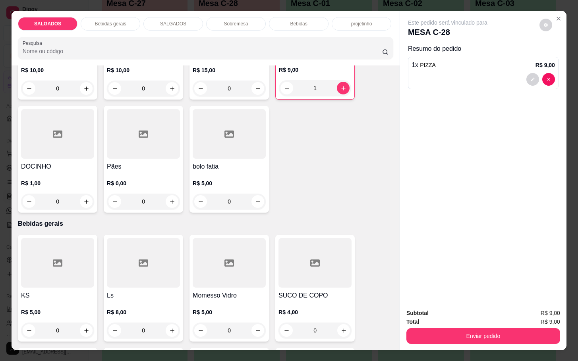
click at [62, 162] on h4 "DOCINHO" at bounding box center [57, 167] width 73 height 10
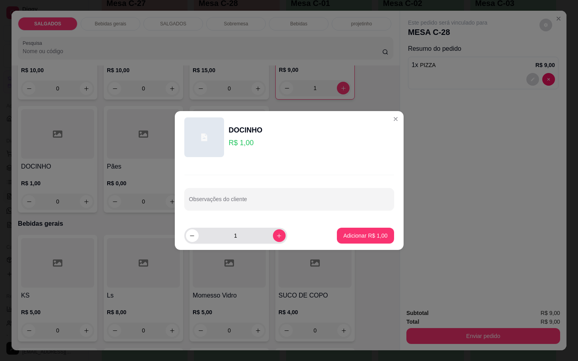
click at [273, 232] on button "increase-product-quantity" at bounding box center [279, 236] width 13 height 13
type input "2"
click at [344, 236] on p "Adicionar R$ 2,00" at bounding box center [365, 236] width 43 height 8
type input "2"
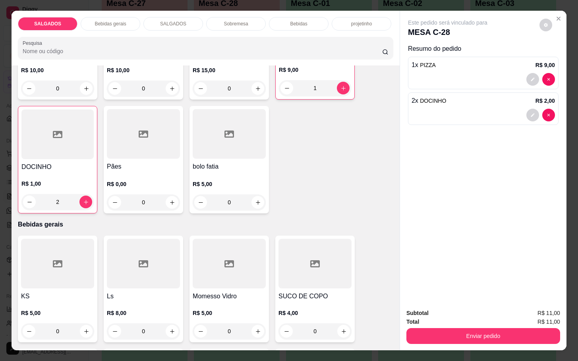
drag, startPoint x: 418, startPoint y: 311, endPoint x: 428, endPoint y: 323, distance: 15.2
click at [420, 314] on div "Subtotal R$ 11,00 Total R$ 11,00 Enviar pedido" at bounding box center [483, 326] width 154 height 35
drag, startPoint x: 428, startPoint y: 323, endPoint x: 430, endPoint y: 327, distance: 4.4
click at [430, 326] on div "Enviar pedido" at bounding box center [483, 335] width 154 height 18
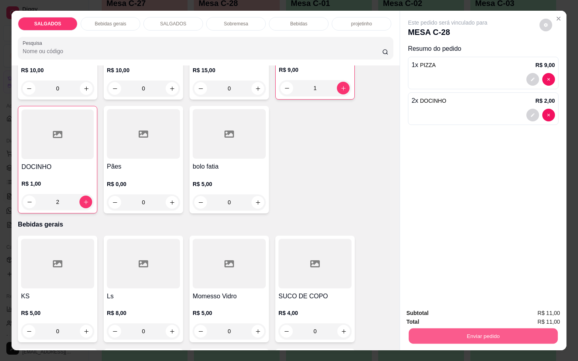
click at [424, 328] on button "Enviar pedido" at bounding box center [483, 335] width 149 height 15
click at [429, 312] on button "Não registrar e enviar pedido" at bounding box center [455, 312] width 80 height 15
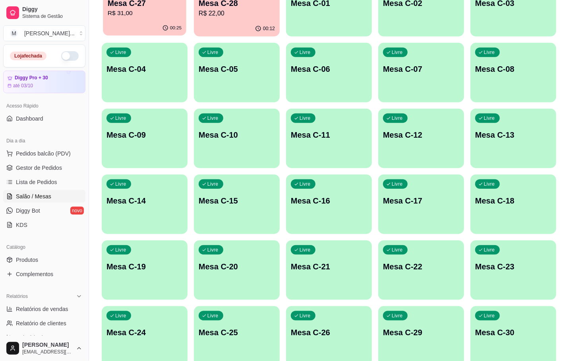
click at [165, 24] on div "00:25" at bounding box center [144, 28] width 83 height 15
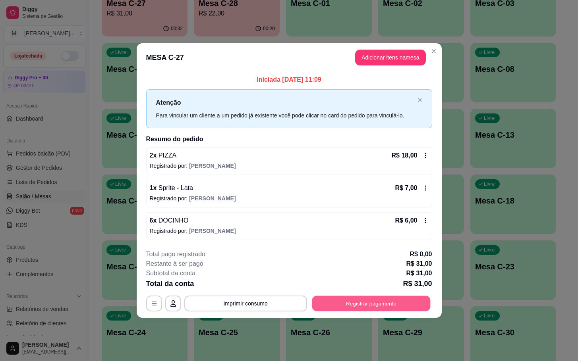
click at [347, 306] on button "Registrar pagamento" at bounding box center [371, 303] width 118 height 15
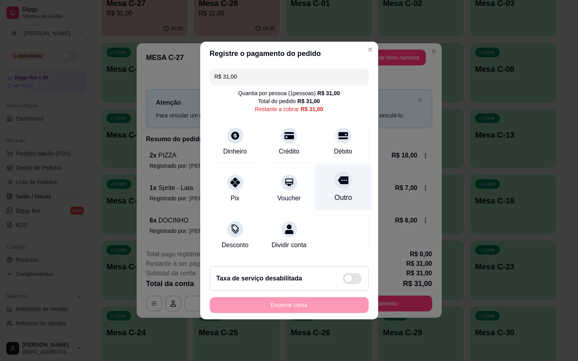
drag, startPoint x: 348, startPoint y: 182, endPoint x: 342, endPoint y: 182, distance: 5.6
click at [342, 182] on div "Outro" at bounding box center [343, 187] width 56 height 46
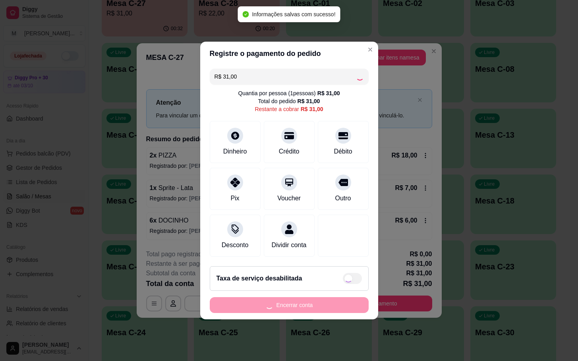
type input "R$ 0,00"
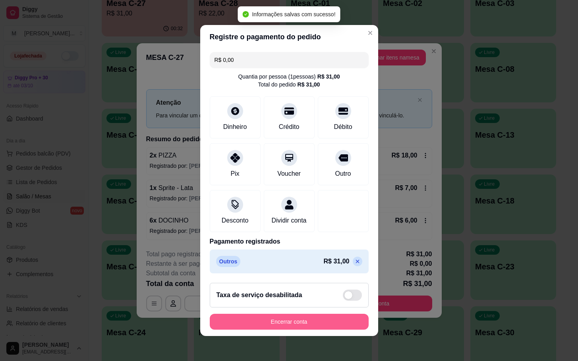
click at [297, 329] on button "Encerrar conta" at bounding box center [289, 322] width 159 height 16
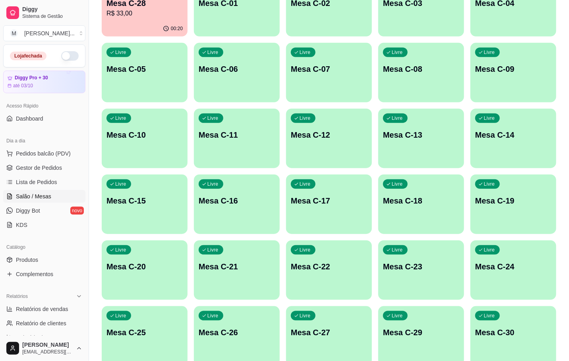
scroll to position [119, 0]
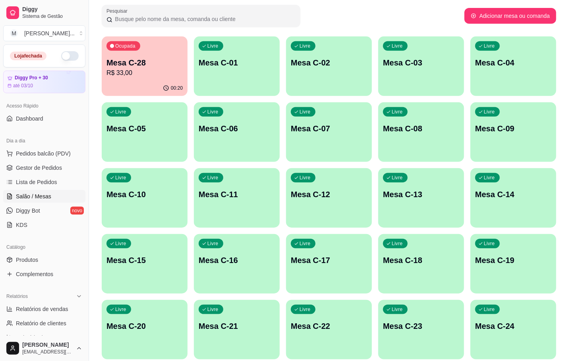
click at [160, 79] on div "Ocupada Mesa C-28 R$ 33,00" at bounding box center [145, 59] width 86 height 44
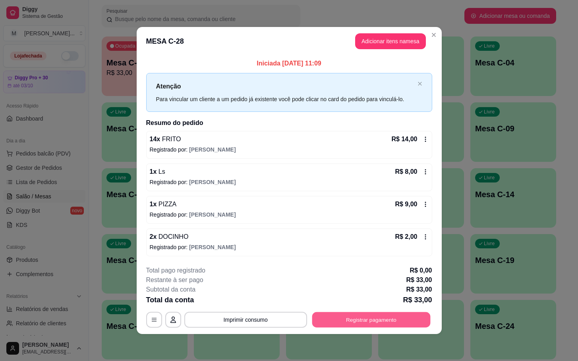
click at [390, 321] on button "Registrar pagamento" at bounding box center [371, 319] width 118 height 15
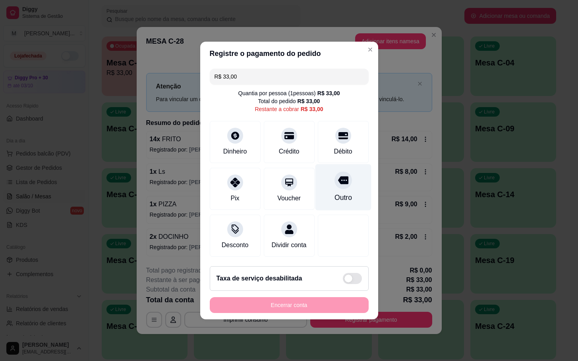
click at [321, 180] on div "Outro" at bounding box center [343, 187] width 56 height 46
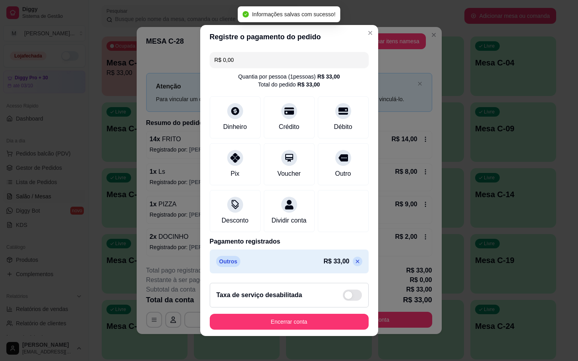
type input "R$ 0,00"
click at [297, 324] on button "Encerrar conta" at bounding box center [289, 322] width 159 height 16
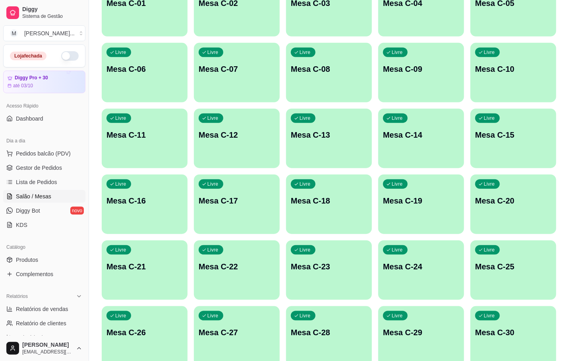
scroll to position [216, 0]
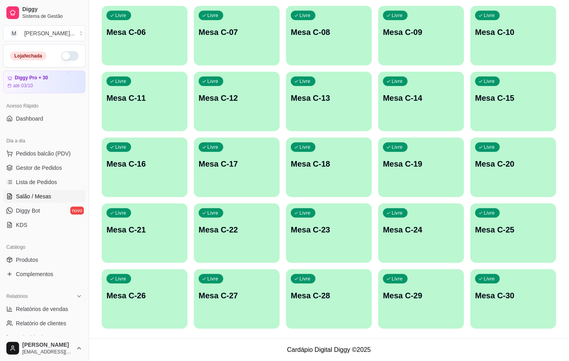
click at [329, 286] on div "Livre Mesa C-28" at bounding box center [329, 295] width 86 height 50
click at [254, 288] on div "Livre Mesa C-27" at bounding box center [237, 295] width 86 height 50
click at [37, 186] on span "Lista de Pedidos" at bounding box center [36, 182] width 41 height 8
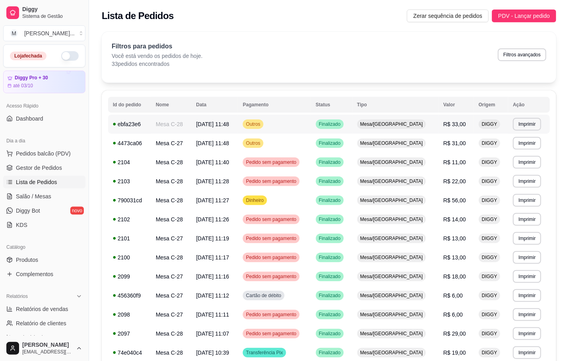
click at [181, 126] on td "Mesa C-28" at bounding box center [171, 124] width 41 height 19
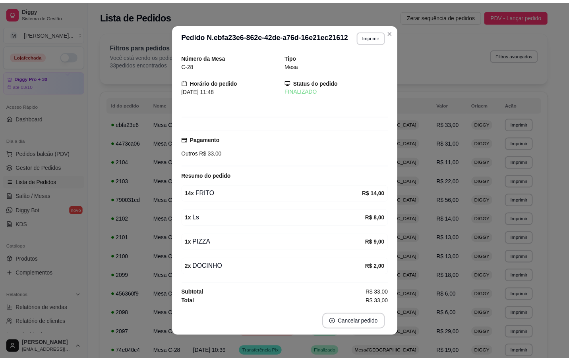
scroll to position [5, 0]
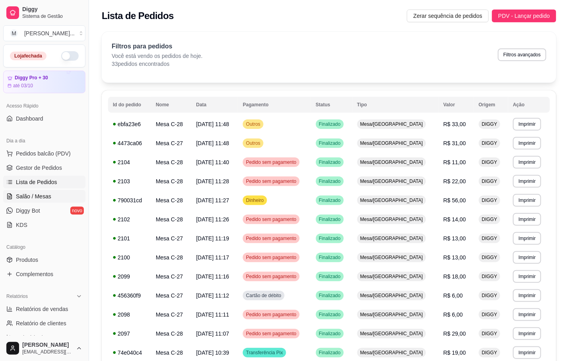
click at [40, 198] on span "Salão / Mesas" at bounding box center [33, 197] width 35 height 8
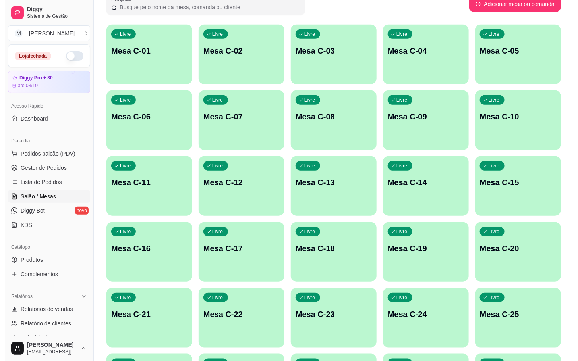
scroll to position [216, 0]
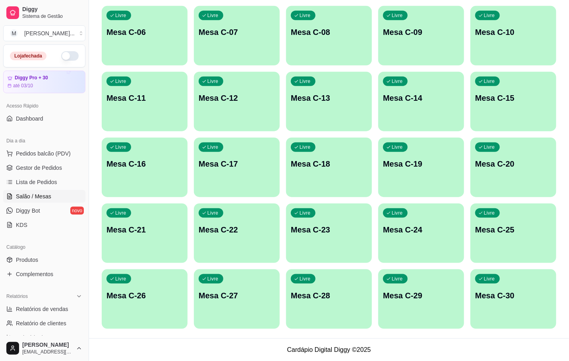
click at [515, 232] on p "Mesa C-25" at bounding box center [513, 229] width 76 height 11
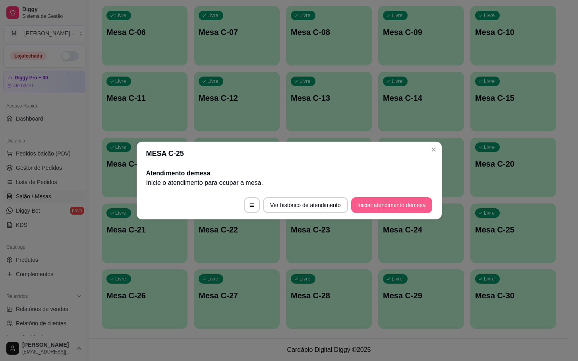
click at [373, 207] on button "Iniciar atendimento de mesa" at bounding box center [391, 205] width 81 height 16
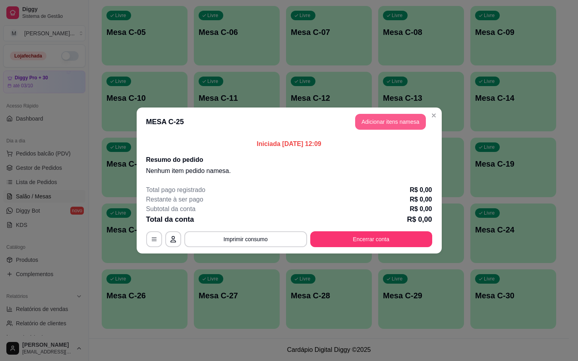
click at [398, 135] on header "MESA C-25 Adicionar itens na mesa" at bounding box center [289, 122] width 305 height 29
click at [395, 126] on button "Adicionar itens na mesa" at bounding box center [390, 122] width 71 height 16
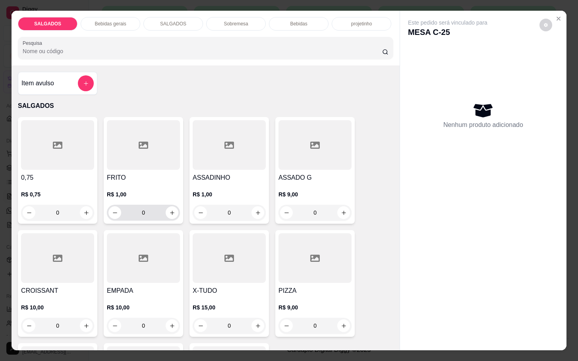
click at [159, 216] on input "0" at bounding box center [143, 213] width 44 height 16
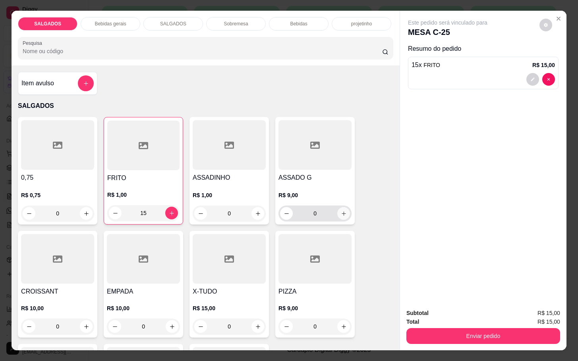
type input "15"
click at [341, 211] on icon "increase-product-quantity" at bounding box center [344, 214] width 6 height 6
type input "1"
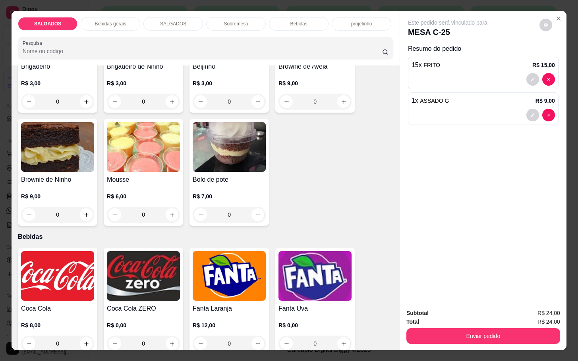
scroll to position [1489, 0]
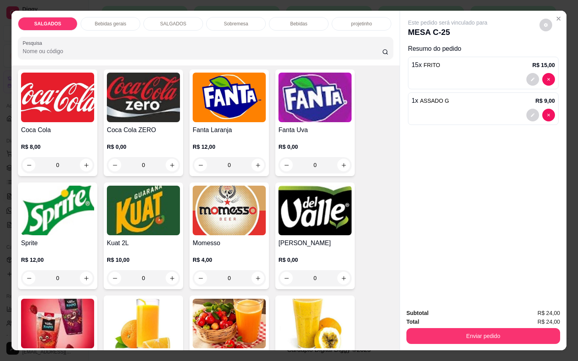
click at [18, 115] on div "Coca Cola R$ 8,00 0" at bounding box center [57, 123] width 79 height 107
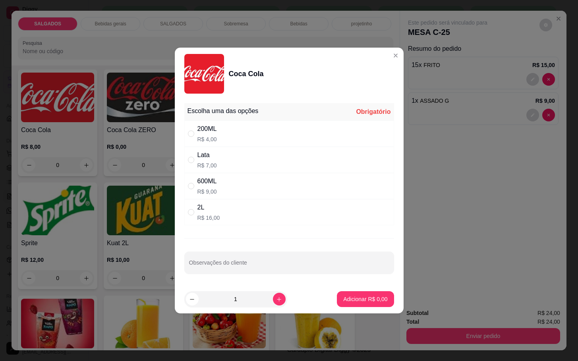
click at [209, 183] on div "600ML" at bounding box center [206, 182] width 19 height 10
radio input "true"
click at [355, 303] on p "Adicionar R$ 9,00" at bounding box center [365, 299] width 44 height 8
type input "1"
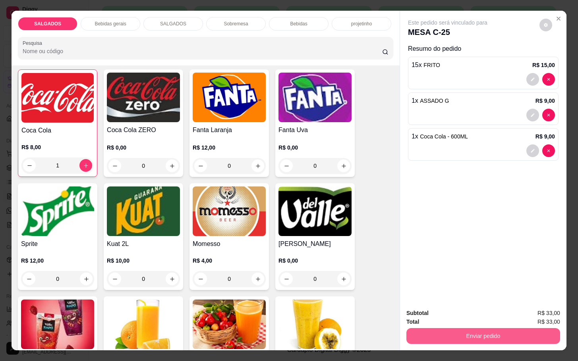
click at [484, 328] on button "Enviar pedido" at bounding box center [483, 336] width 154 height 16
click at [454, 309] on button "Não registrar e enviar pedido" at bounding box center [455, 312] width 83 height 15
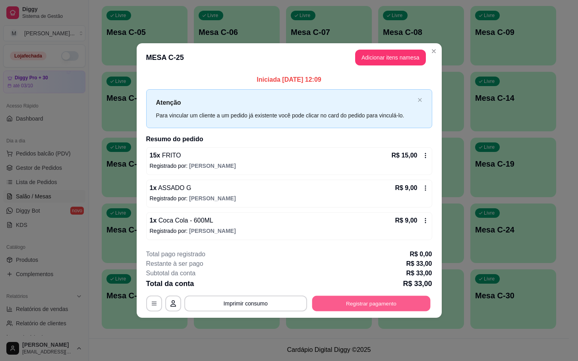
click at [398, 305] on button "Registrar pagamento" at bounding box center [371, 303] width 118 height 15
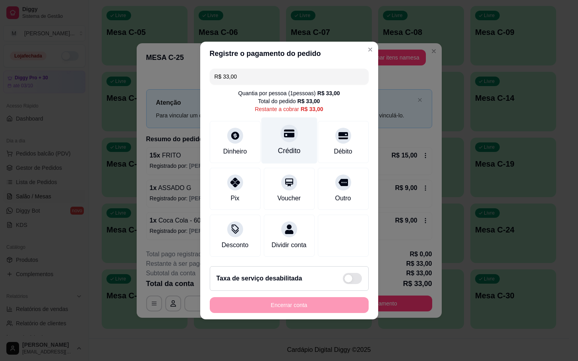
click at [304, 133] on div "Crédito" at bounding box center [289, 141] width 56 height 46
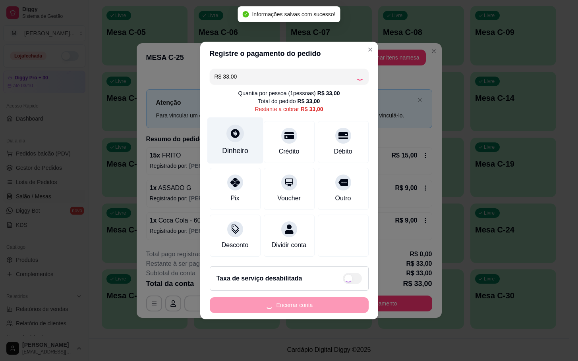
type input "R$ 0,00"
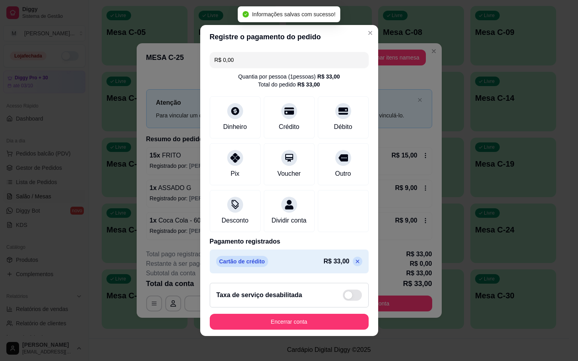
click at [301, 336] on footer "Taxa de serviço desabilitada Encerrar conta" at bounding box center [289, 307] width 178 height 60
click at [322, 318] on footer "Taxa de serviço desabilitada Encerrar conta" at bounding box center [289, 307] width 178 height 60
click at [319, 318] on footer "Taxa de serviço desabilitada Encerrar conta" at bounding box center [289, 307] width 178 height 60
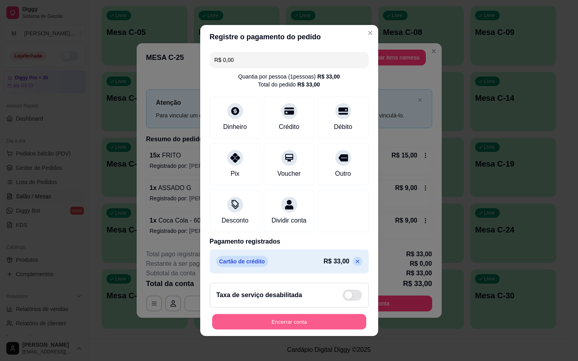
click at [316, 324] on button "Encerrar conta" at bounding box center [289, 322] width 154 height 15
